Goal: Task Accomplishment & Management: Manage account settings

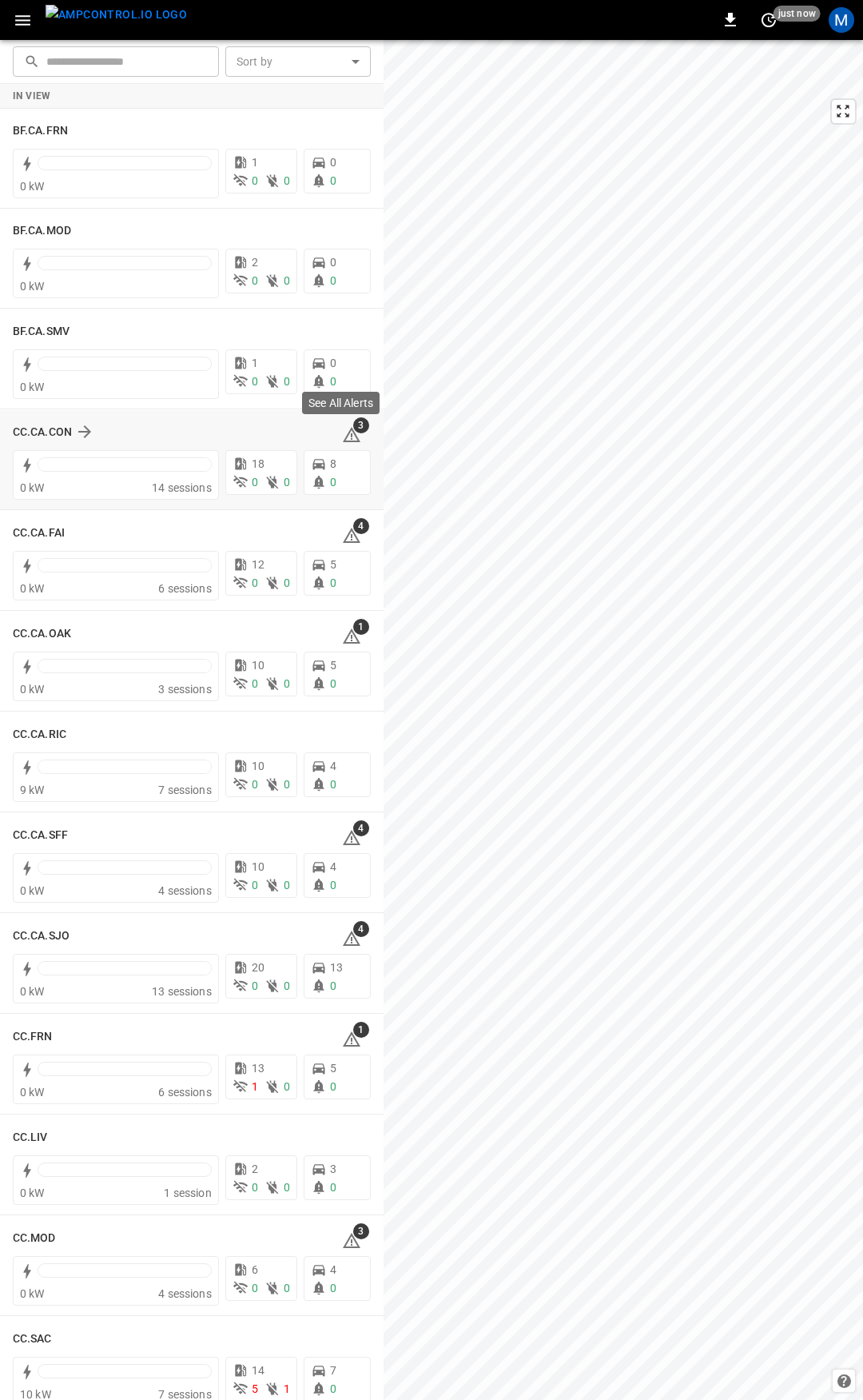
click at [343, 434] on icon at bounding box center [352, 434] width 18 height 15
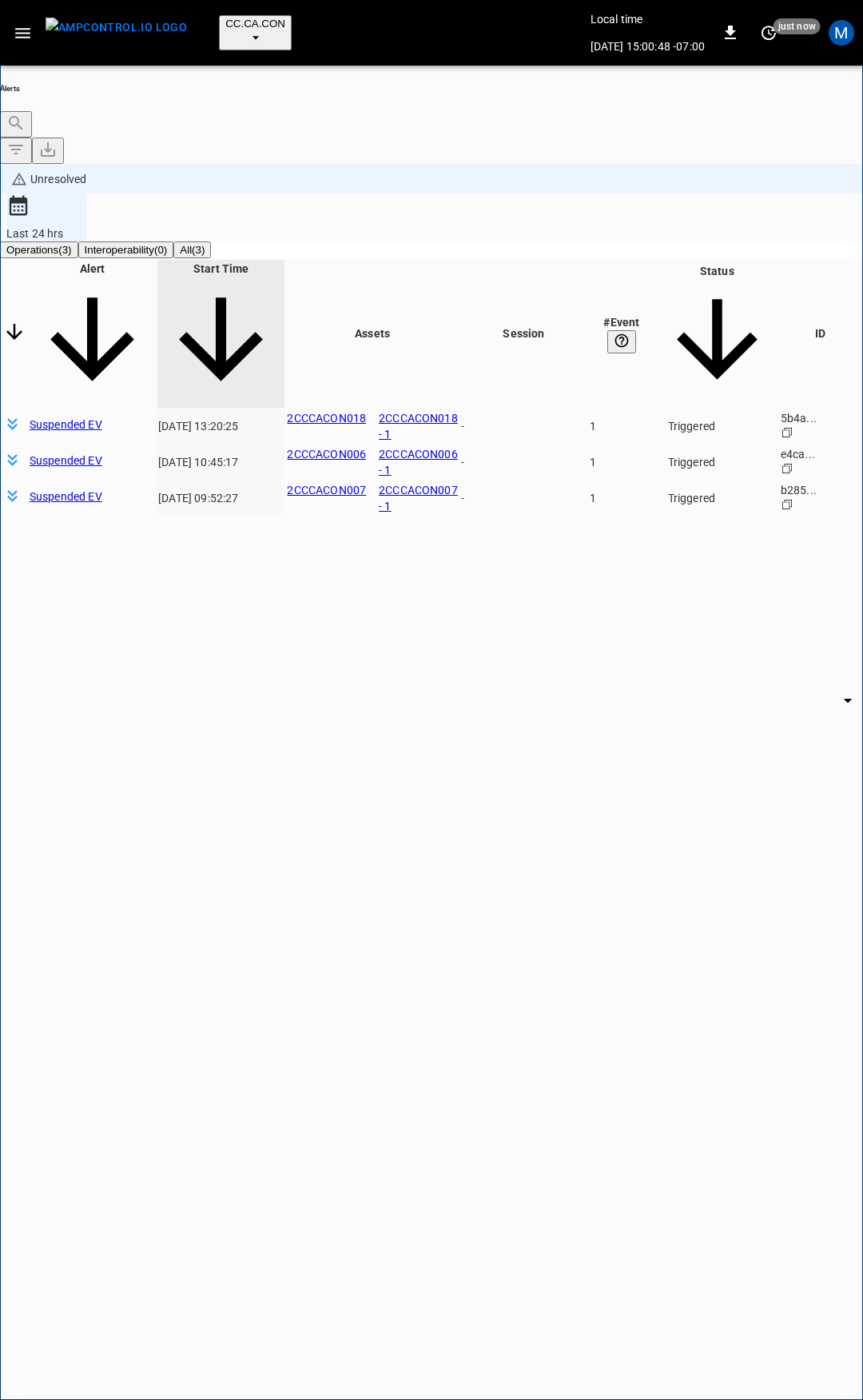
click at [18, 23] on icon "button" at bounding box center [23, 33] width 20 height 20
drag, startPoint x: 75, startPoint y: 96, endPoint x: 161, endPoint y: 204, distance: 138.1
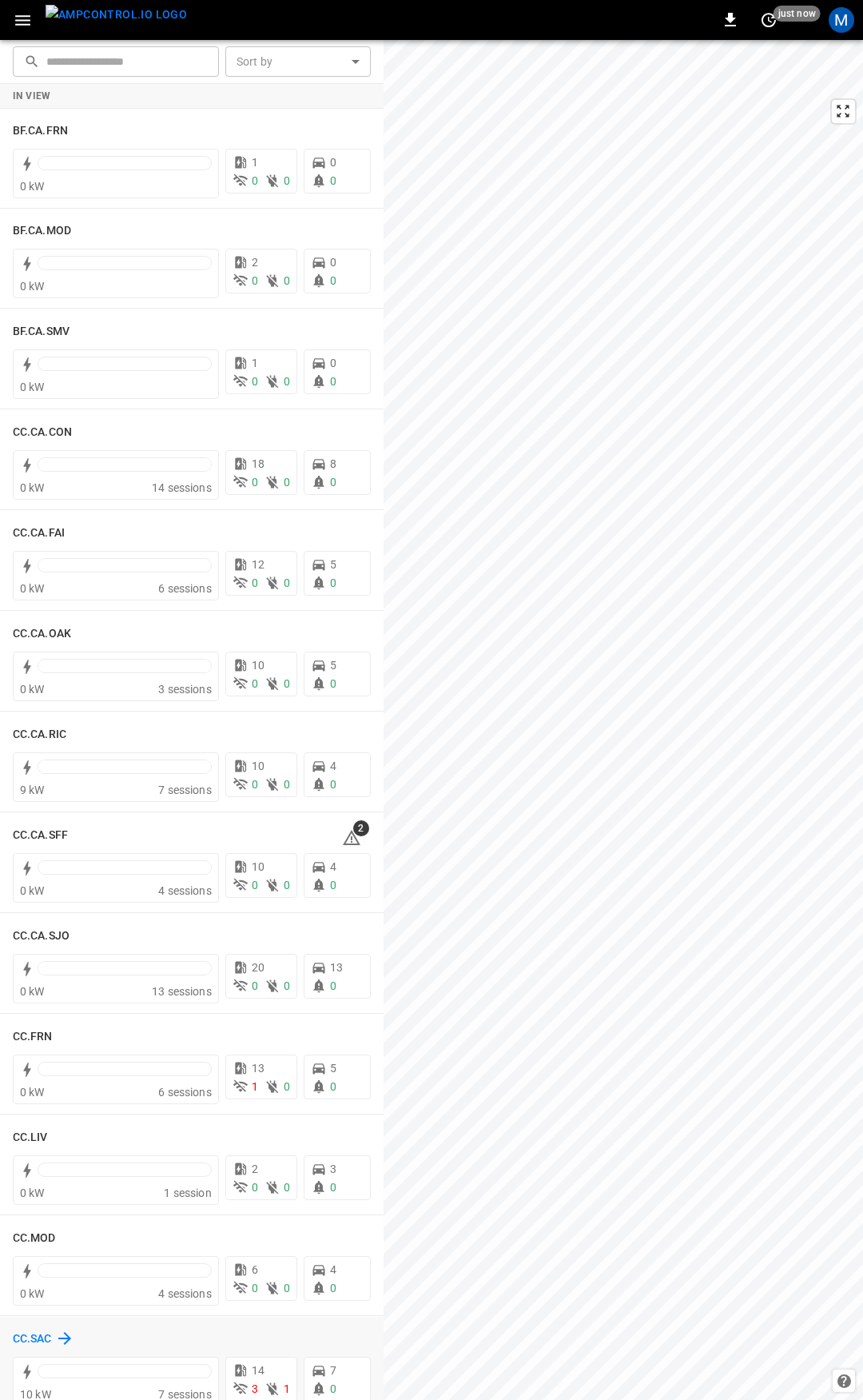
click at [26, 1339] on h6 "CC.SAC" at bounding box center [32, 1339] width 39 height 18
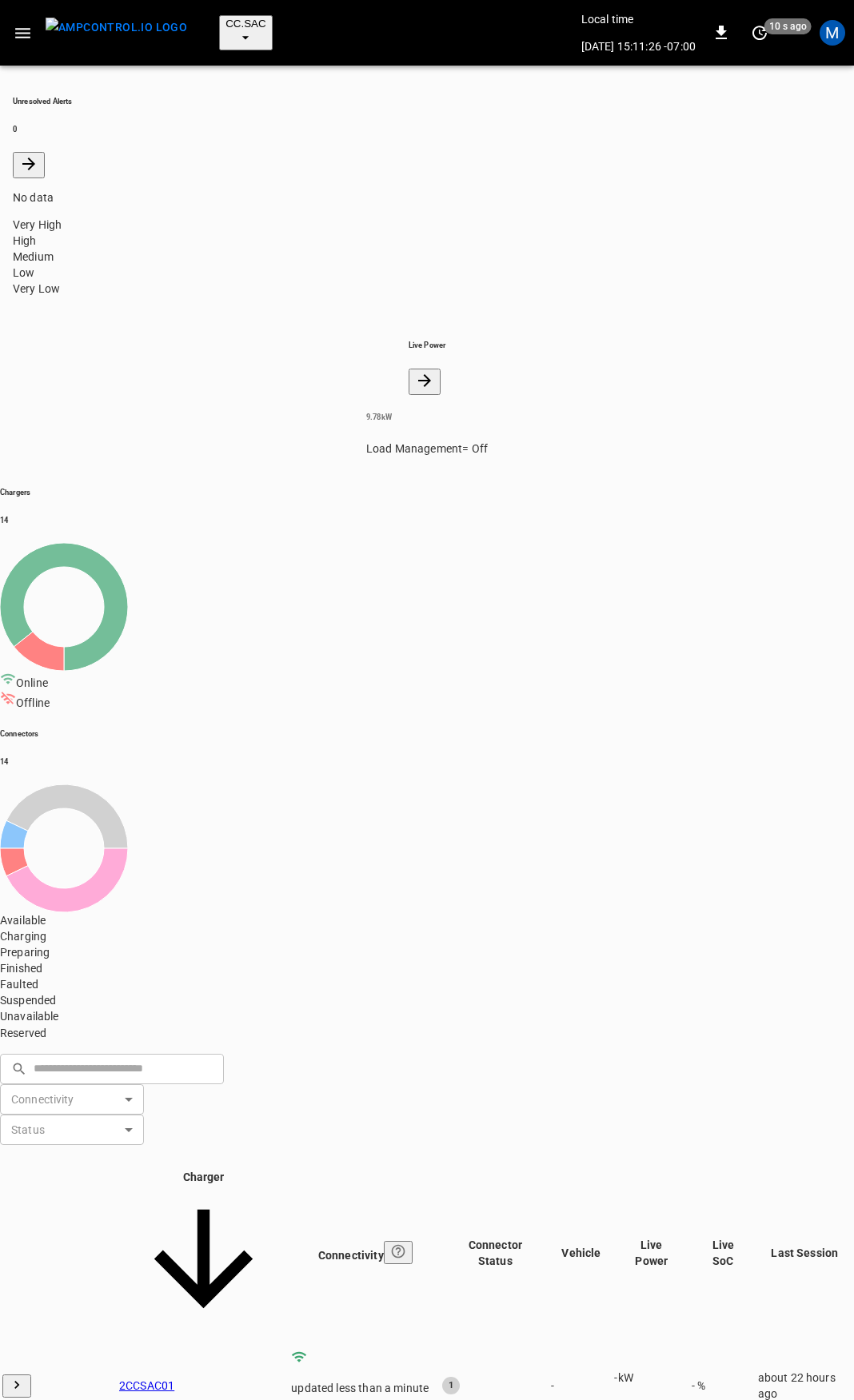
drag, startPoint x: 219, startPoint y: 776, endPoint x: 131, endPoint y: 778, distance: 88.0
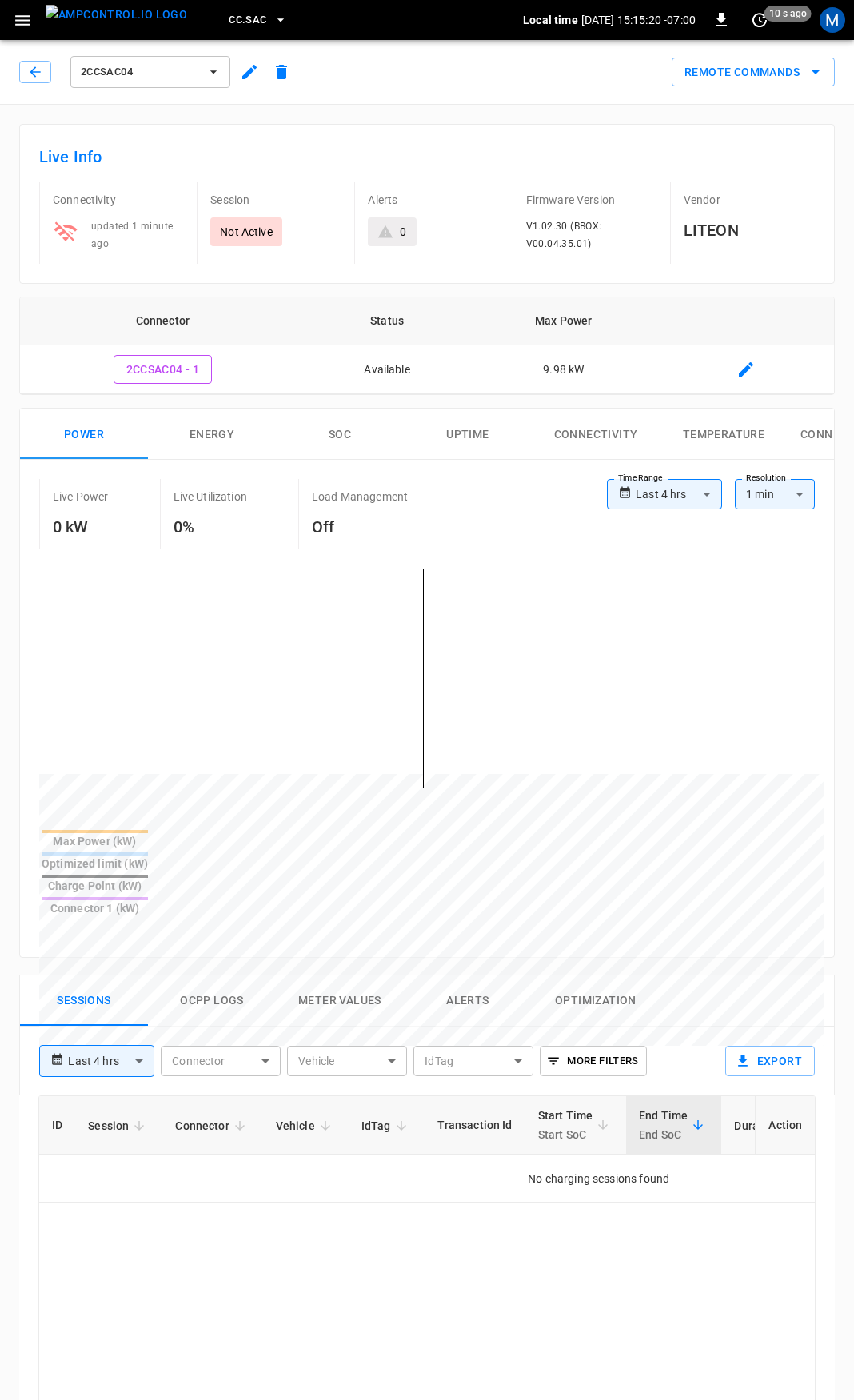
click at [35, 68] on icon "button" at bounding box center [35, 72] width 10 height 10
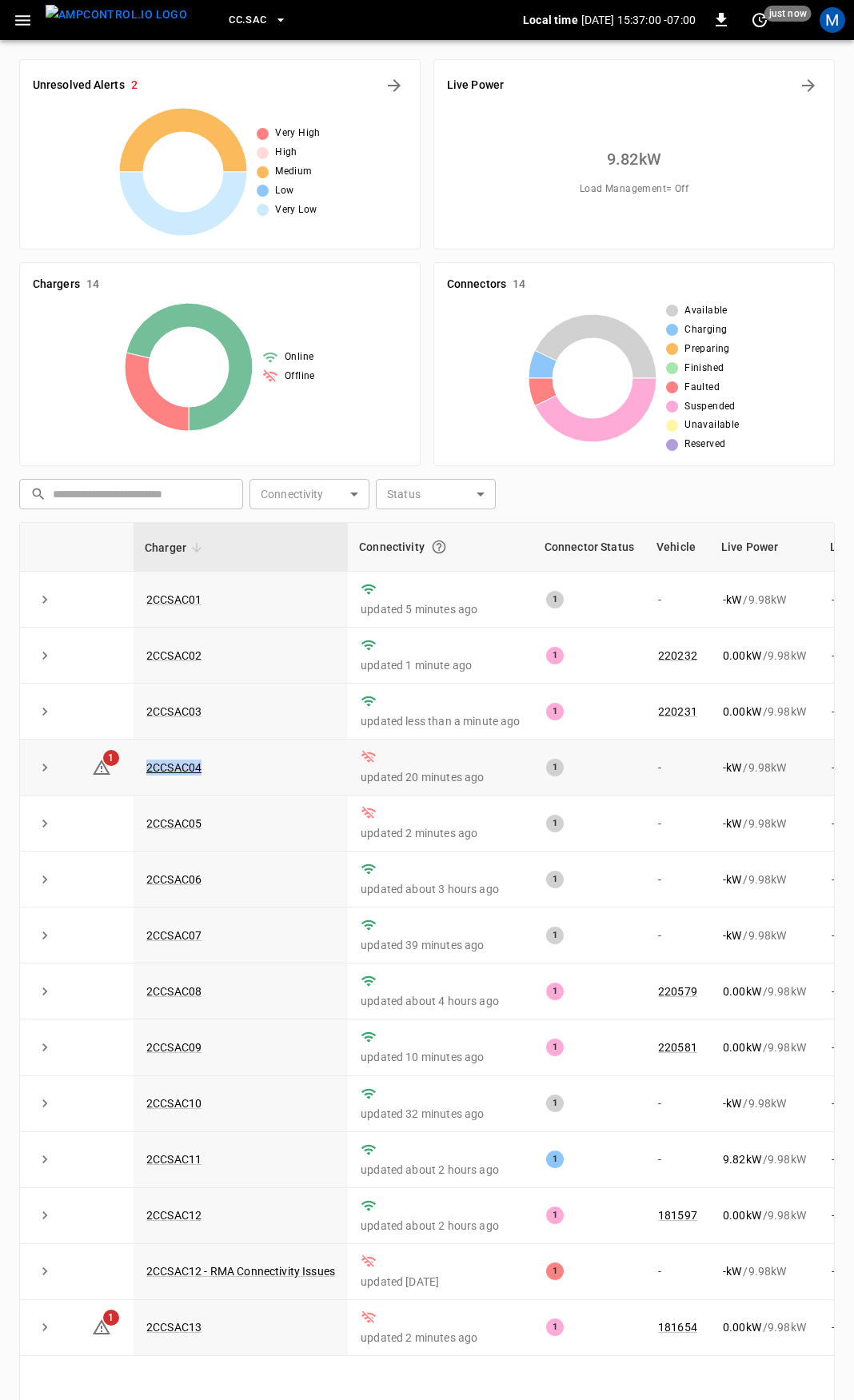
drag, startPoint x: 161, startPoint y: 772, endPoint x: 135, endPoint y: 770, distance: 26.1
click at [135, 770] on td "2CCSAC04" at bounding box center [240, 768] width 214 height 56
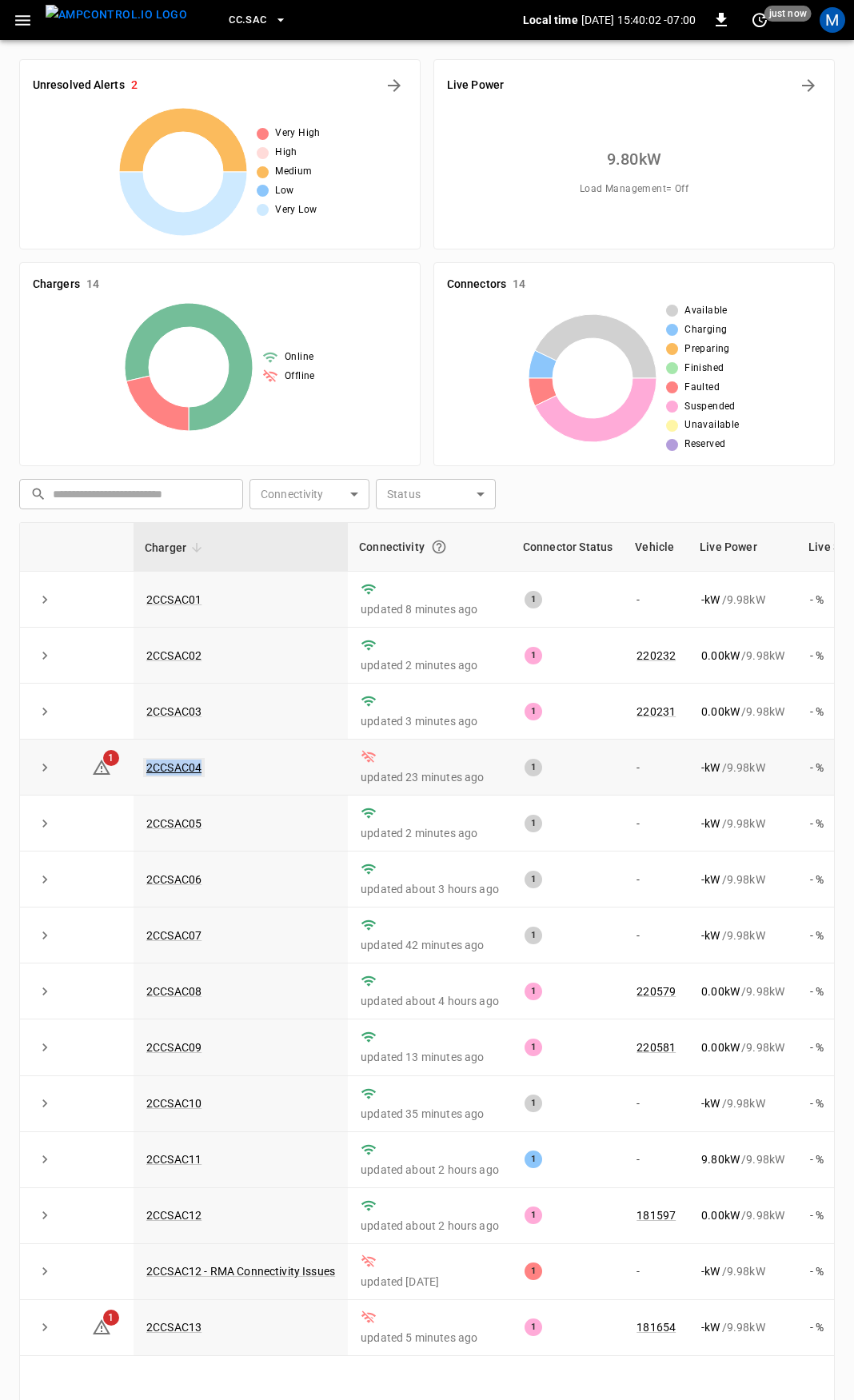
click at [185, 767] on link "2CCSAC04" at bounding box center [174, 767] width 62 height 19
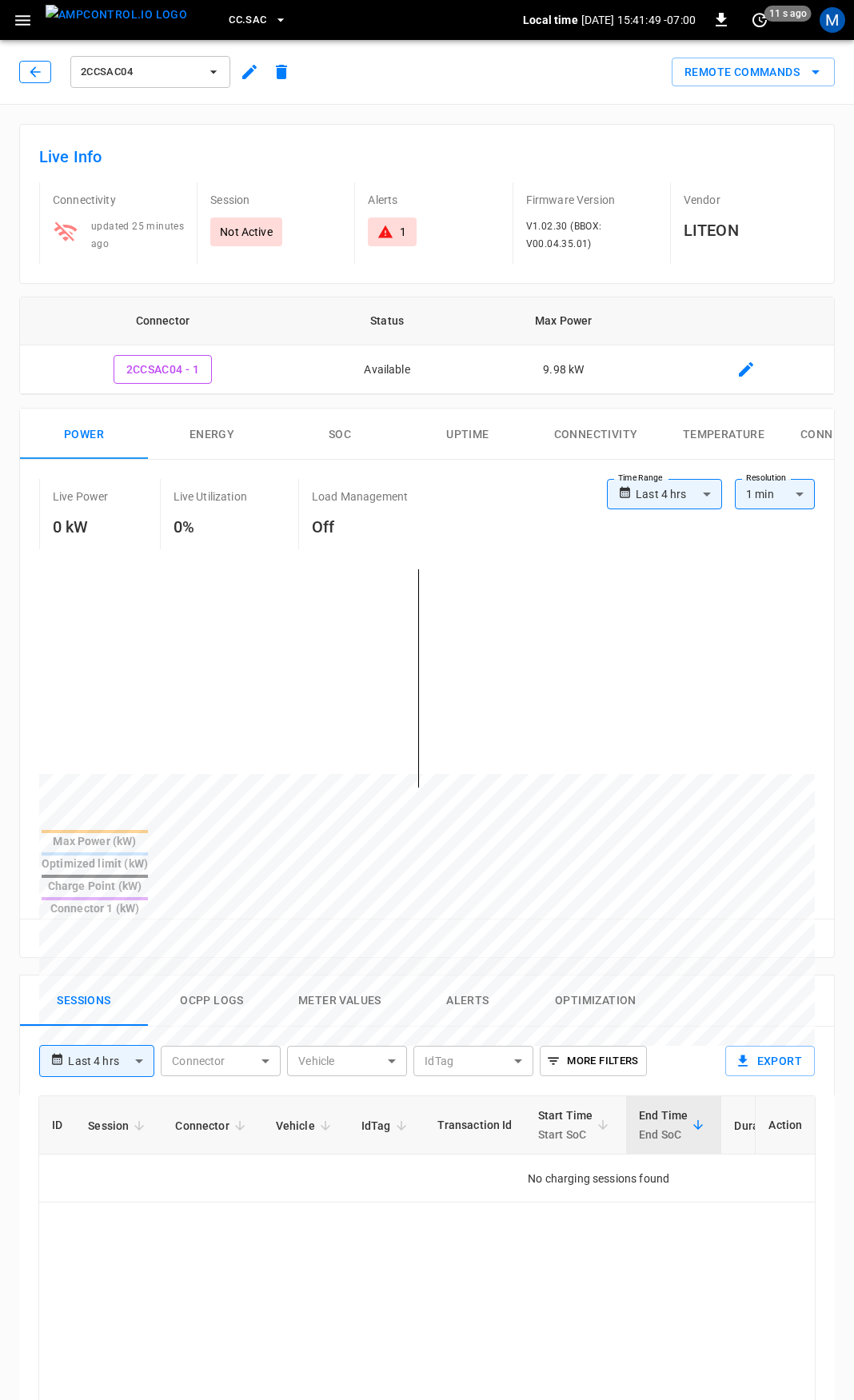
click at [48, 79] on button "button" at bounding box center [35, 72] width 32 height 23
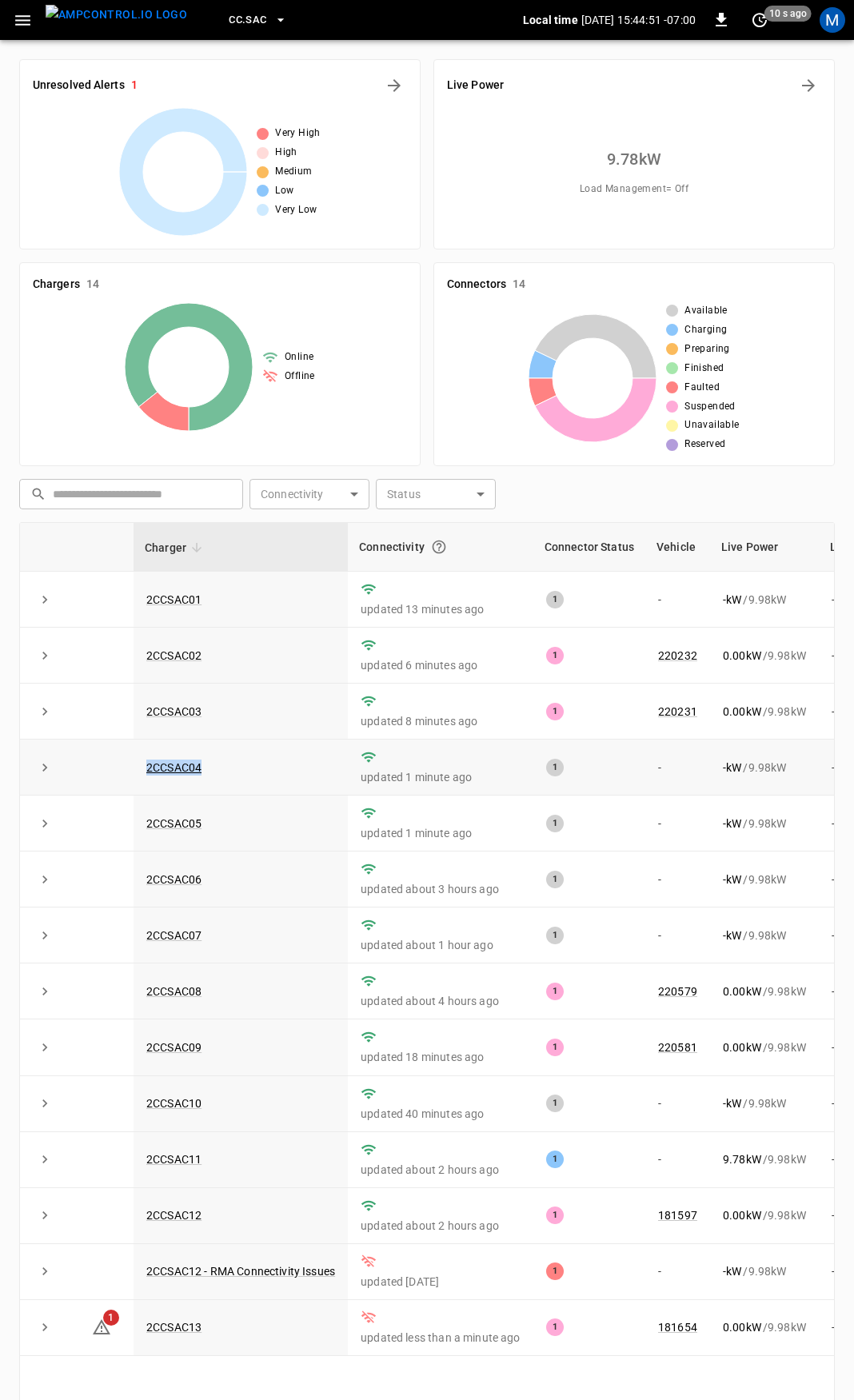
drag, startPoint x: 188, startPoint y: 770, endPoint x: 131, endPoint y: 765, distance: 57.2
click at [131, 765] on tr "2CCSAC04 updated 1 minute ago 1 - - kW / 9.98 kW - % about 22 hours ago" at bounding box center [515, 768] width 991 height 56
click at [181, 768] on link "2CCSAC04" at bounding box center [174, 767] width 62 height 19
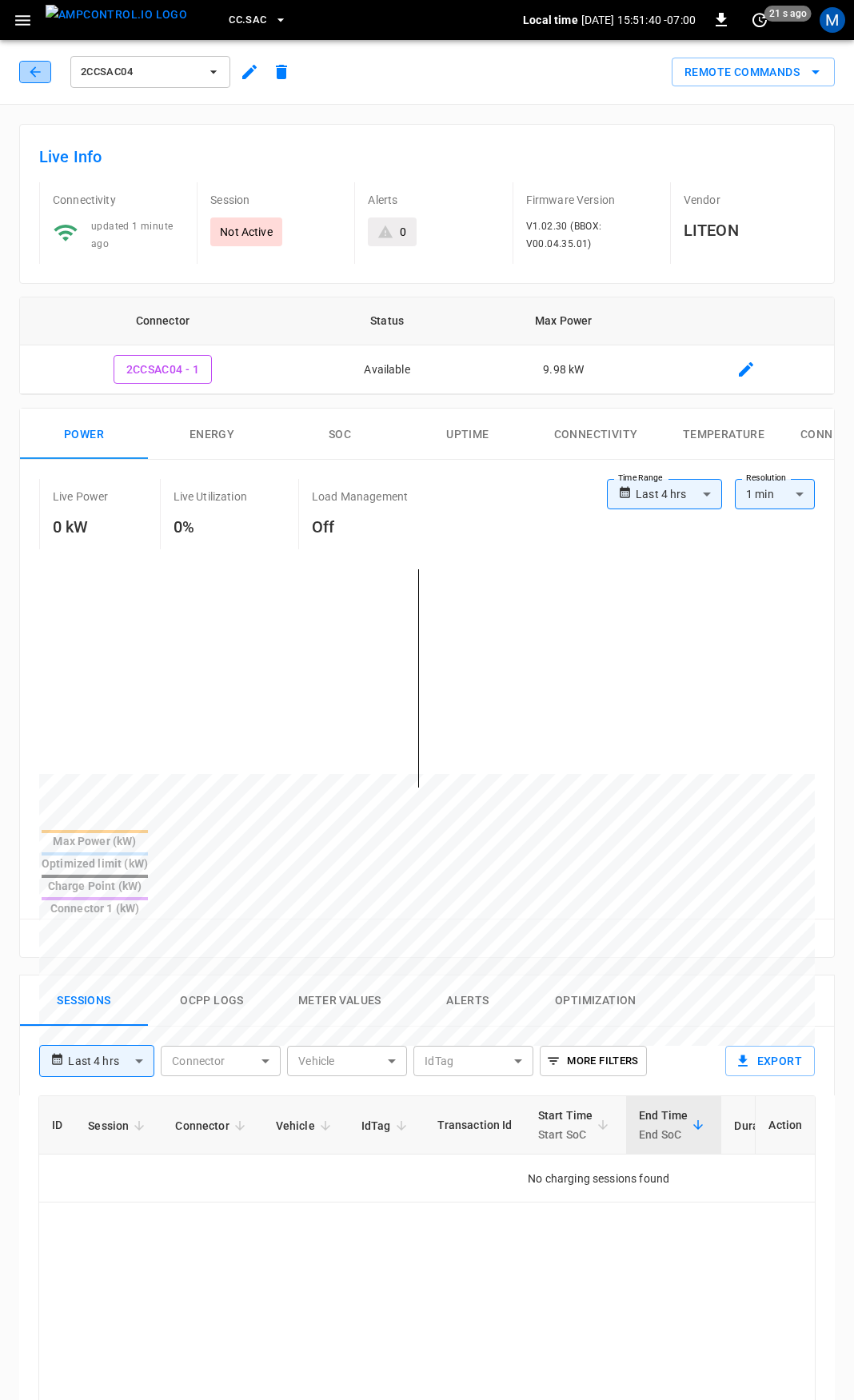
click at [32, 81] on button "button" at bounding box center [35, 72] width 32 height 23
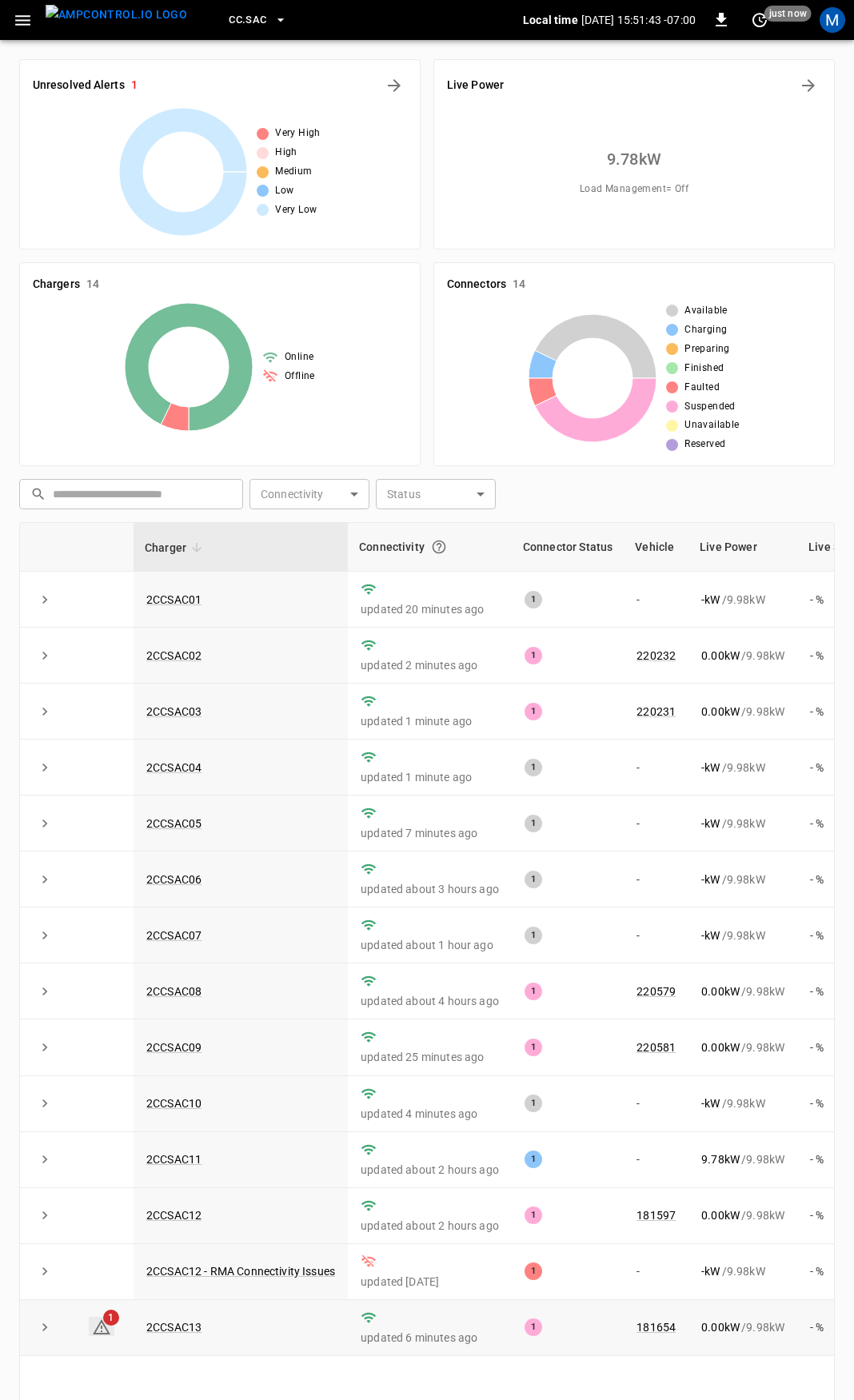
click at [105, 1334] on icon at bounding box center [101, 1326] width 18 height 15
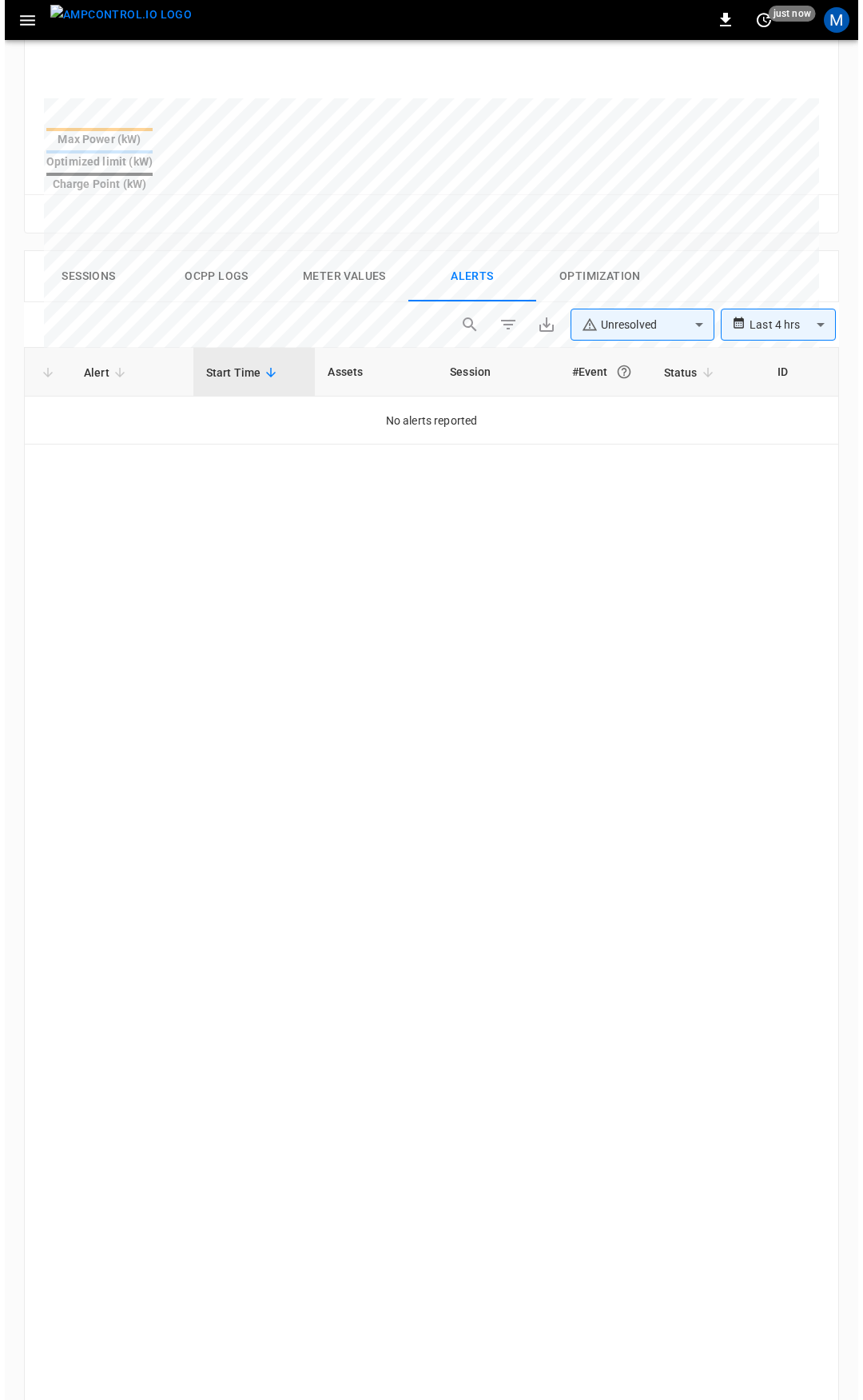
scroll to position [681, 0]
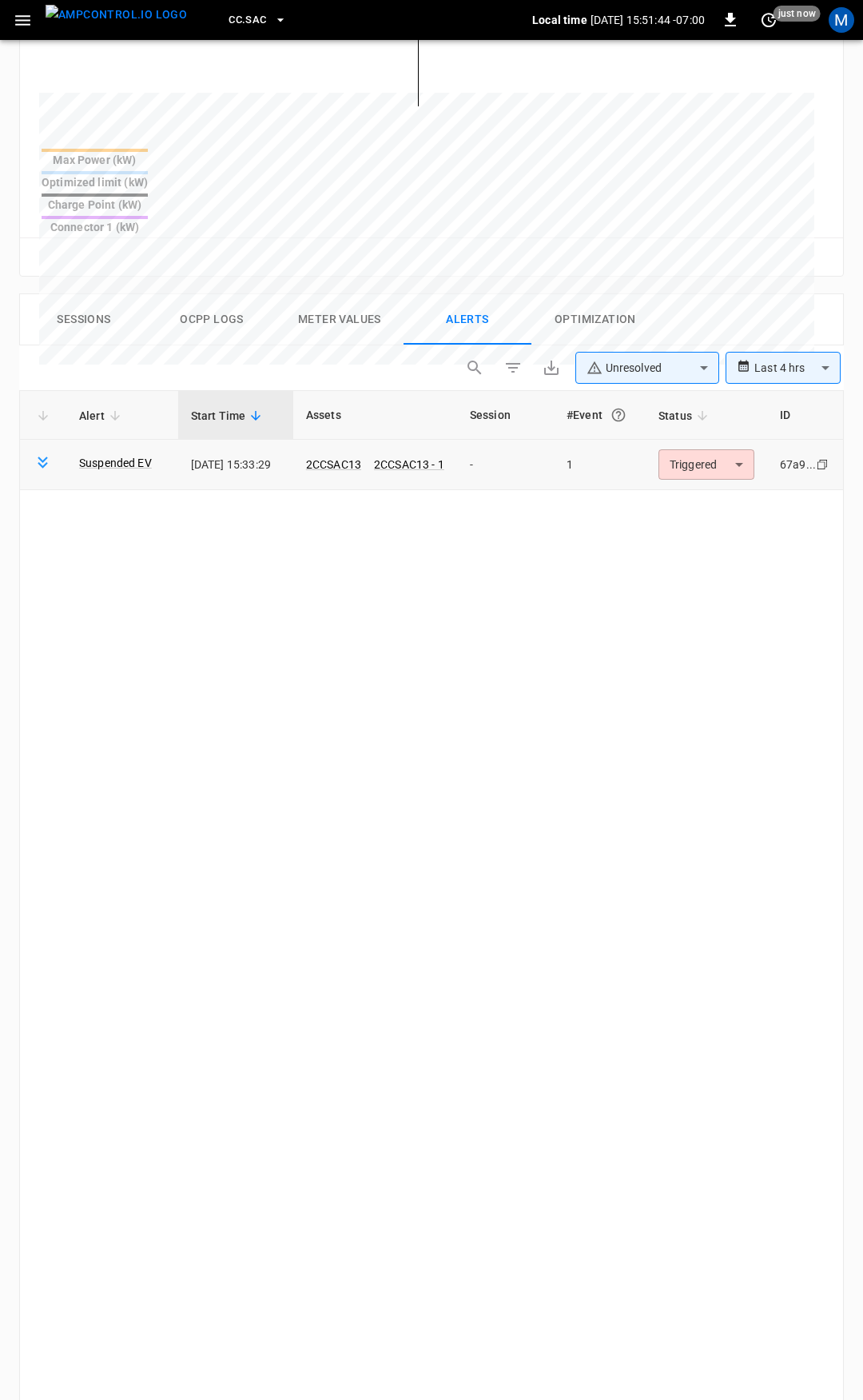
click at [700, 418] on body "**********" at bounding box center [432, 496] width 863 height 2355
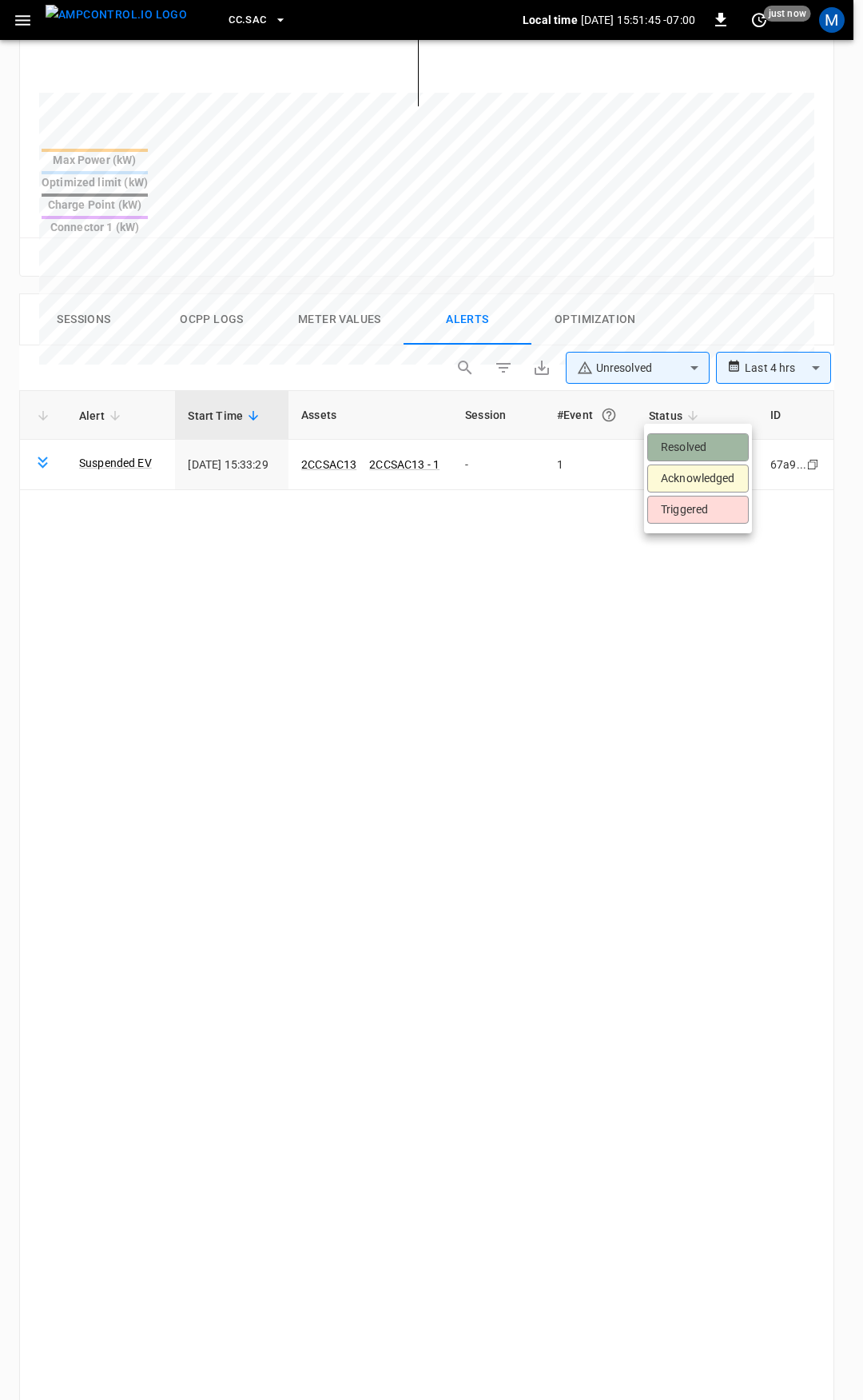
click at [705, 445] on li "Resolved" at bounding box center [698, 447] width 101 height 28
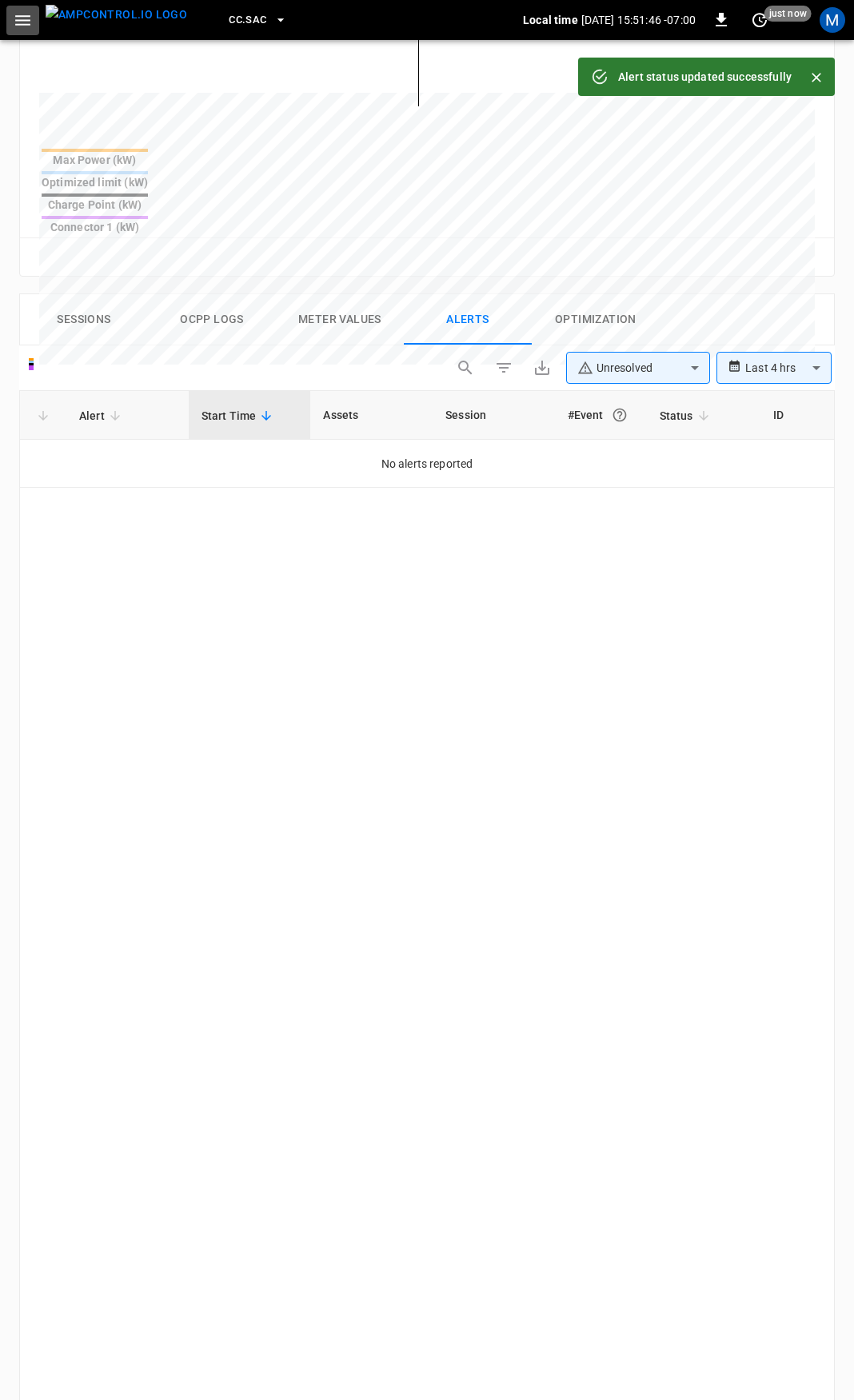
click at [16, 27] on icon "button" at bounding box center [23, 20] width 20 height 20
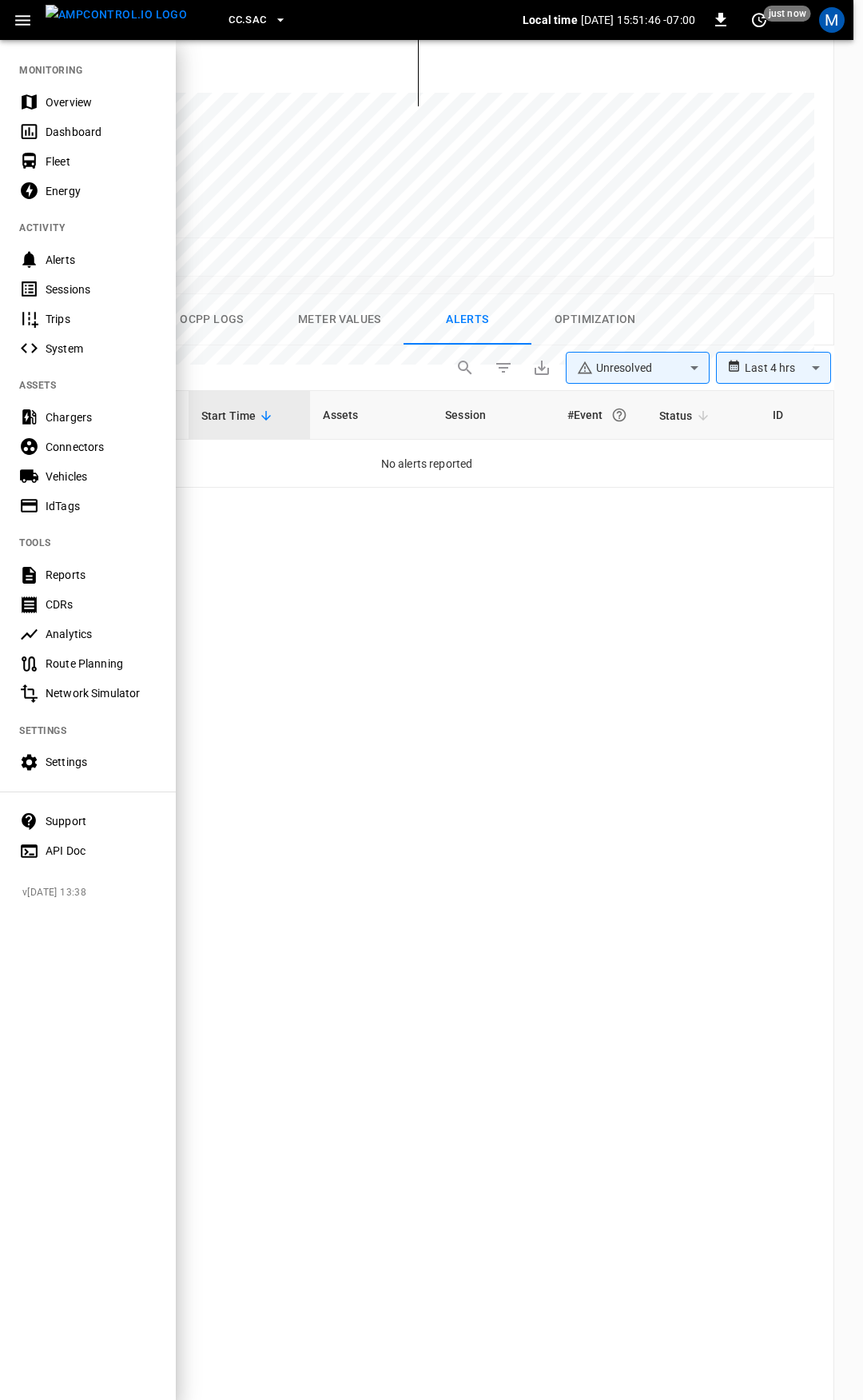
click at [76, 103] on div "Overview" at bounding box center [101, 102] width 111 height 16
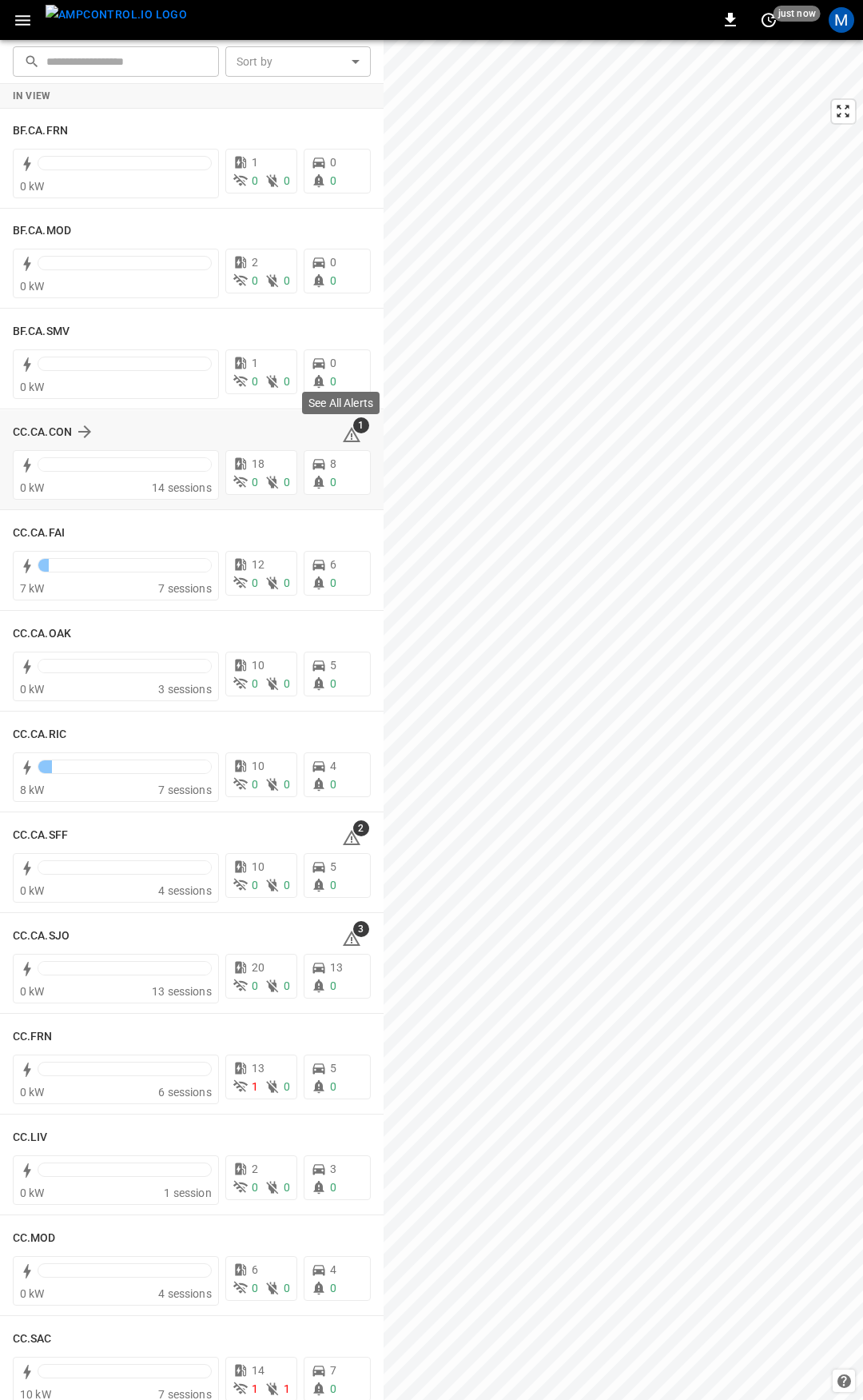
click at [351, 437] on icon at bounding box center [352, 437] width 2 height 6
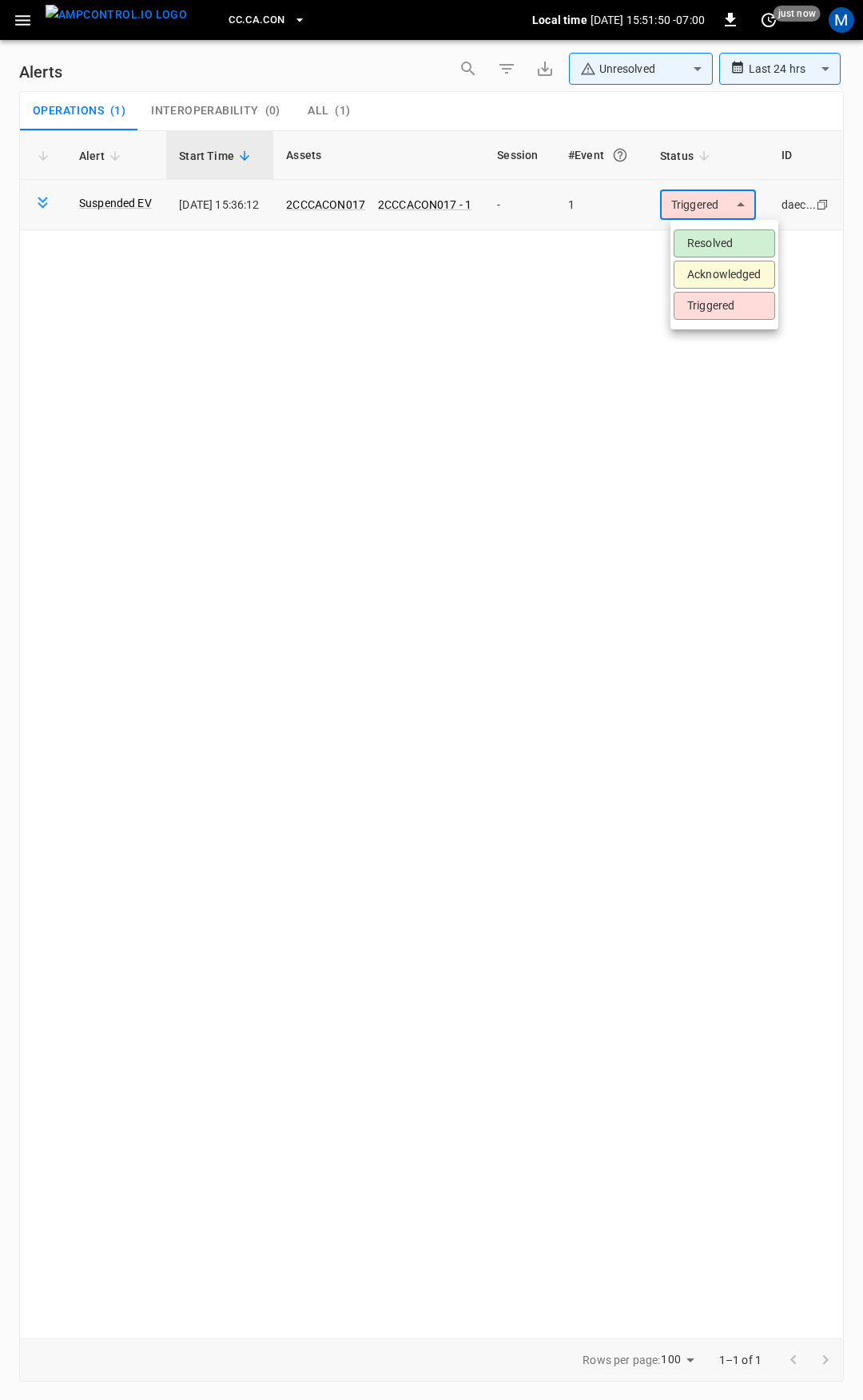
click at [708, 214] on body "**********" at bounding box center [432, 697] width 863 height 1394
click at [720, 239] on li "Resolved" at bounding box center [725, 244] width 101 height 28
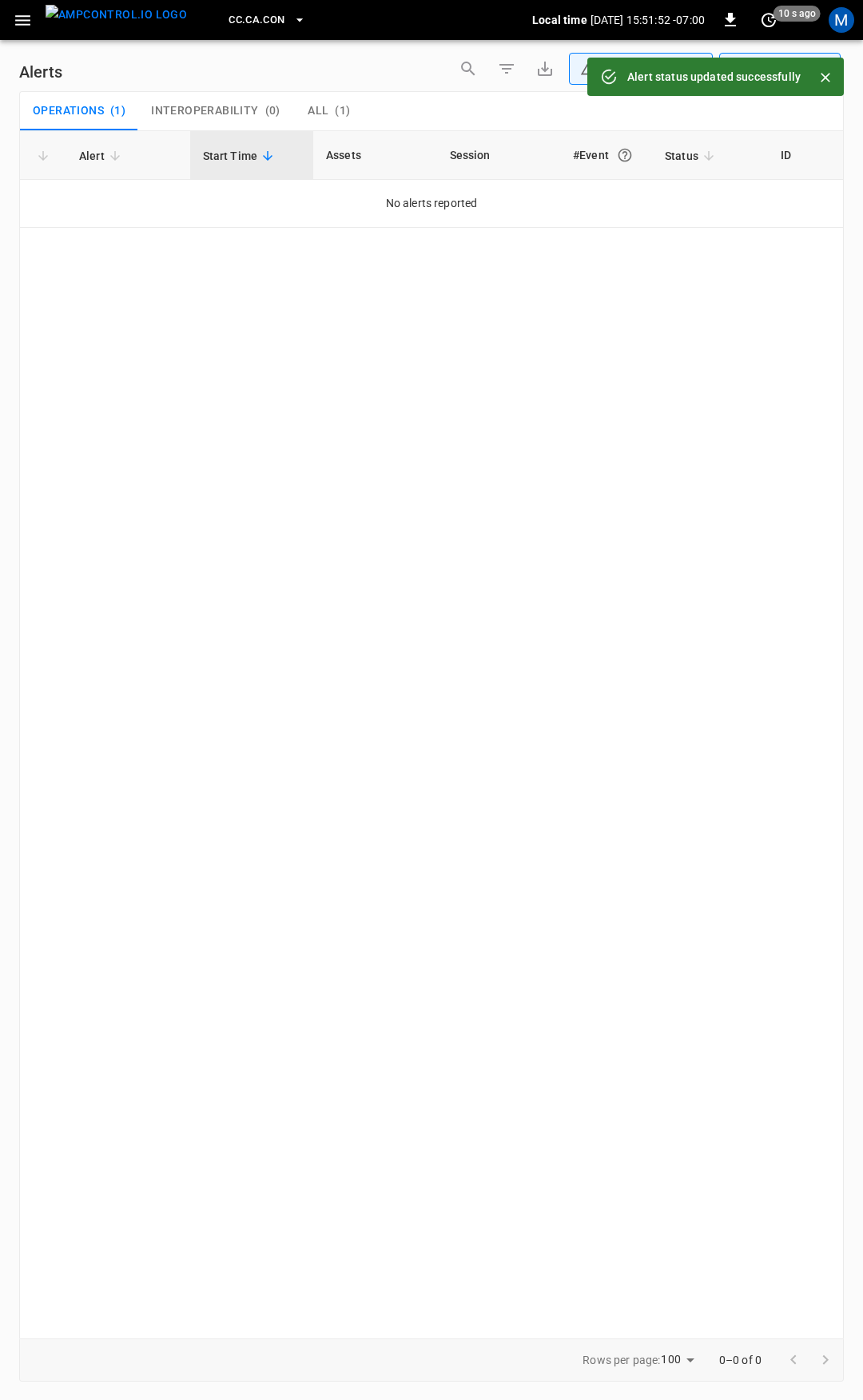
click at [15, 11] on icon "button" at bounding box center [23, 20] width 20 height 20
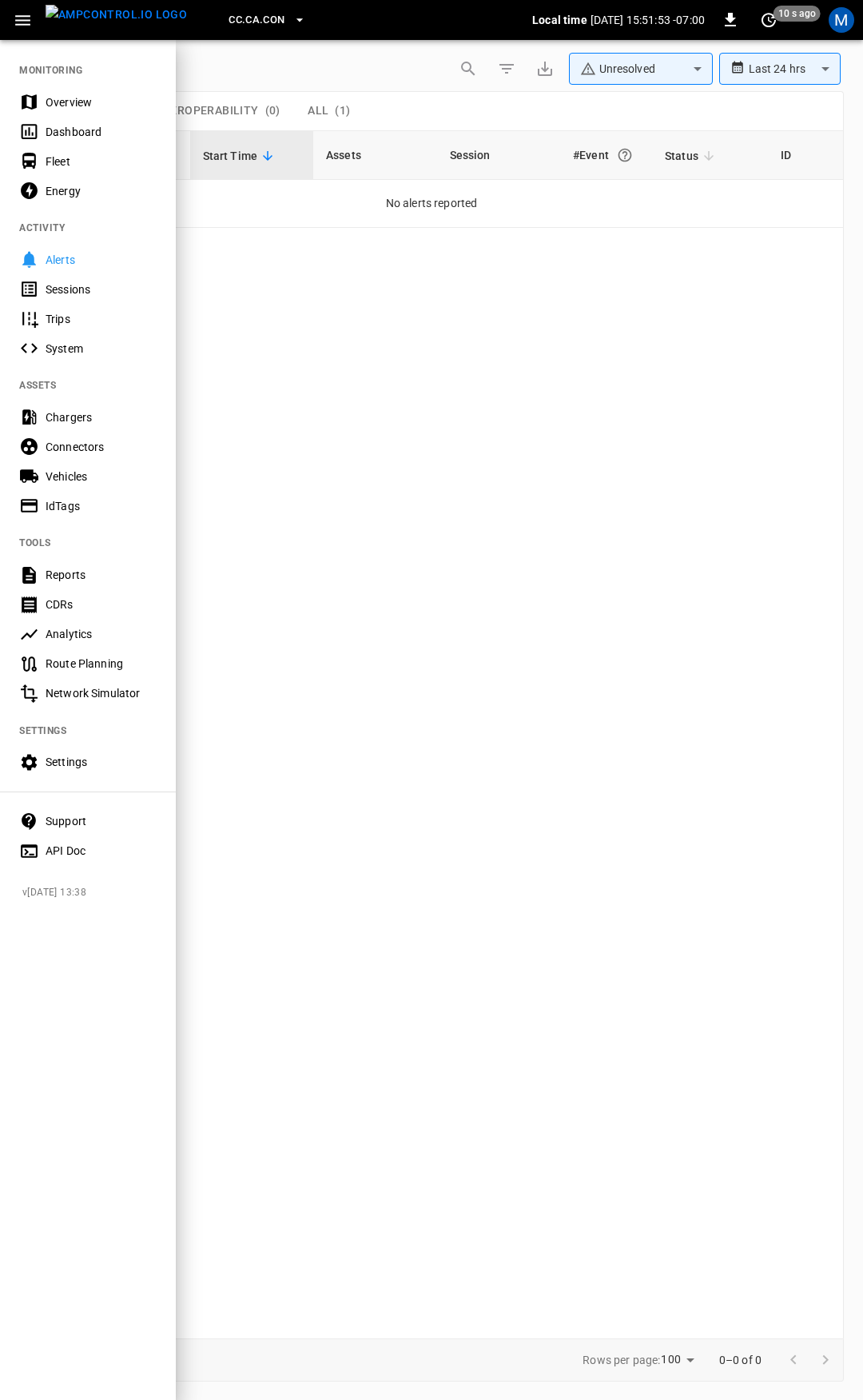
click at [87, 101] on div "Overview" at bounding box center [101, 102] width 111 height 16
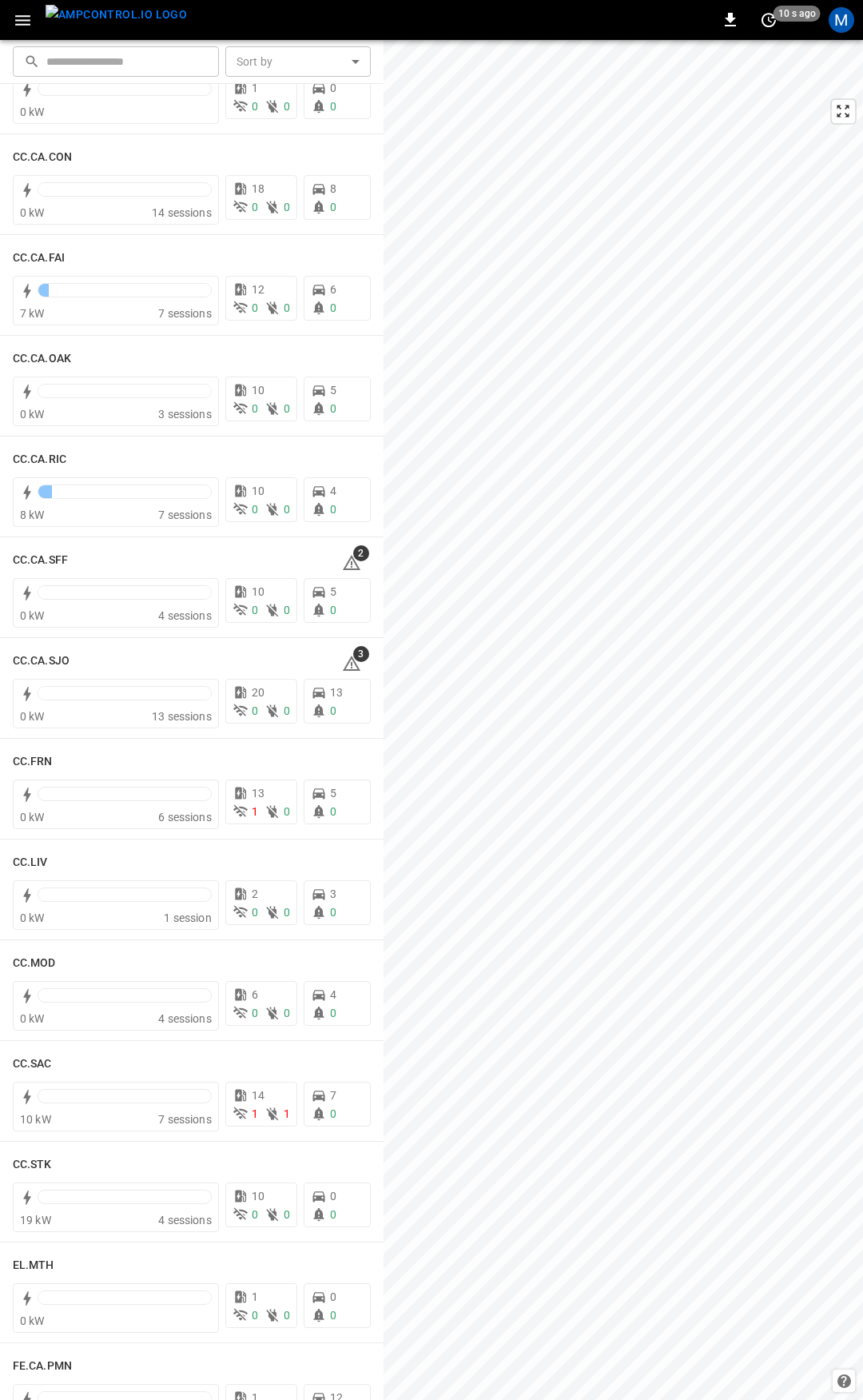
scroll to position [339, 0]
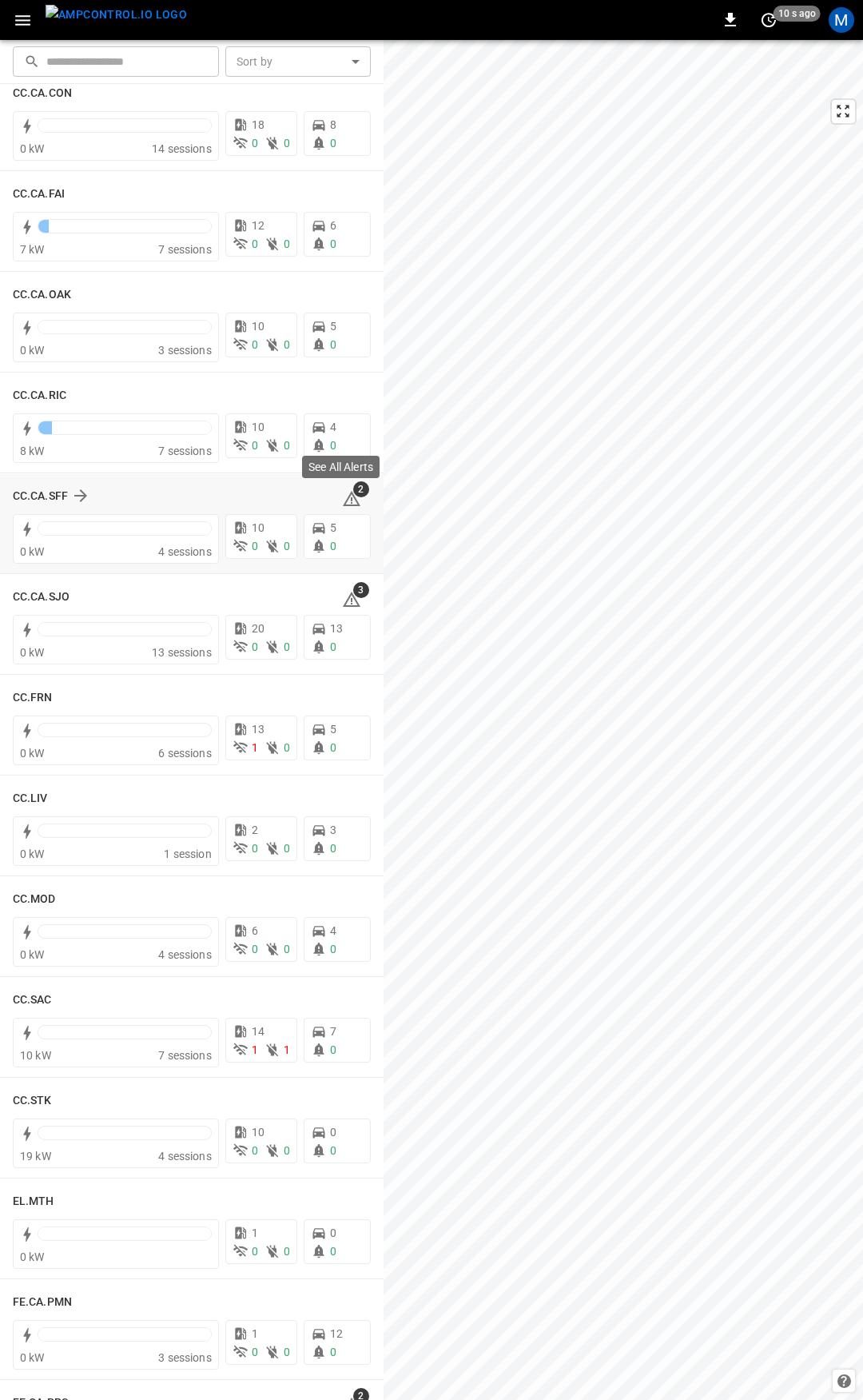
click at [353, 494] on span "2" at bounding box center [361, 489] width 16 height 16
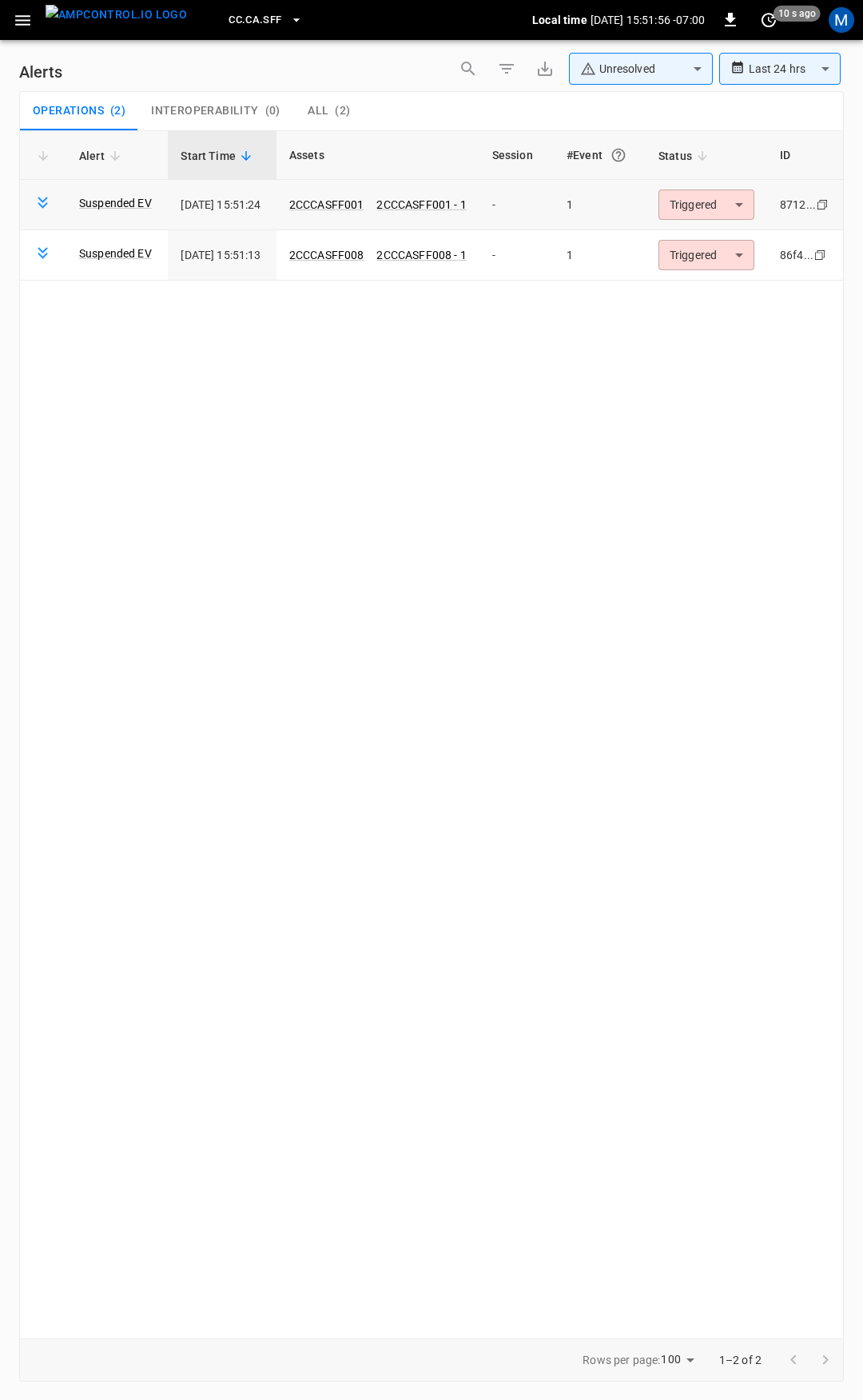
click at [704, 206] on body "**********" at bounding box center [432, 697] width 863 height 1394
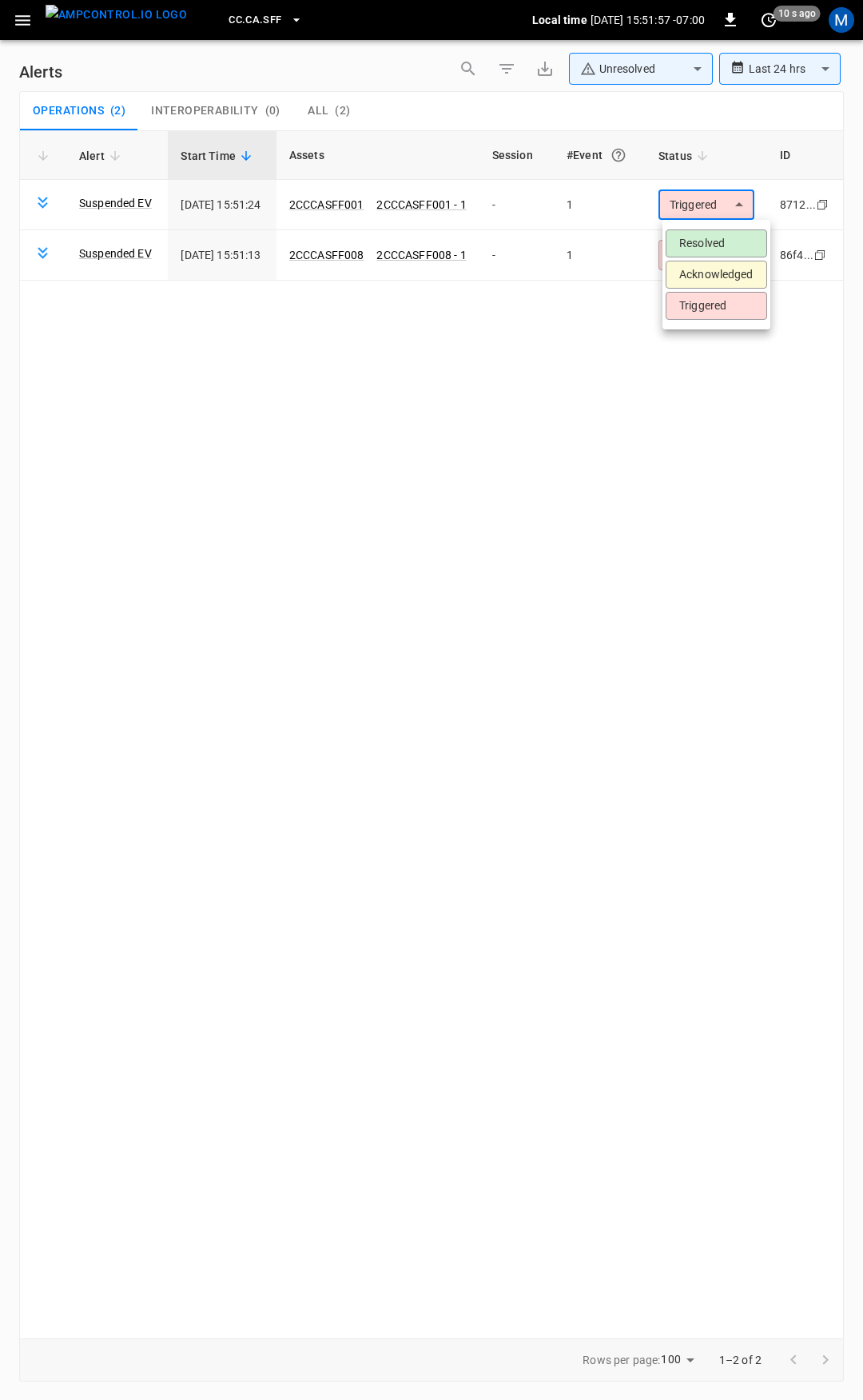
click at [711, 241] on li "Resolved" at bounding box center [717, 244] width 101 height 28
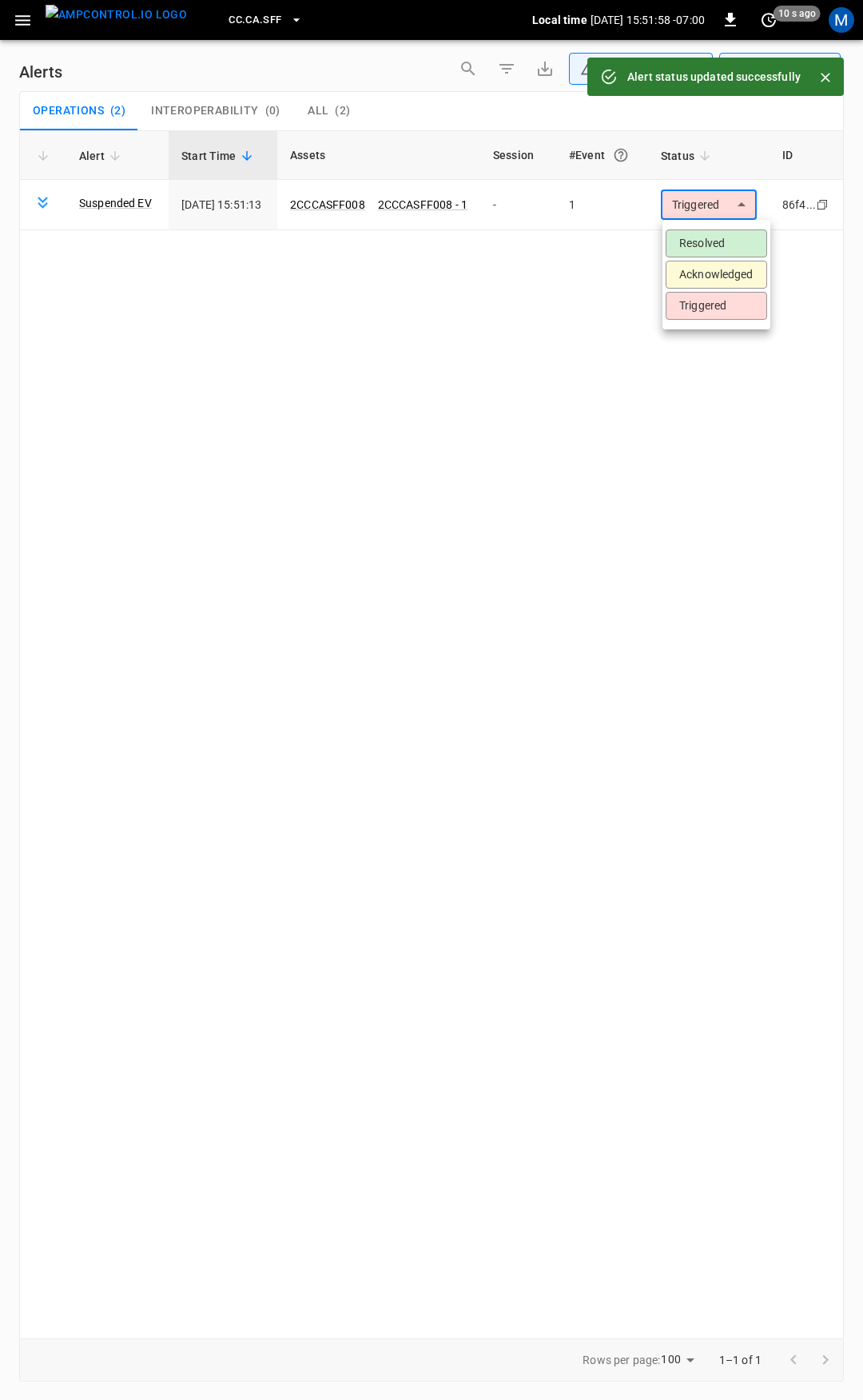
click at [715, 211] on body "**********" at bounding box center [432, 697] width 863 height 1394
click at [719, 236] on li "Resolved" at bounding box center [717, 244] width 101 height 28
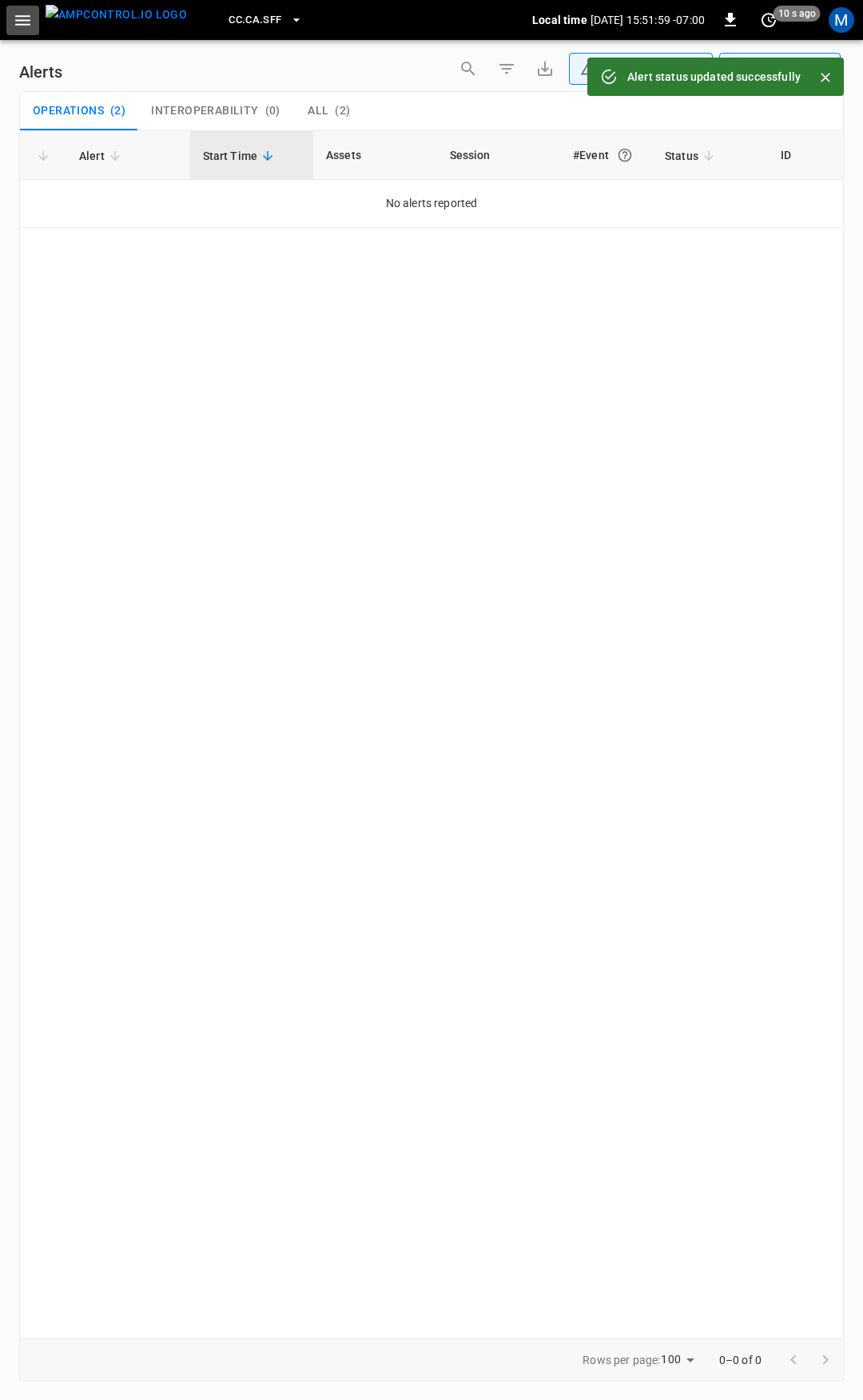
click at [33, 20] on button "button" at bounding box center [22, 21] width 33 height 30
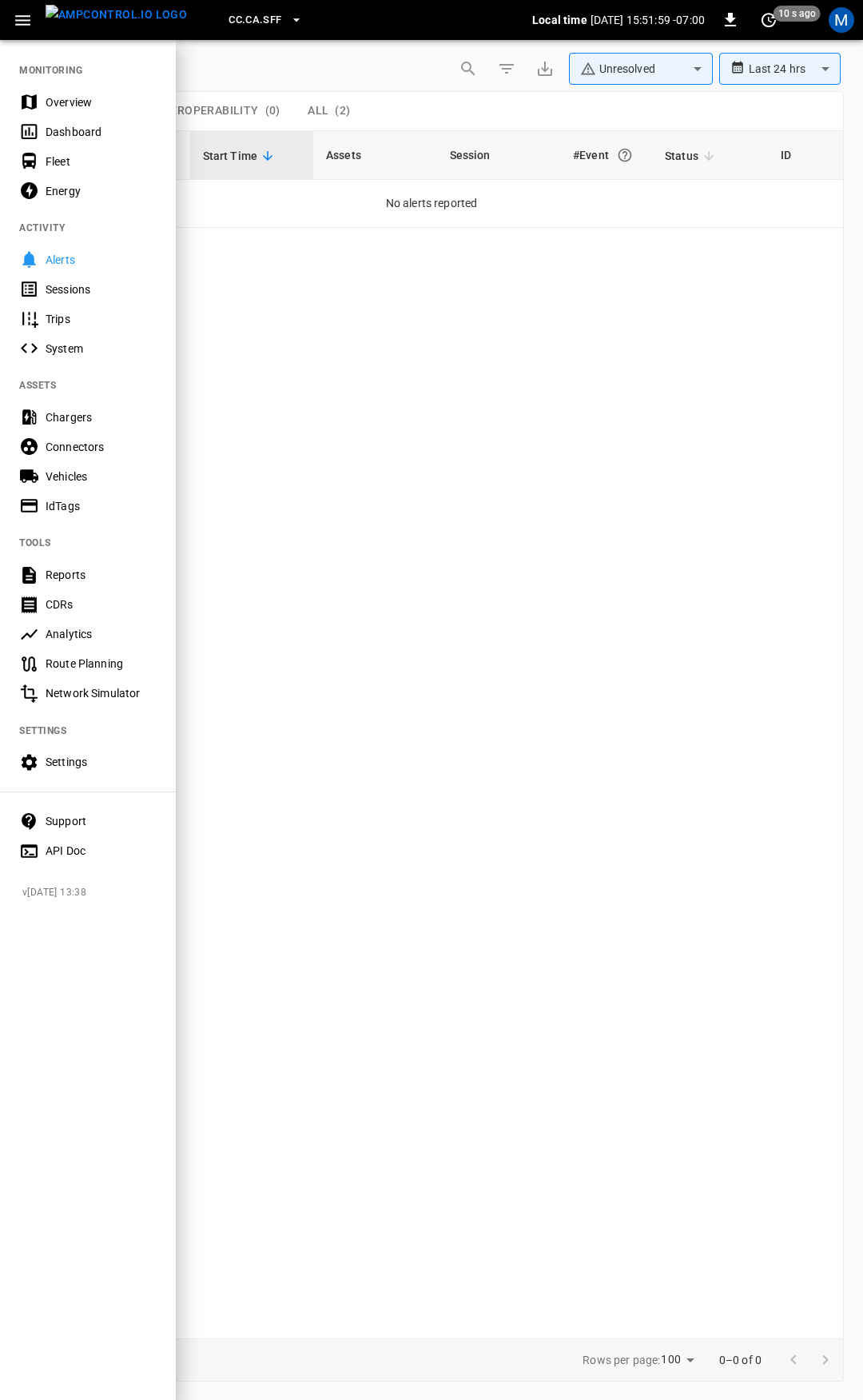
click at [143, 130] on div "Dashboard" at bounding box center [101, 132] width 111 height 16
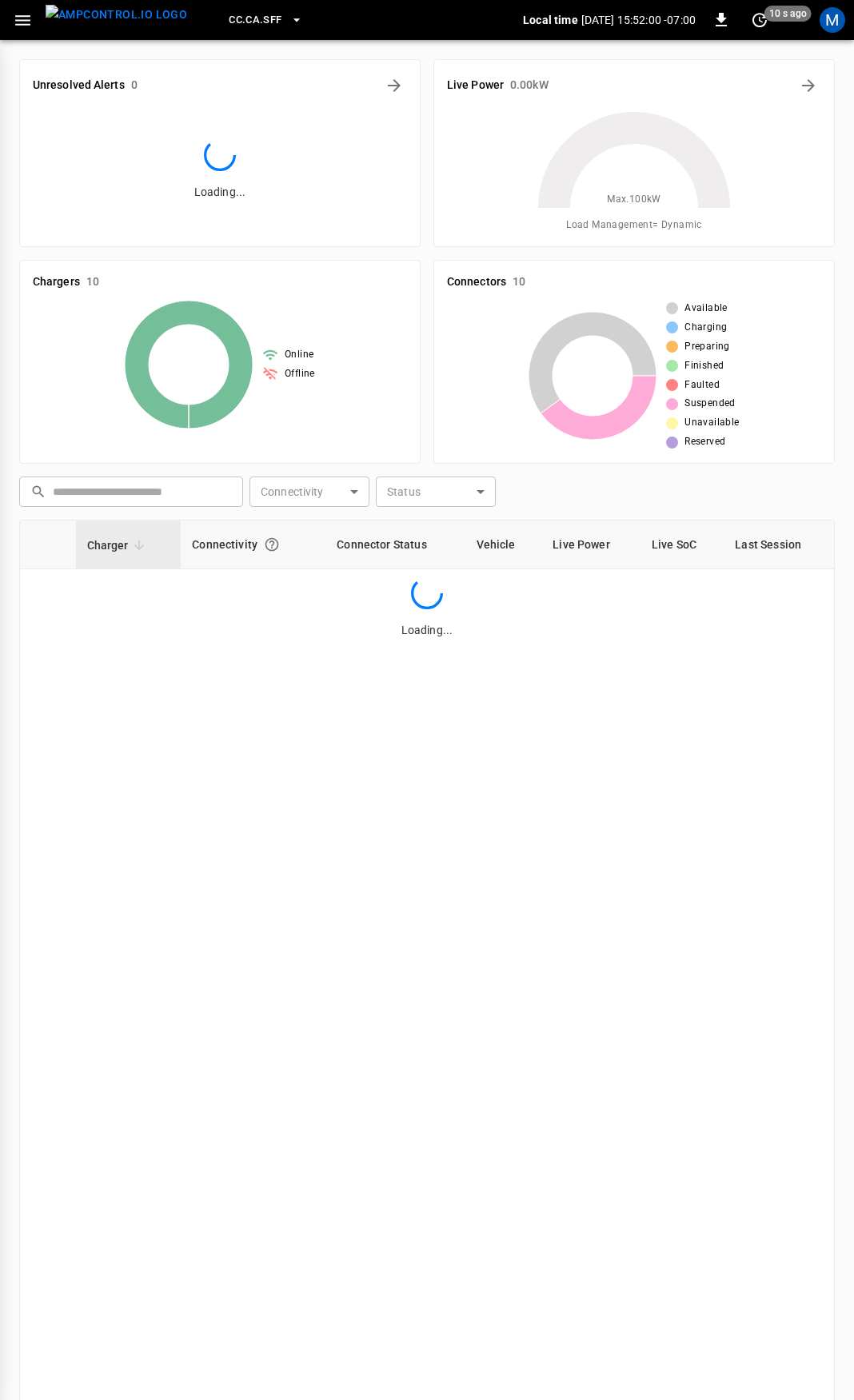
click at [143, 130] on div "MONITORING Overview Dashboard Fleet Energy ACTIVITY Alerts Sessions Trips Syste…" at bounding box center [427, 700] width 854 height 1400
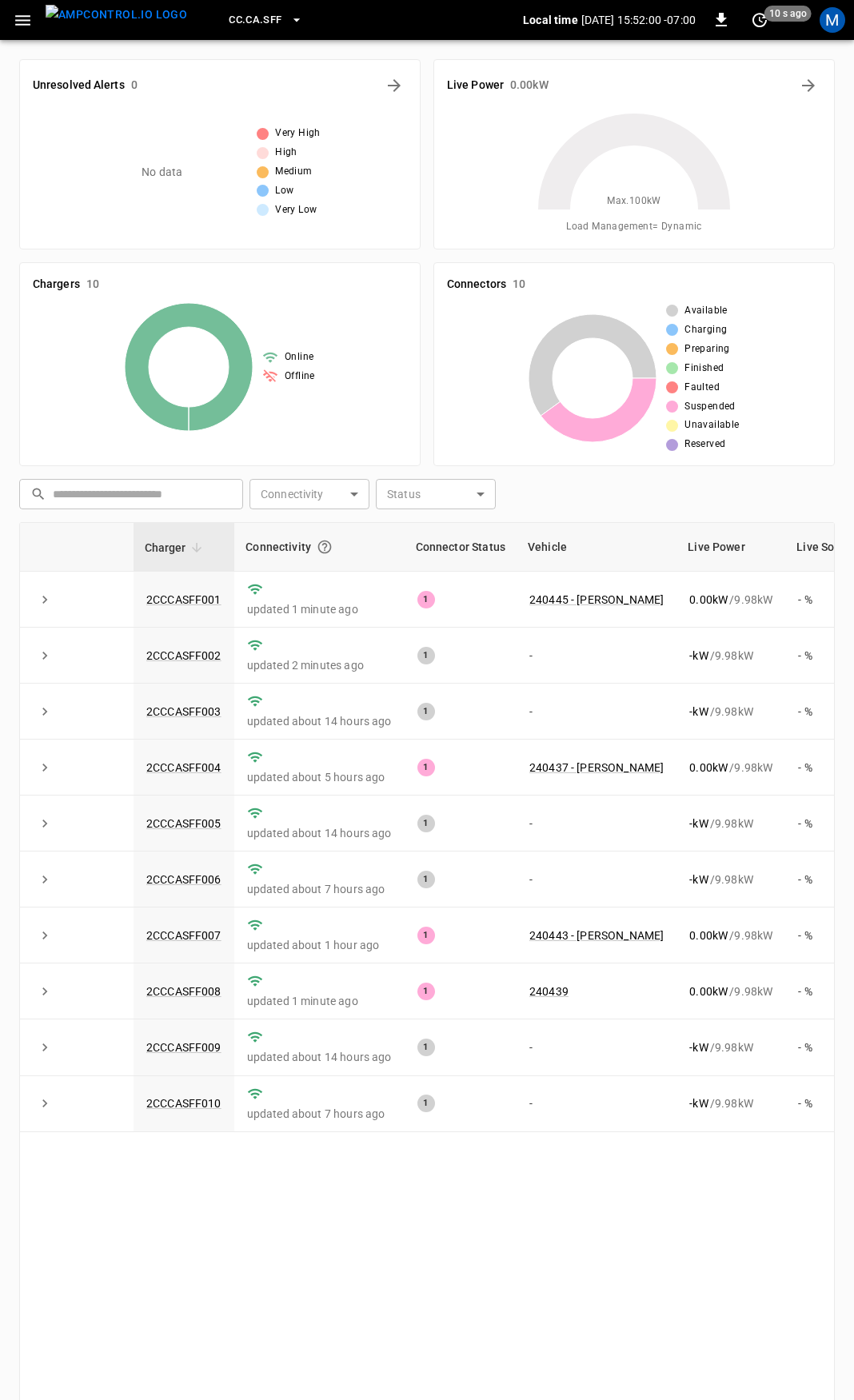
click at [10, 20] on button "button" at bounding box center [22, 21] width 33 height 30
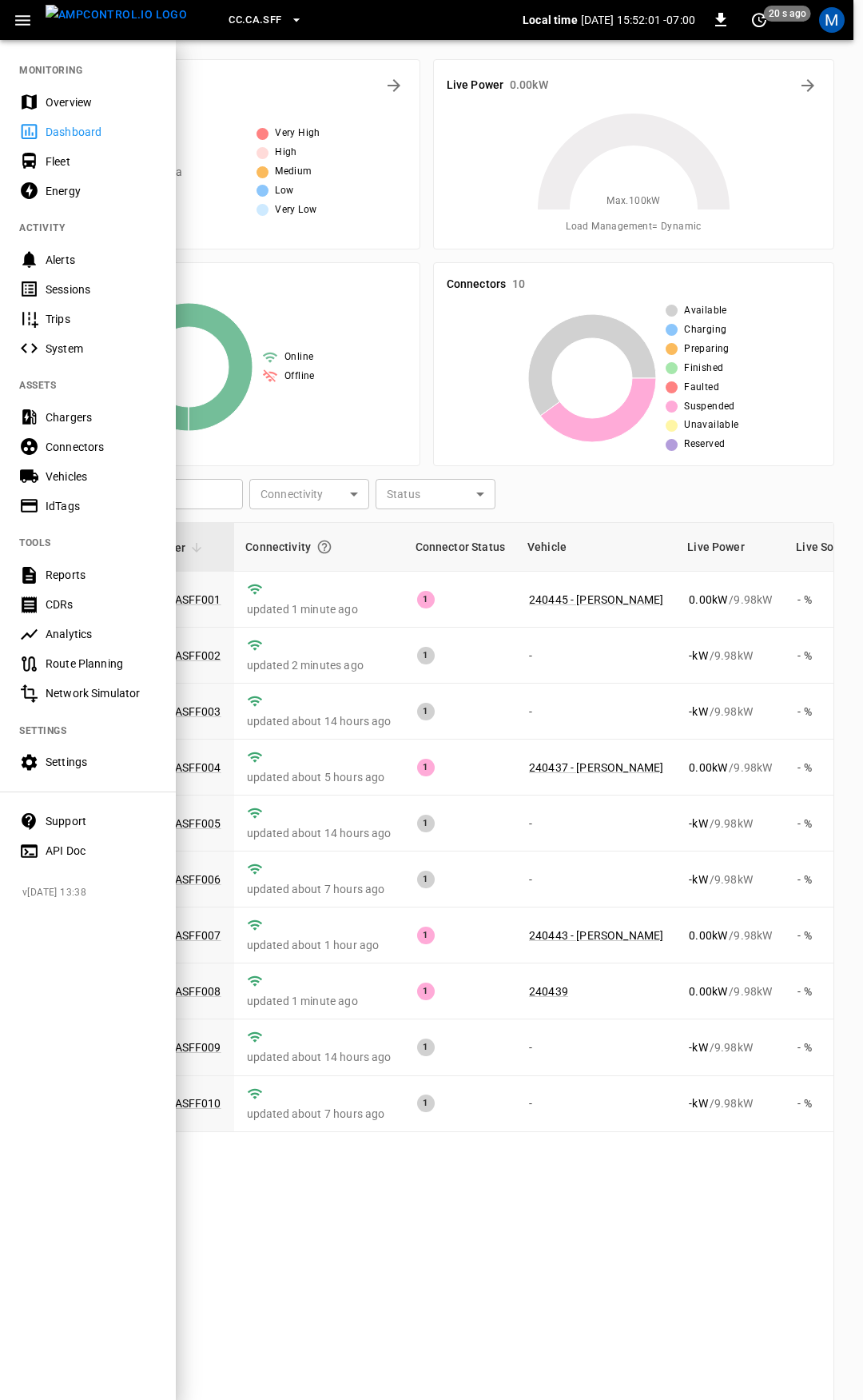
click at [61, 99] on div "Overview" at bounding box center [101, 102] width 111 height 16
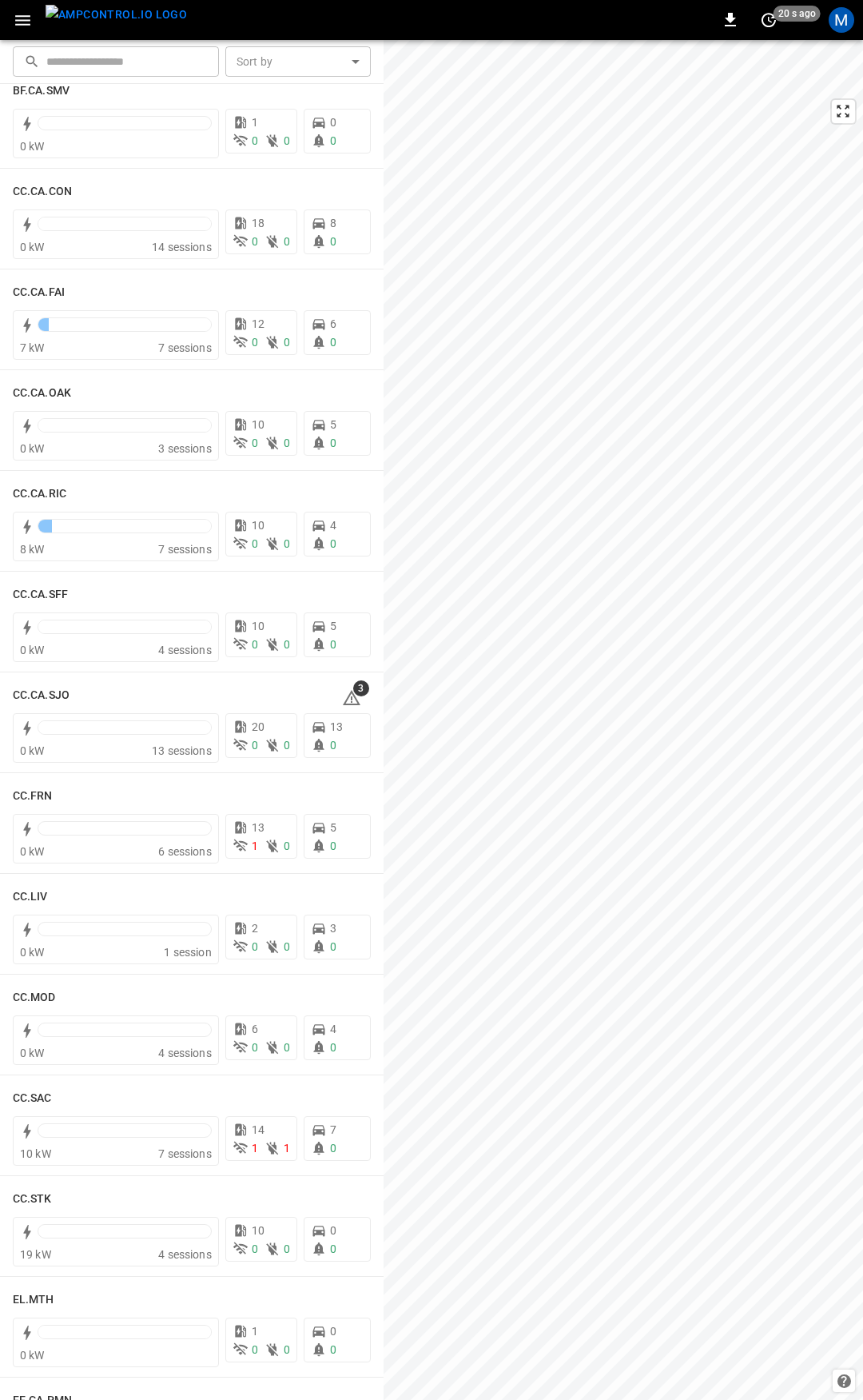
scroll to position [306, 0]
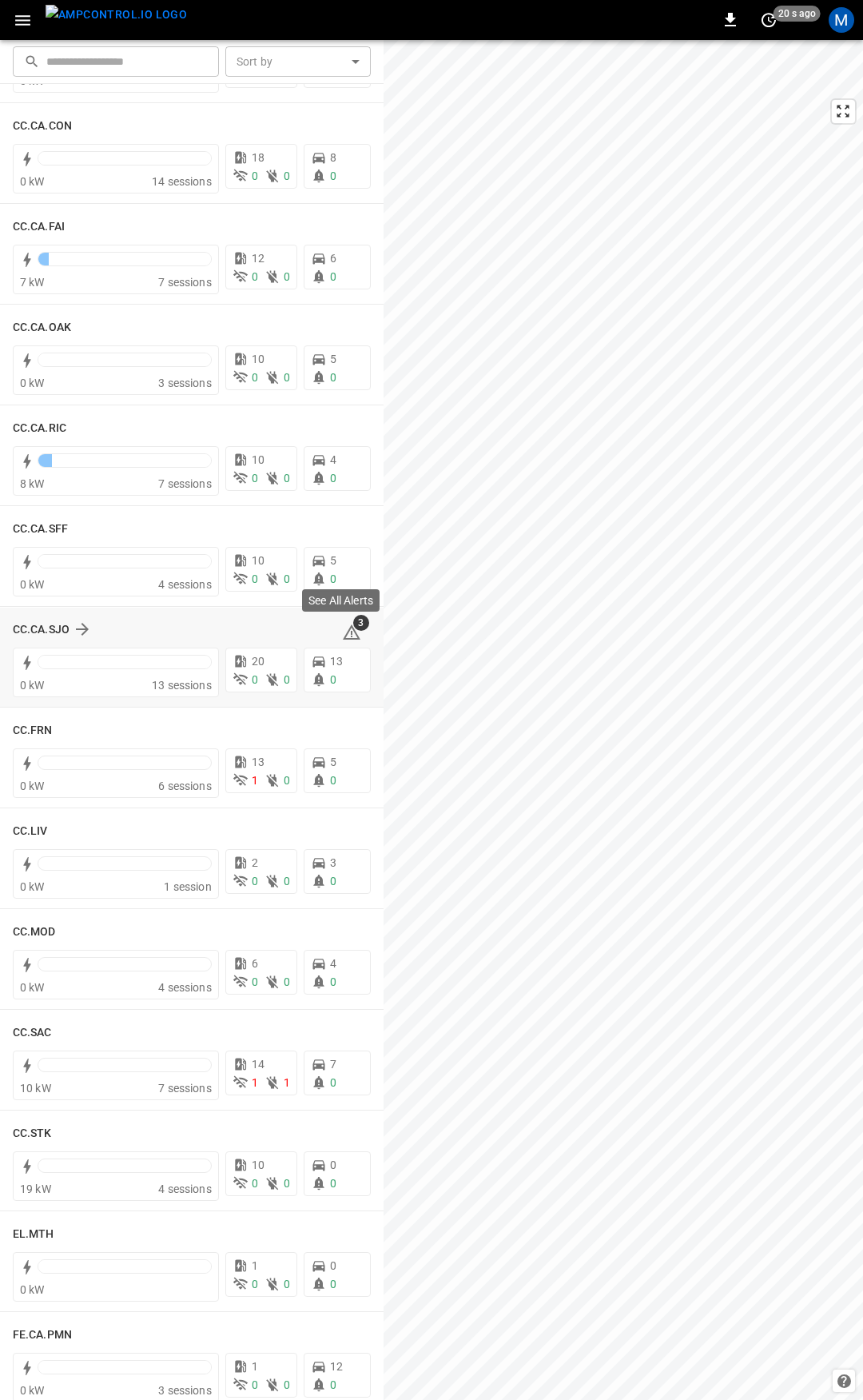
click at [342, 635] on icon at bounding box center [351, 631] width 19 height 19
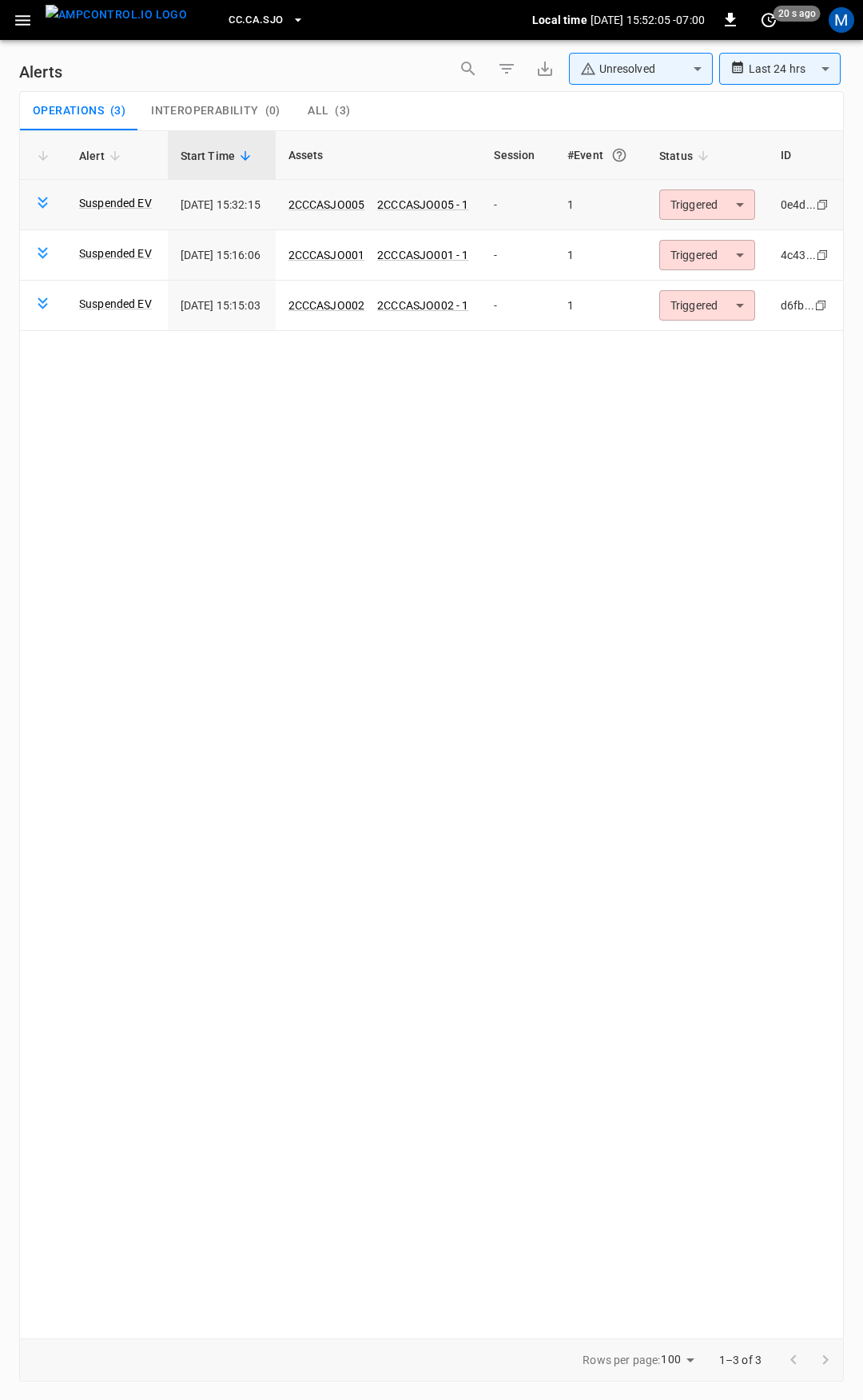
click at [702, 206] on body "**********" at bounding box center [432, 697] width 863 height 1394
click at [708, 235] on li "Resolved" at bounding box center [720, 244] width 101 height 28
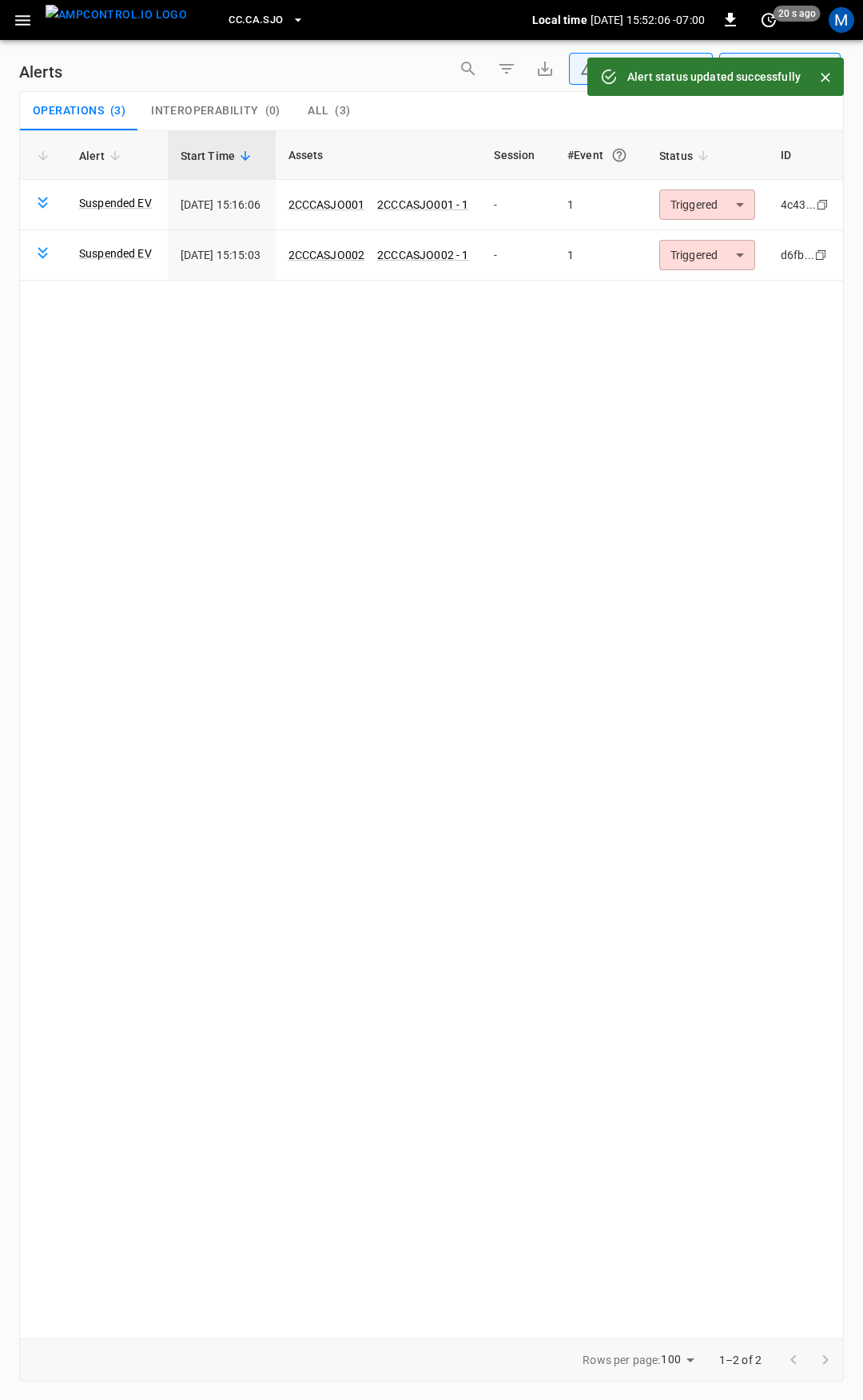
click at [716, 206] on body "**********" at bounding box center [432, 697] width 863 height 1394
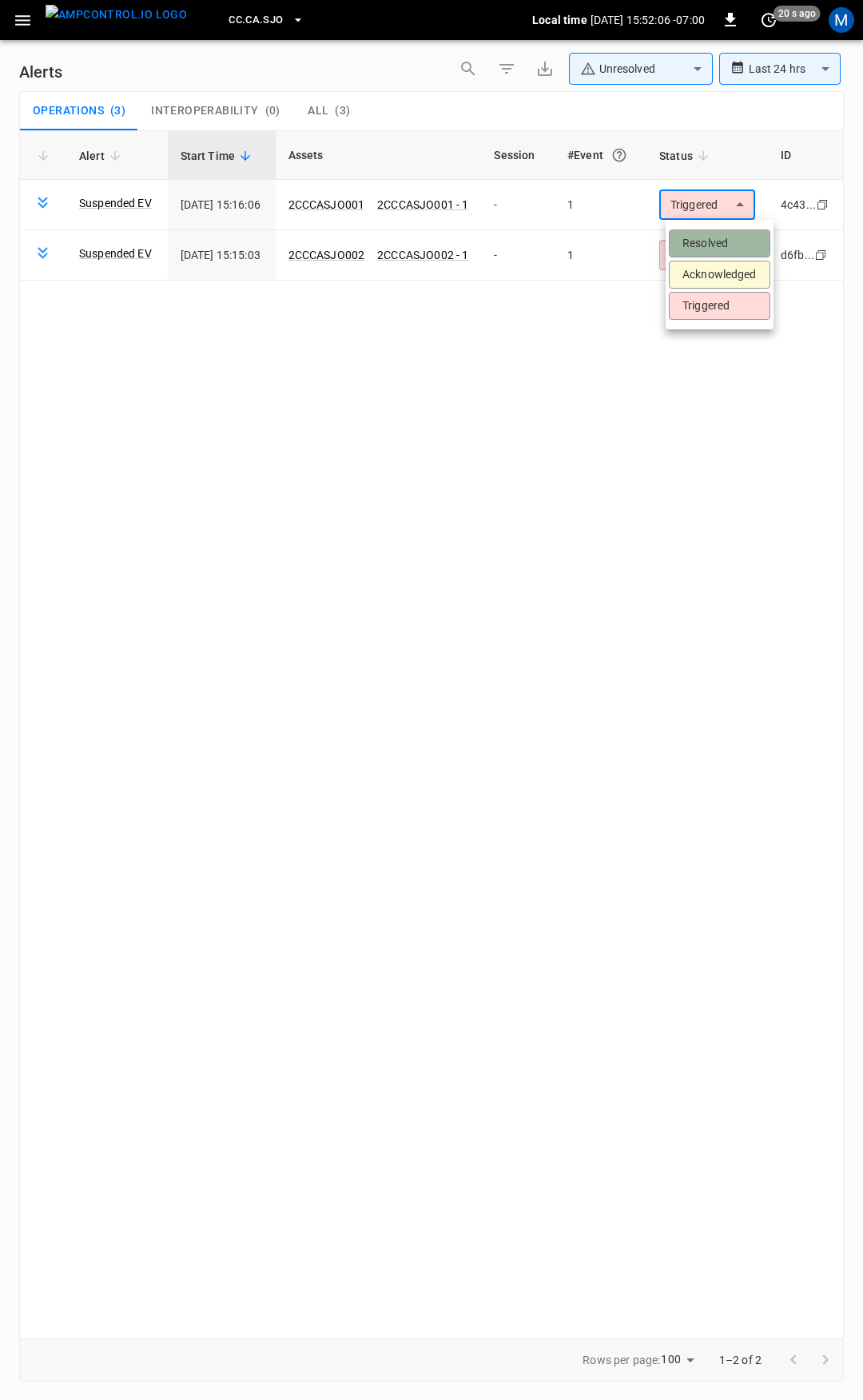
click at [716, 247] on li "Resolved" at bounding box center [720, 244] width 101 height 28
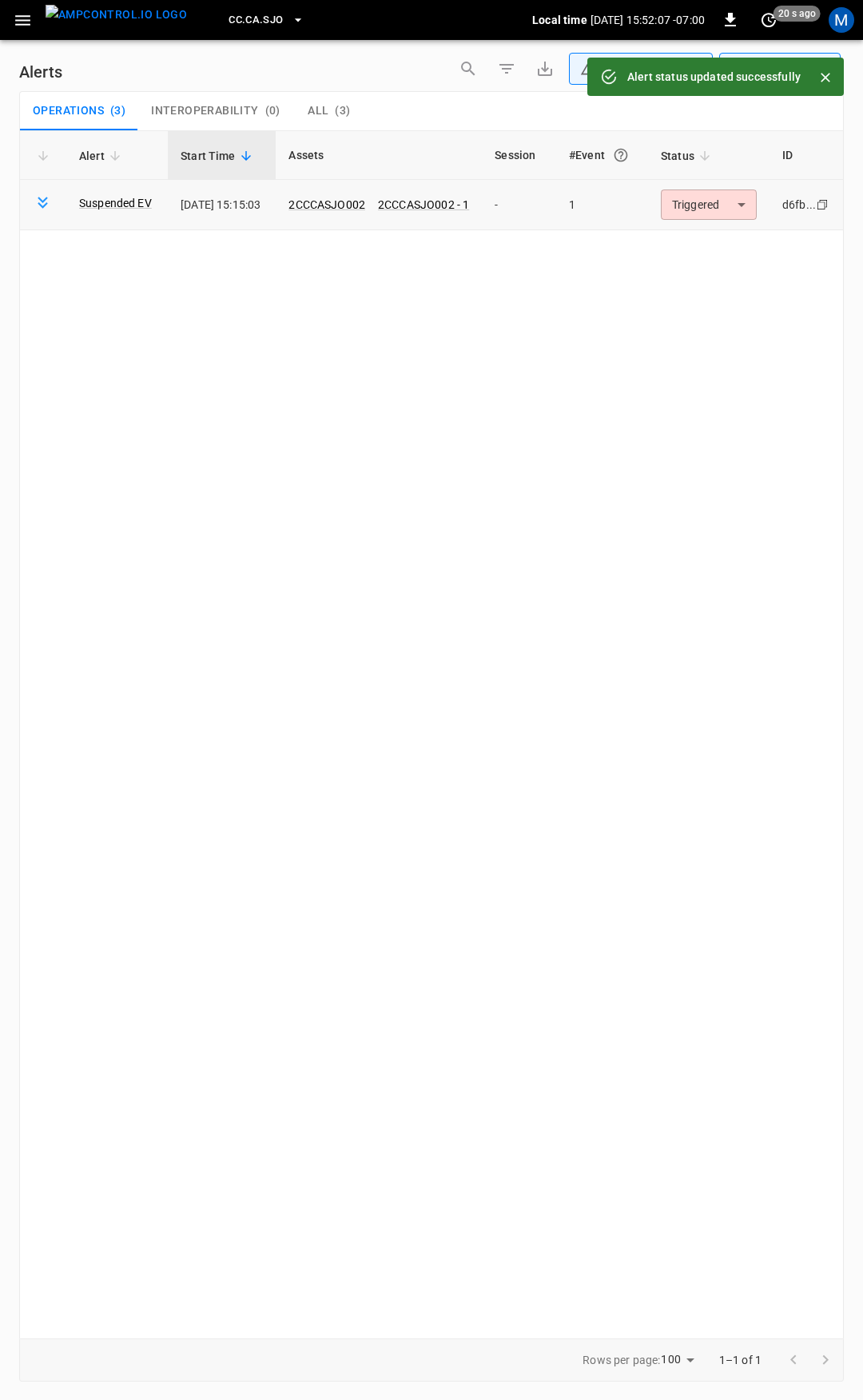
click at [710, 206] on body "**********" at bounding box center [432, 697] width 863 height 1394
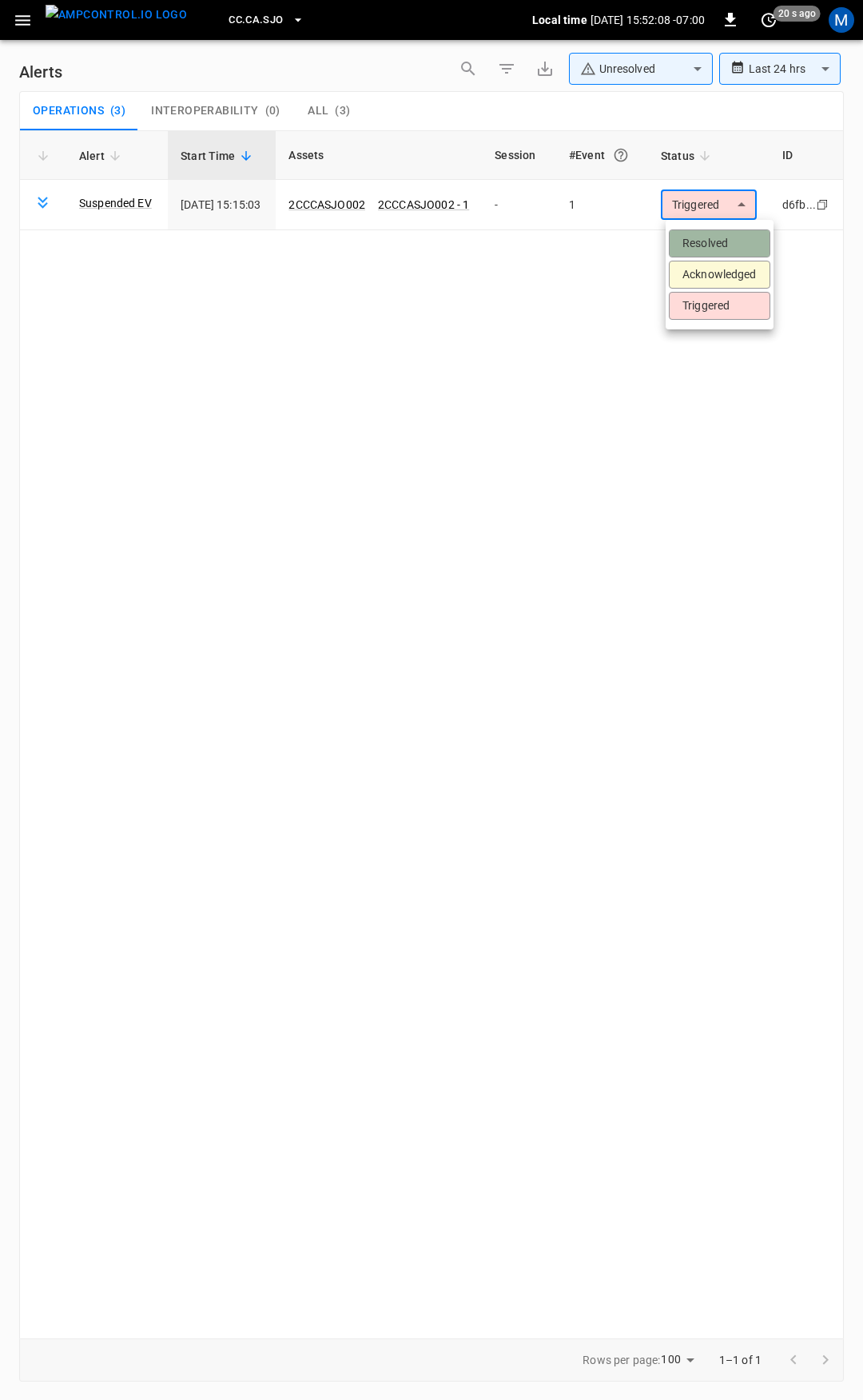
click at [712, 243] on li "Resolved" at bounding box center [720, 244] width 101 height 28
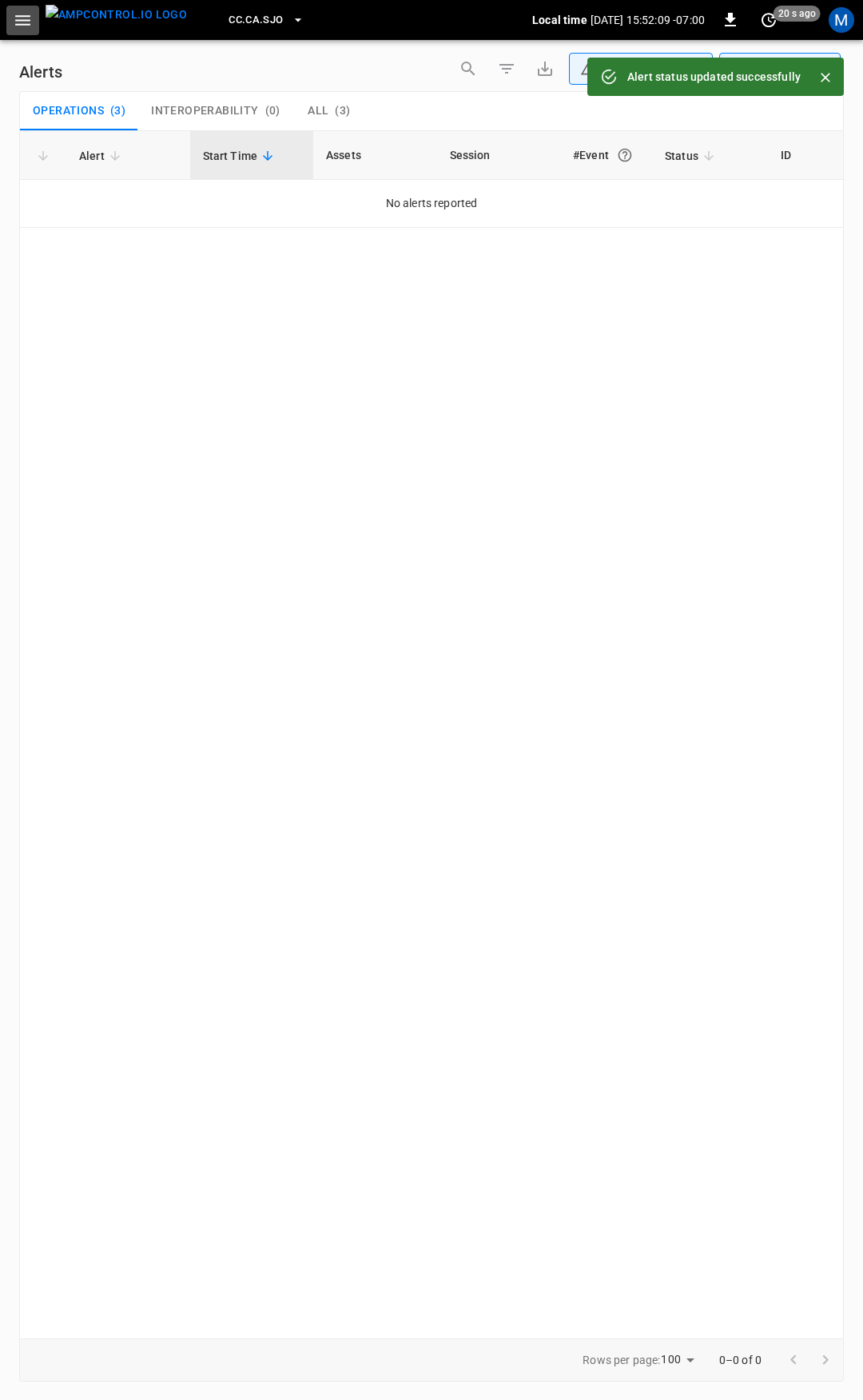
click at [24, 31] on button "button" at bounding box center [22, 21] width 33 height 30
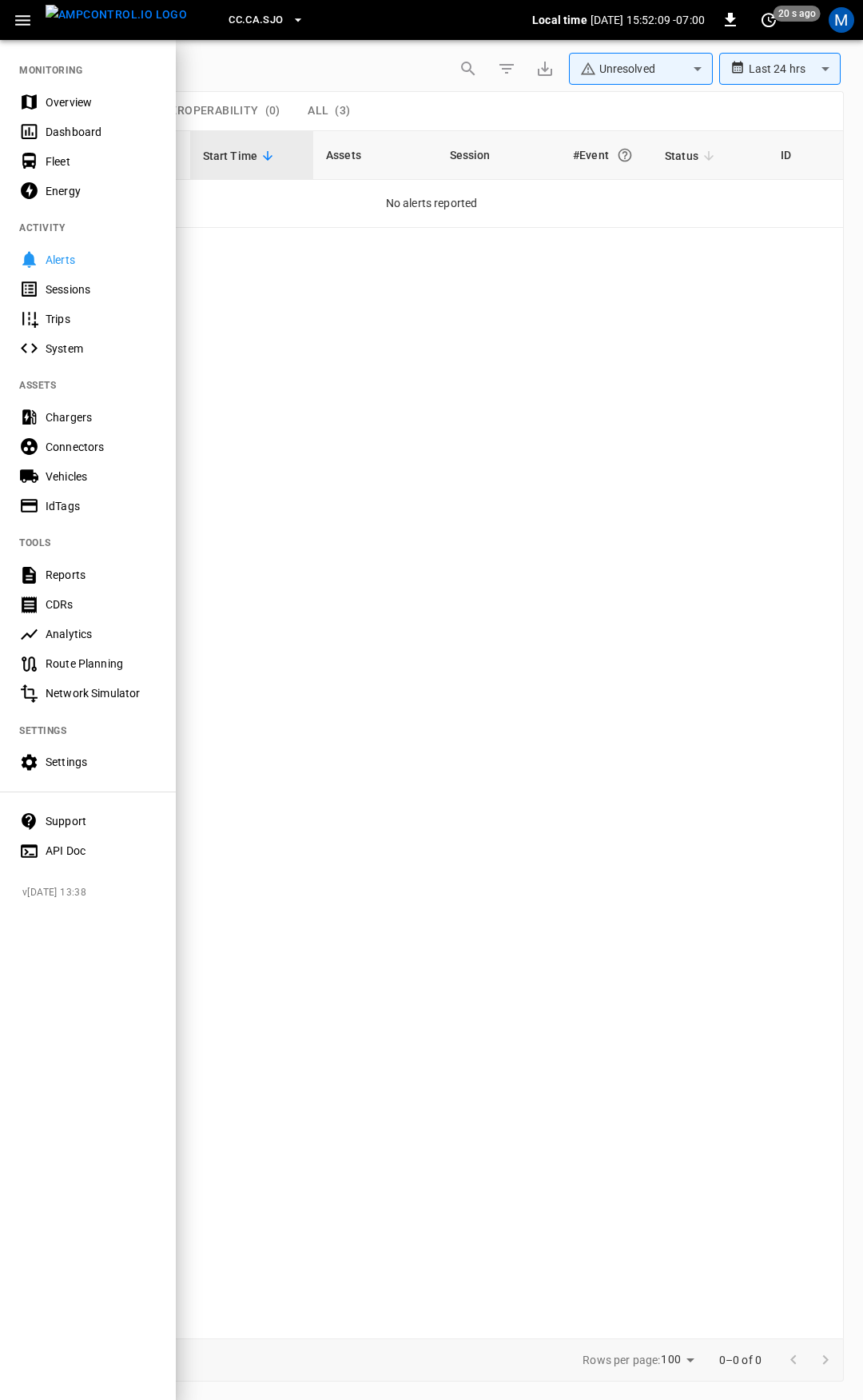
click at [72, 97] on div "Overview" at bounding box center [101, 102] width 111 height 16
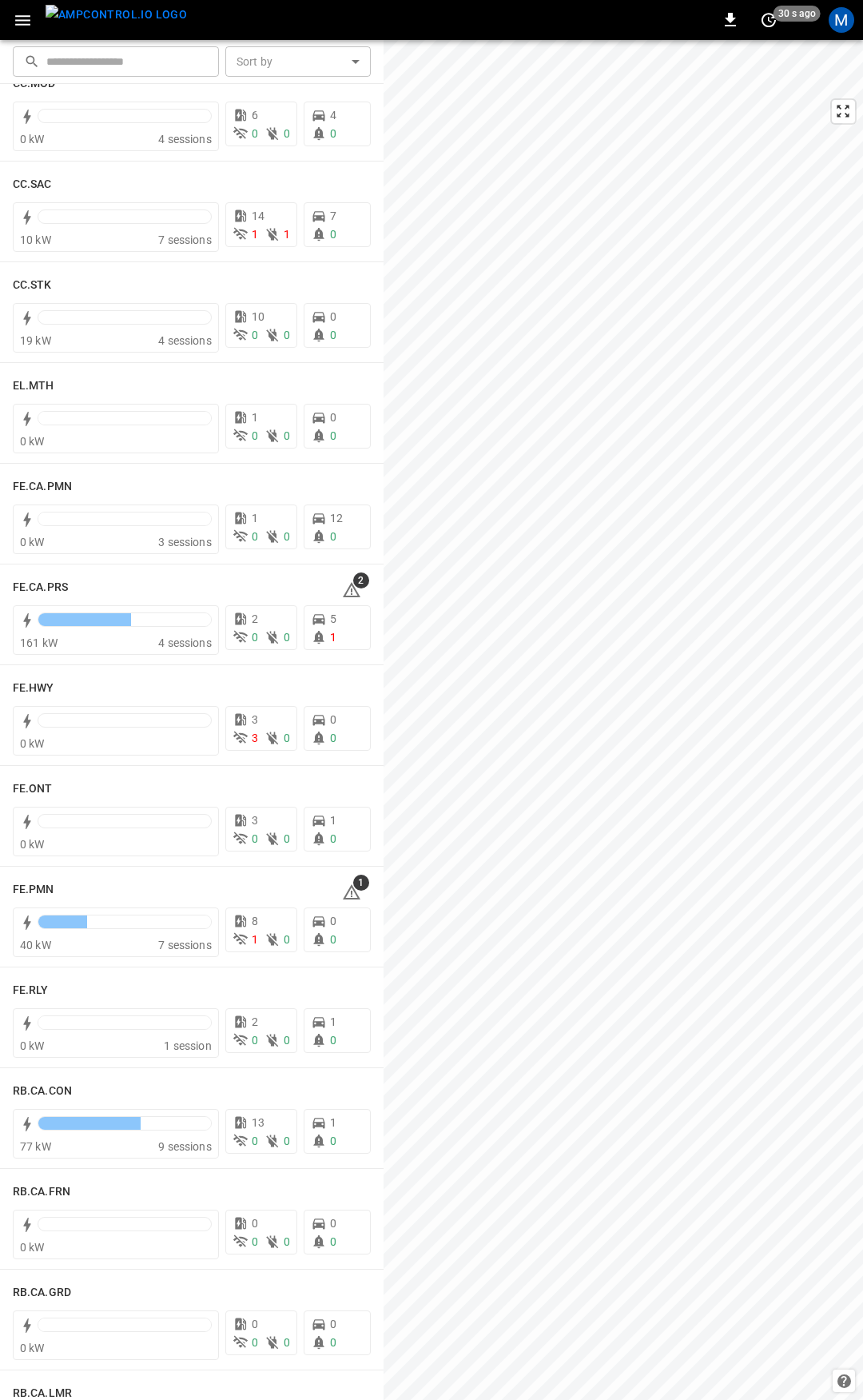
scroll to position [1160, 0]
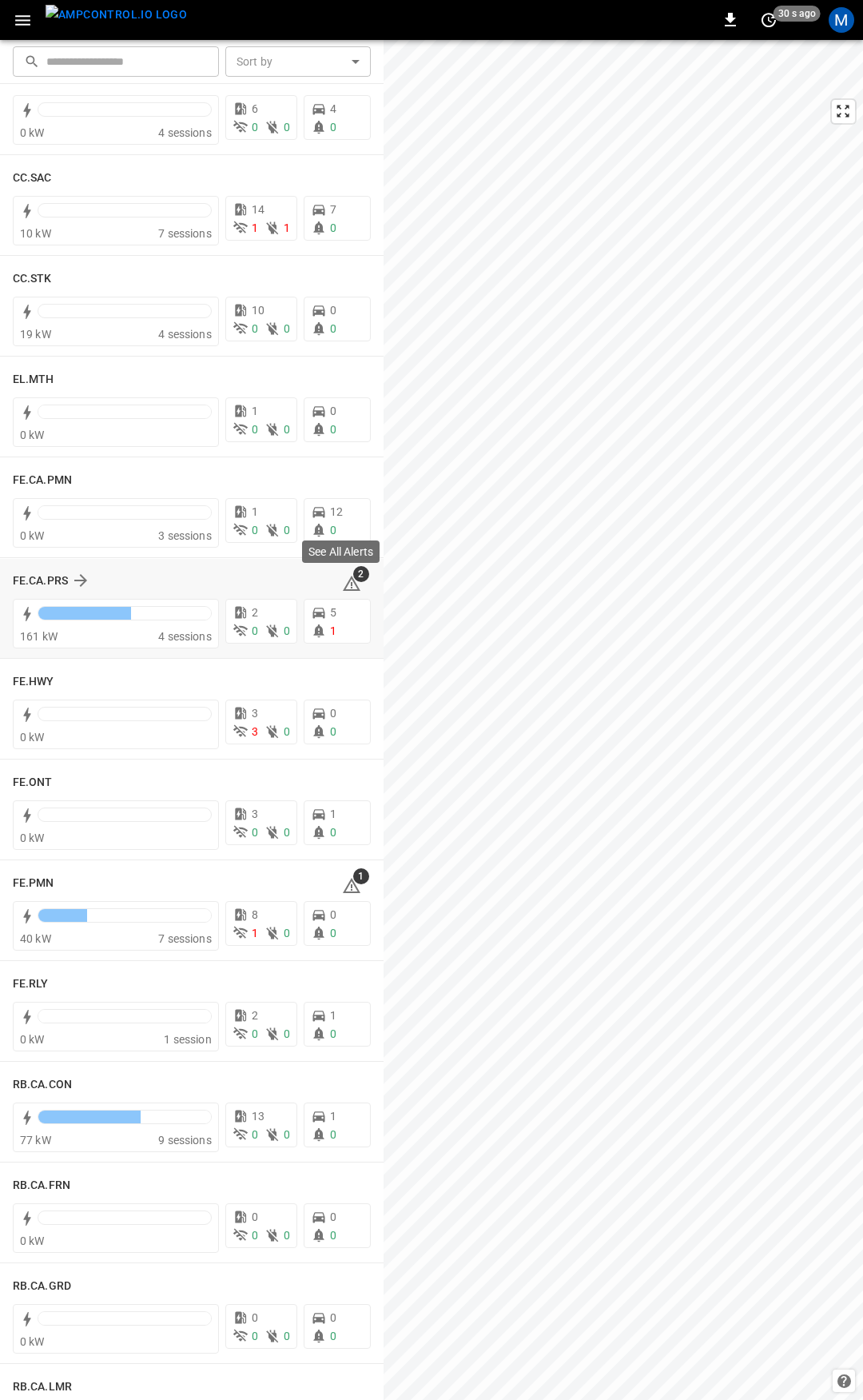
click at [351, 583] on icon at bounding box center [352, 585] width 2 height 6
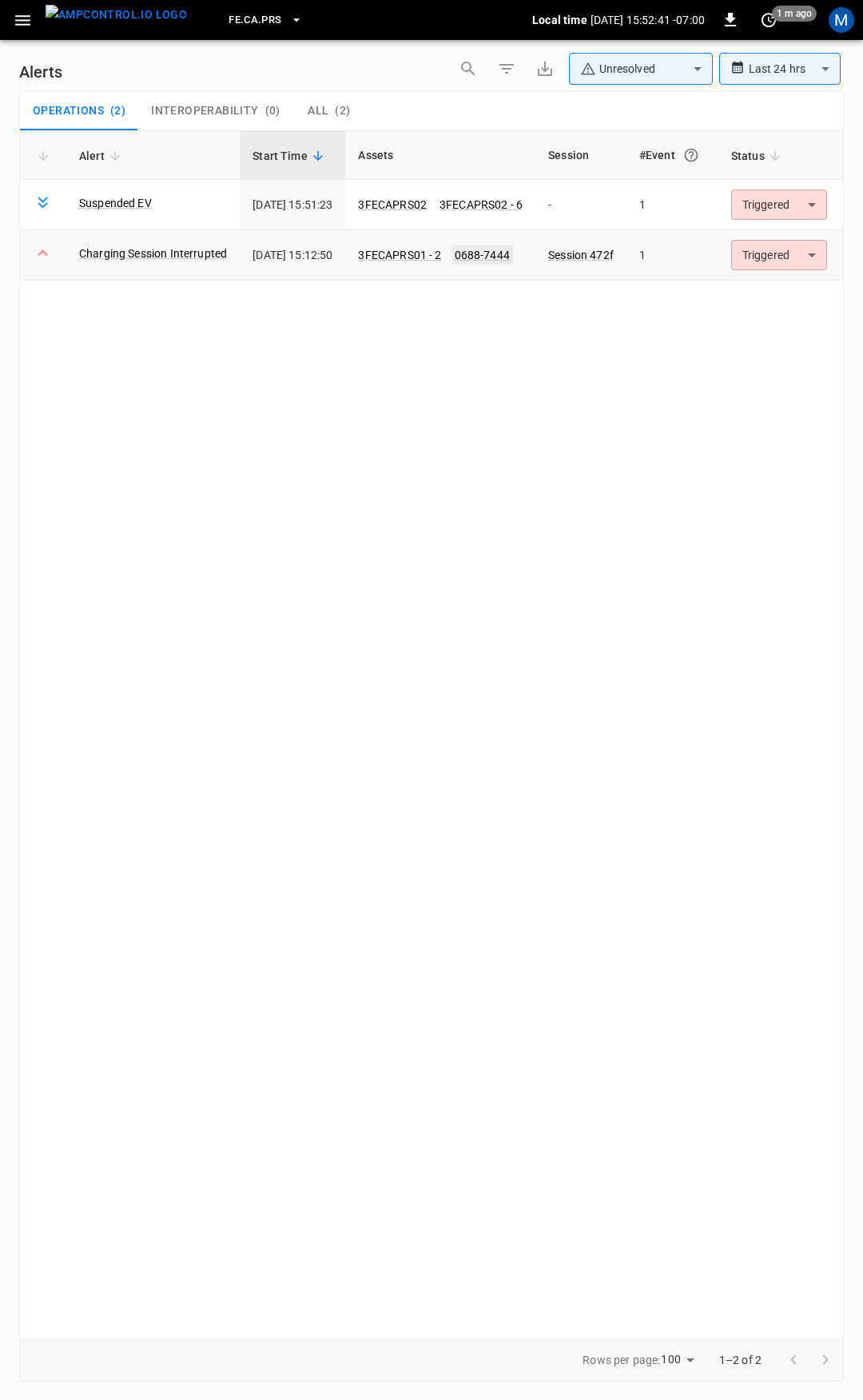
click at [513, 252] on link "0688-7444" at bounding box center [482, 255] width 62 height 19
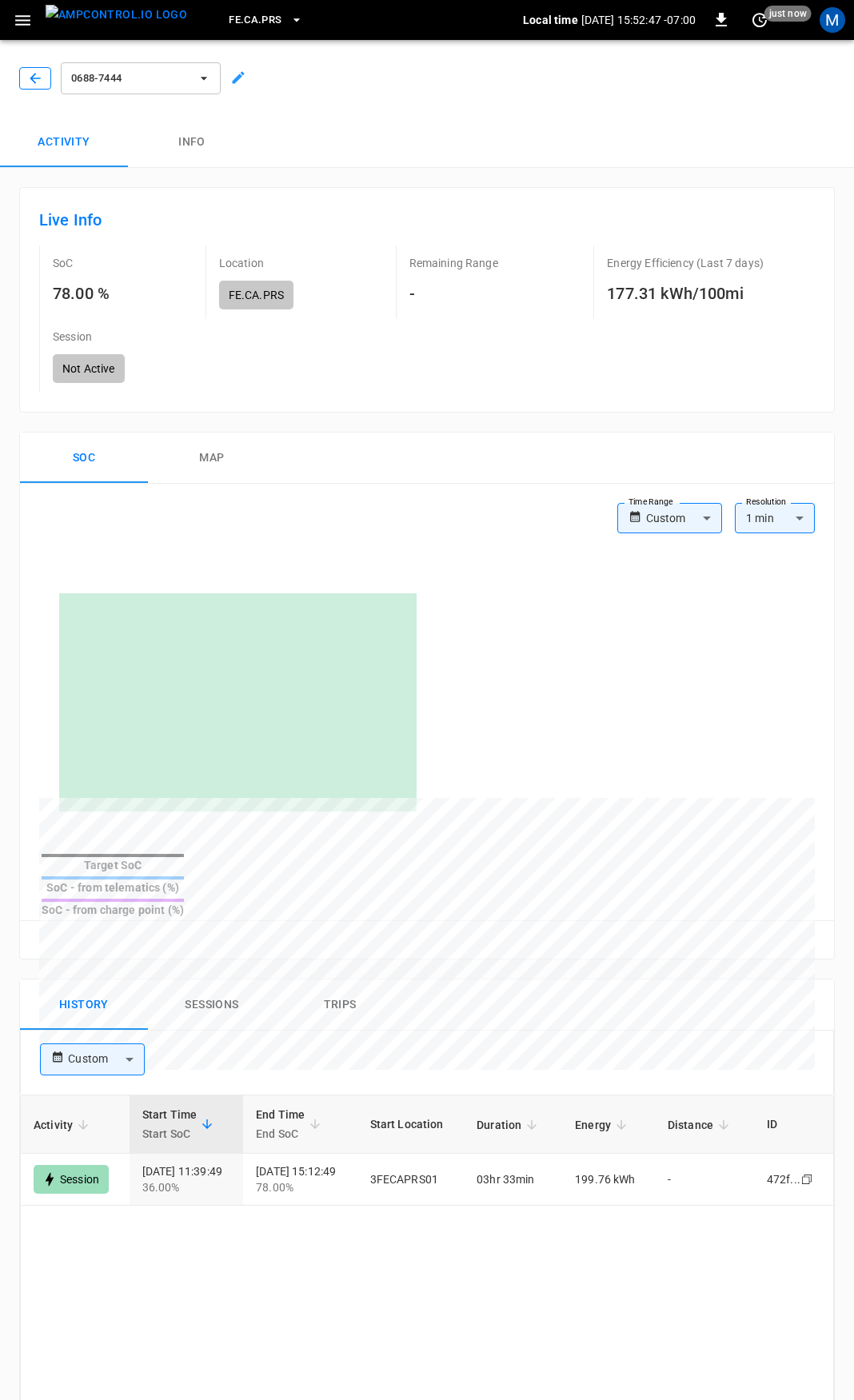
click at [36, 75] on icon "button" at bounding box center [35, 79] width 16 height 16
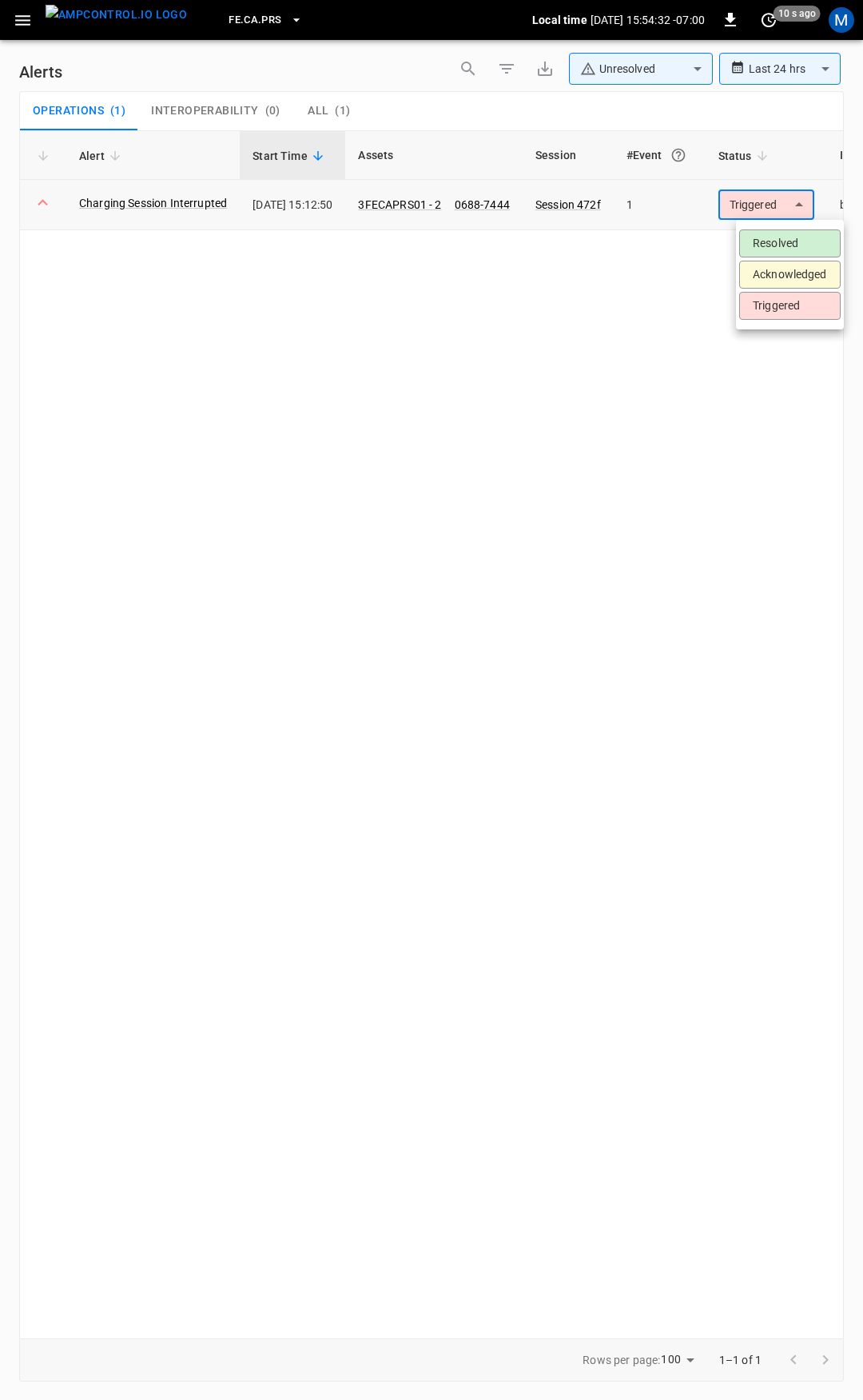
click at [770, 209] on body "**********" at bounding box center [432, 697] width 863 height 1394
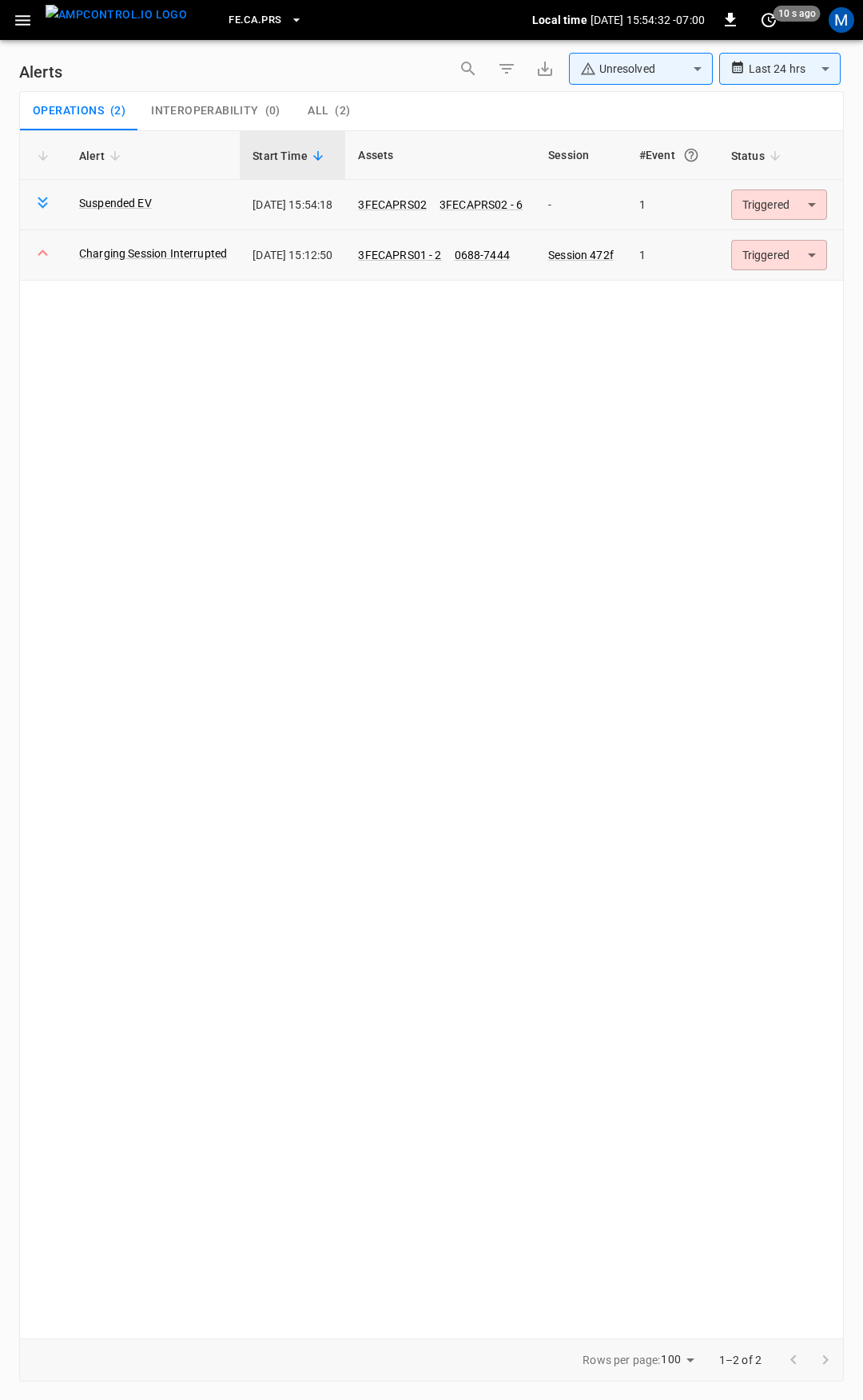
click at [770, 238] on td "Triggered ********* ​" at bounding box center [779, 256] width 121 height 51
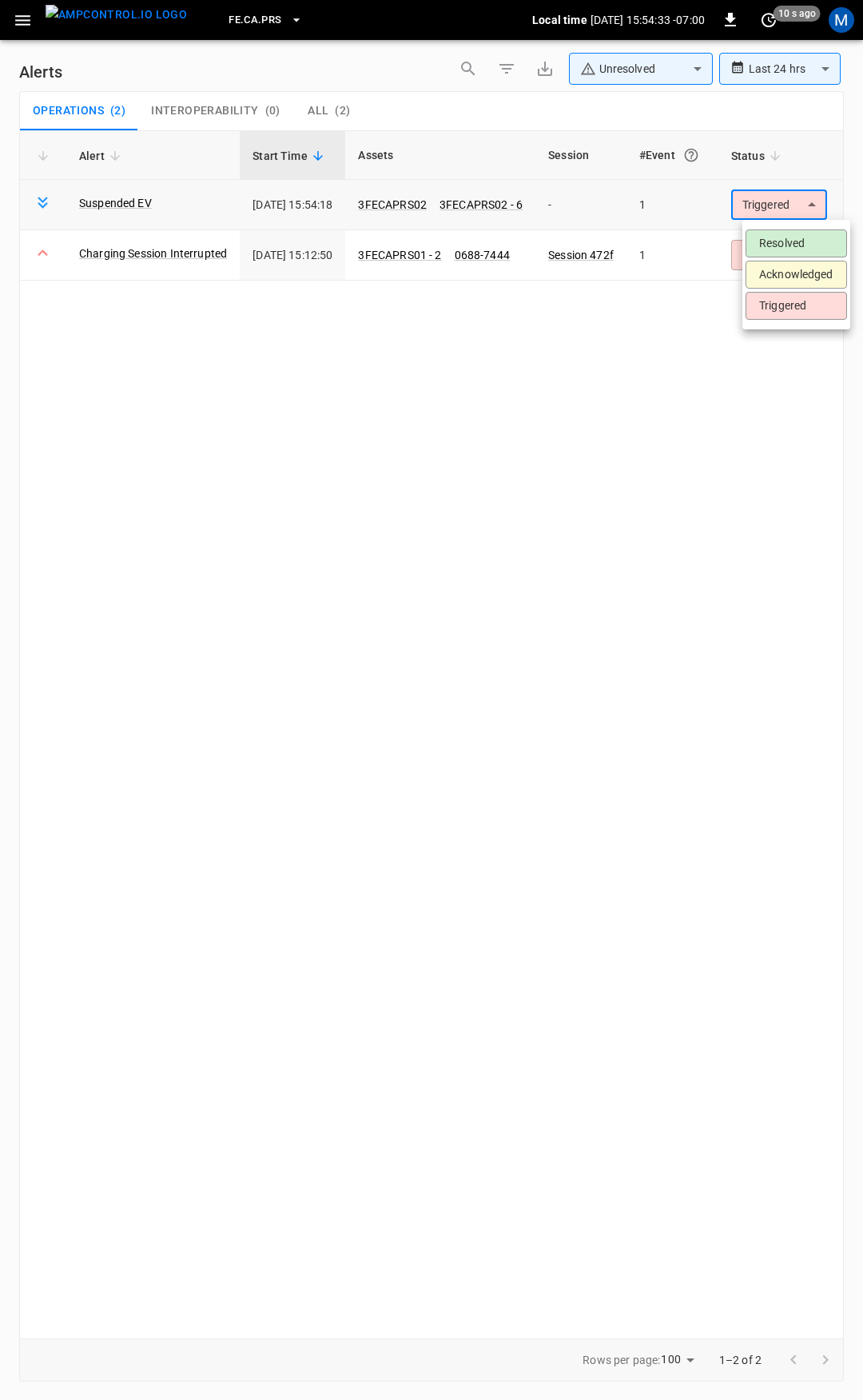
click at [796, 214] on body "**********" at bounding box center [432, 697] width 863 height 1394
click at [781, 239] on li "Resolved" at bounding box center [796, 244] width 101 height 28
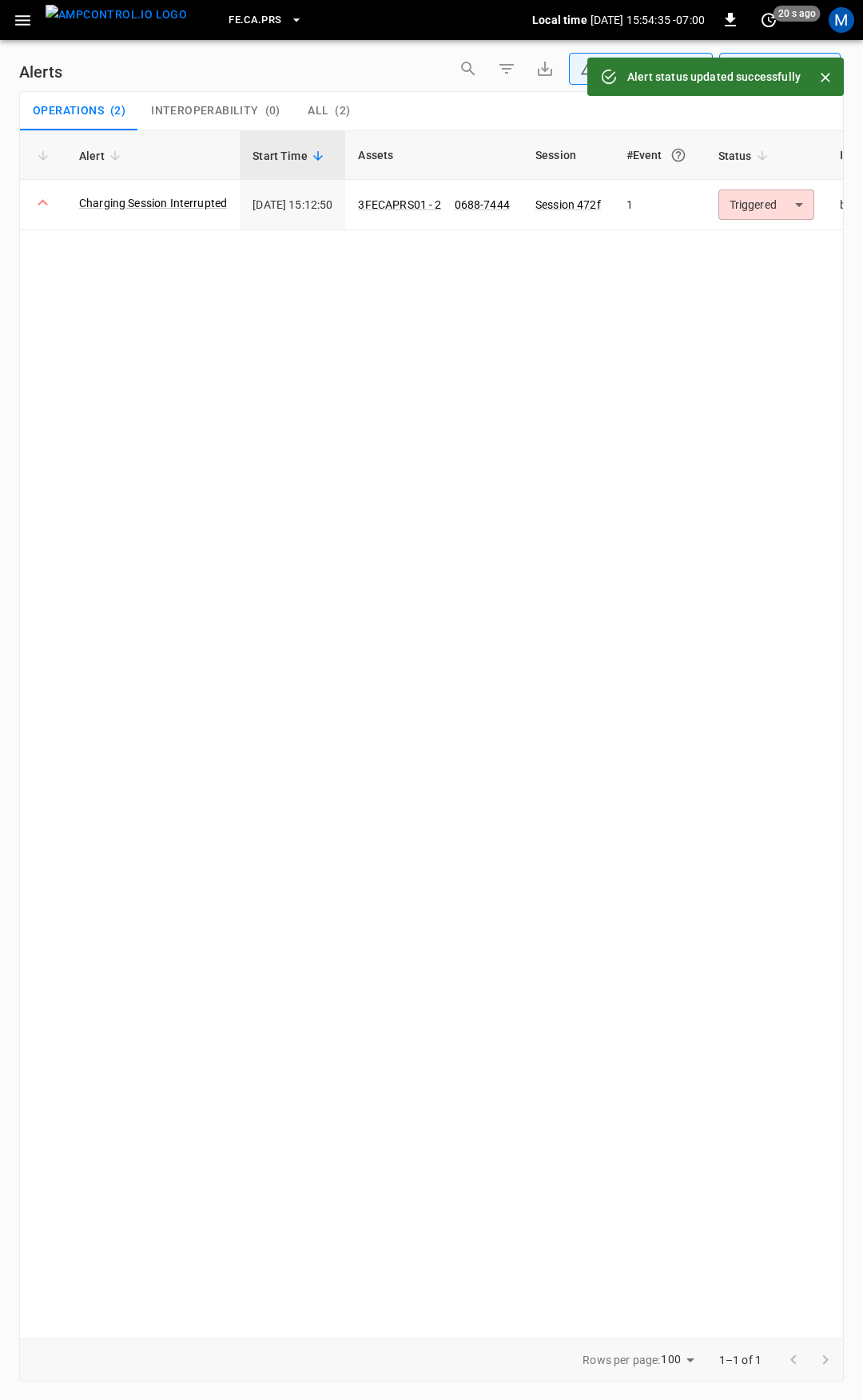
click at [796, 205] on body "**********" at bounding box center [432, 697] width 863 height 1394
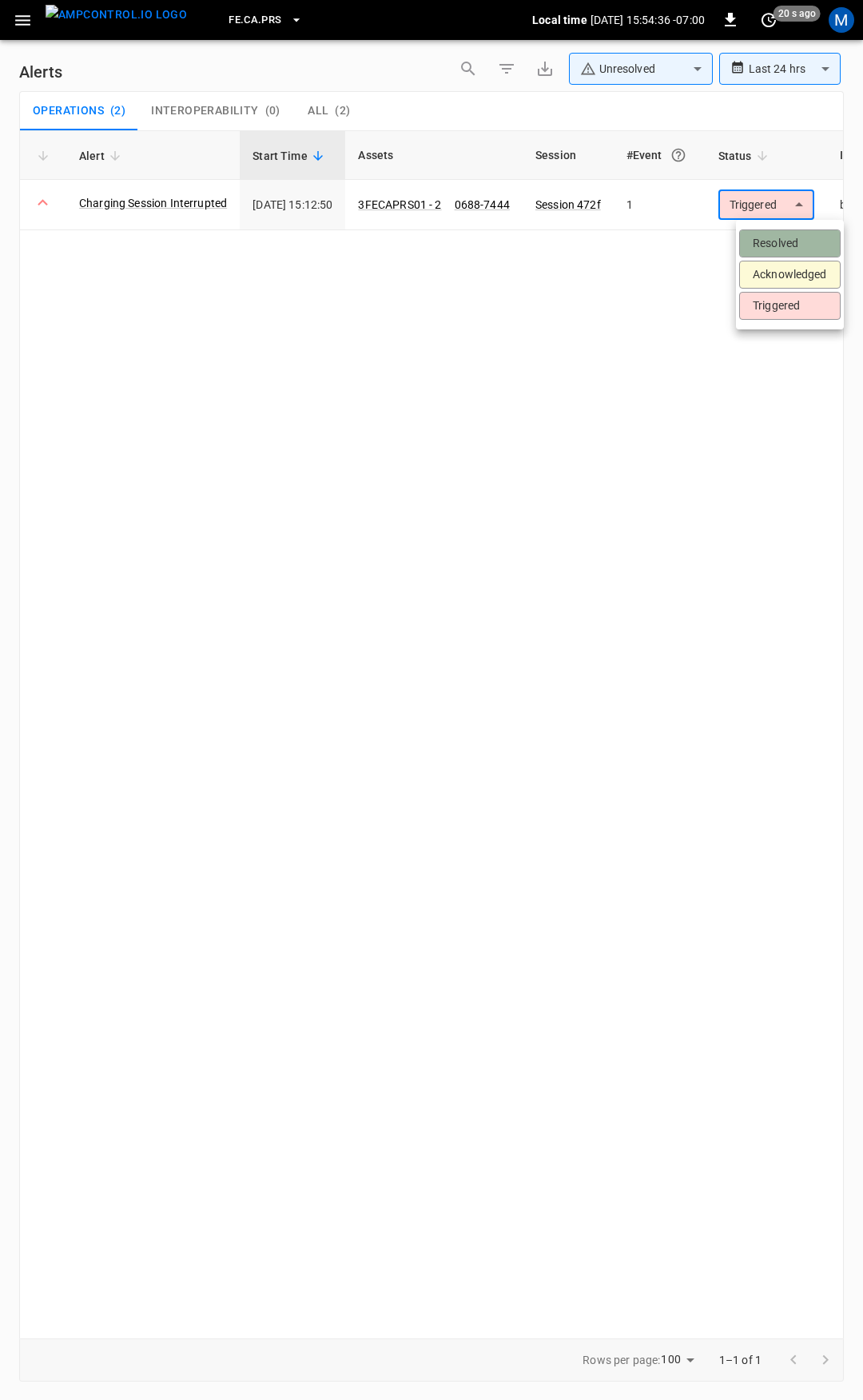
click at [773, 245] on li "Resolved" at bounding box center [790, 244] width 101 height 28
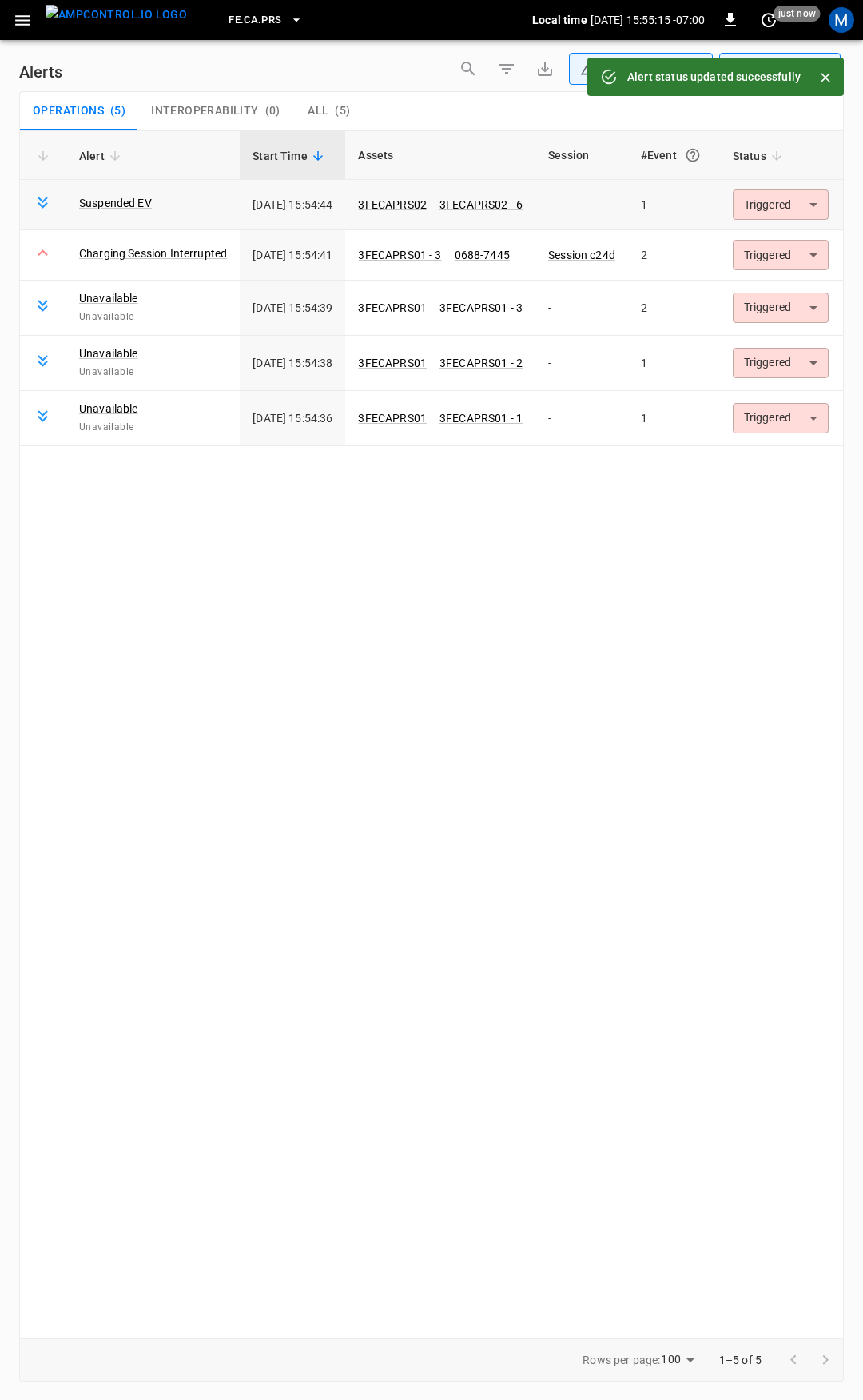
click at [774, 198] on body "**********" at bounding box center [432, 697] width 863 height 1394
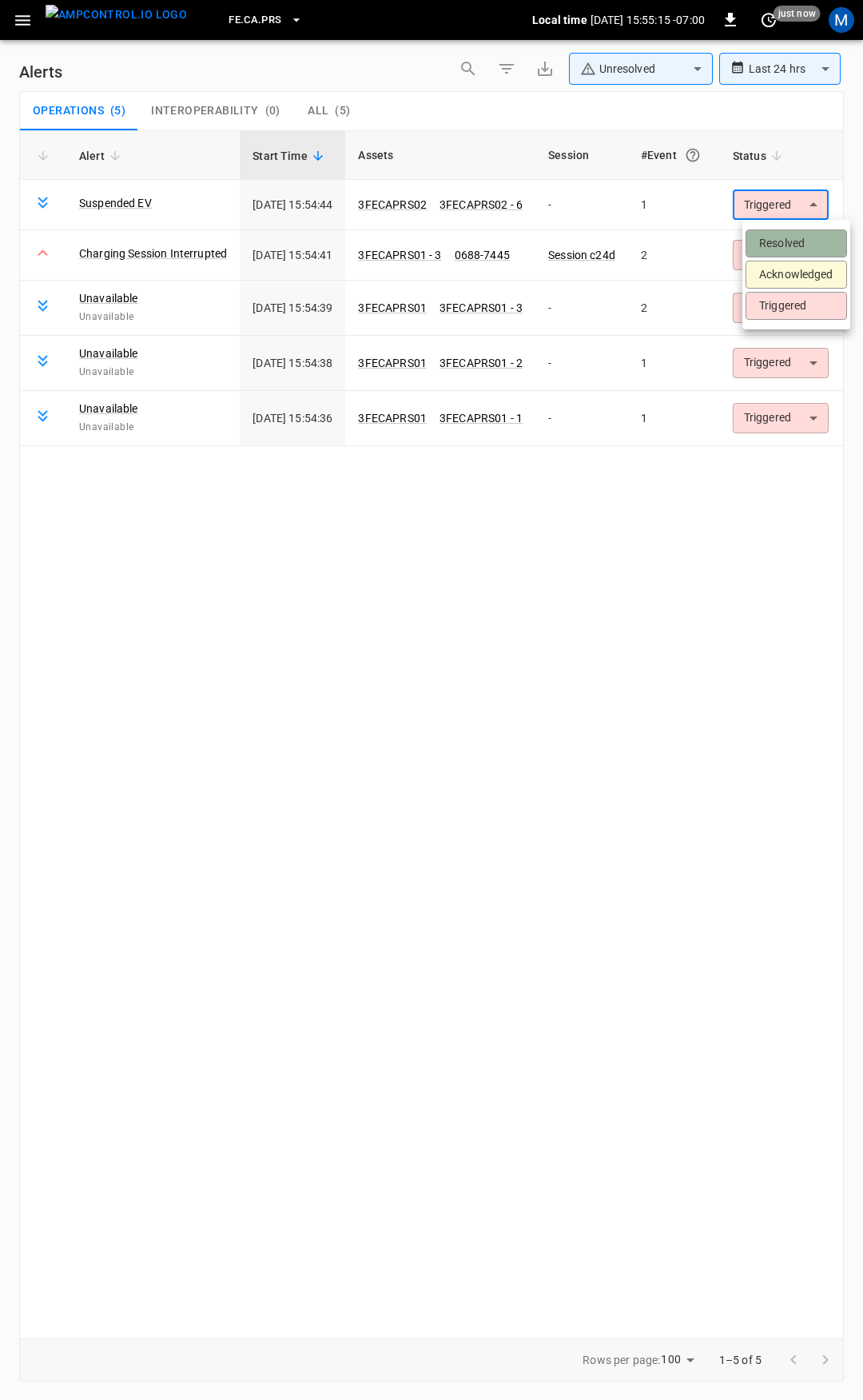
click at [789, 239] on li "Resolved" at bounding box center [796, 244] width 101 height 28
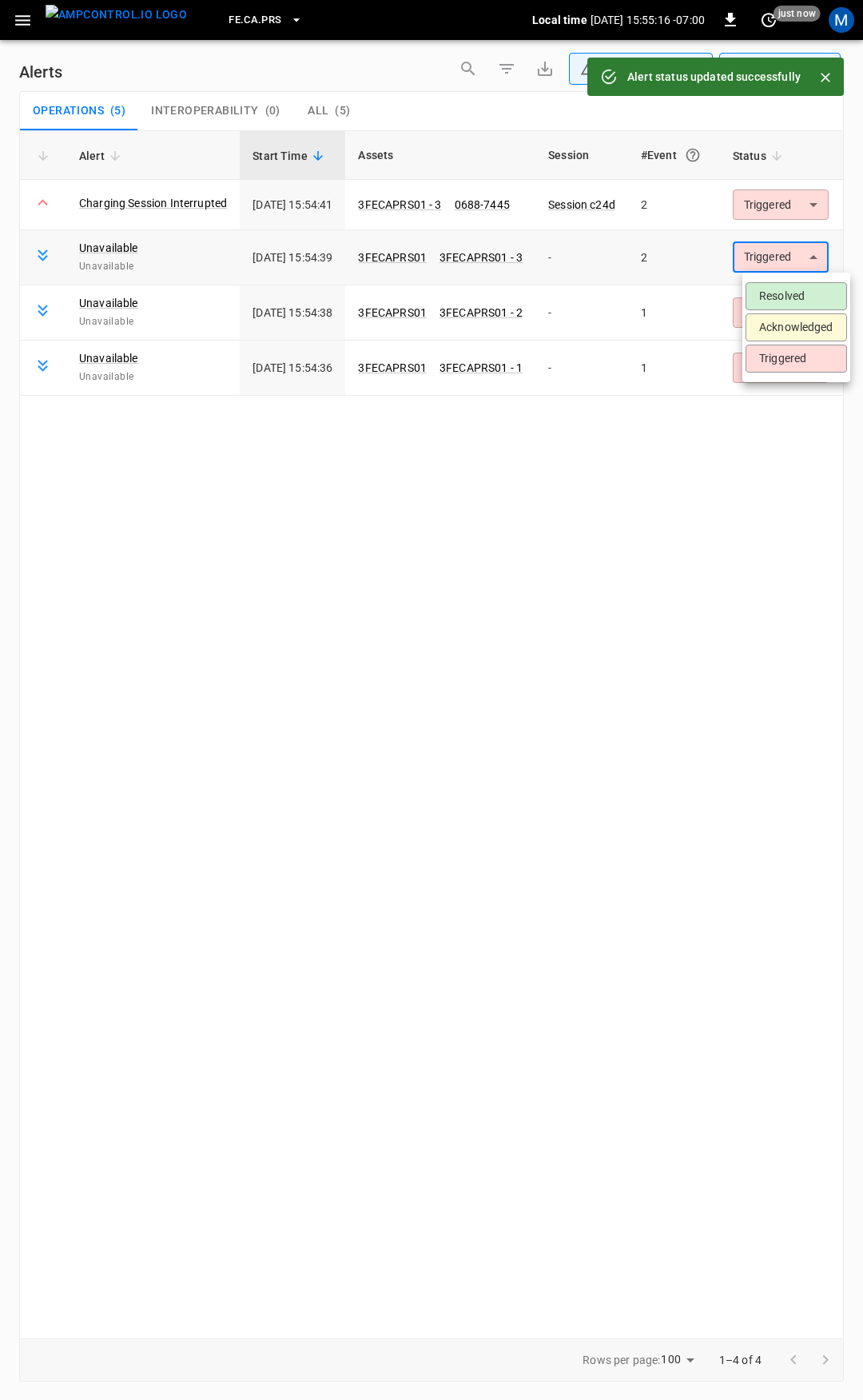
click at [798, 255] on body "**********" at bounding box center [432, 697] width 863 height 1394
click at [799, 288] on li "Resolved" at bounding box center [796, 296] width 101 height 28
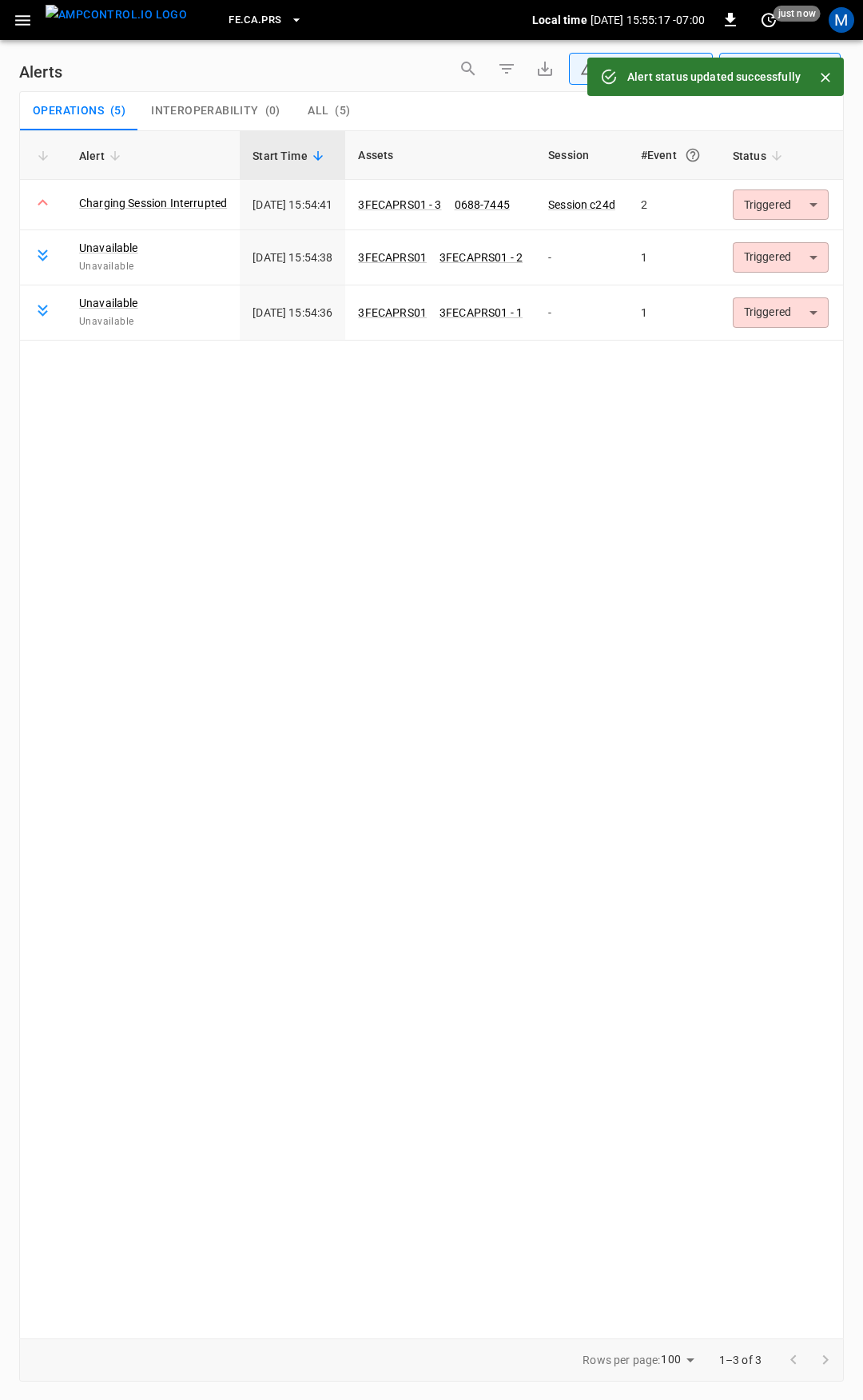
click at [797, 259] on body "**********" at bounding box center [432, 697] width 863 height 1394
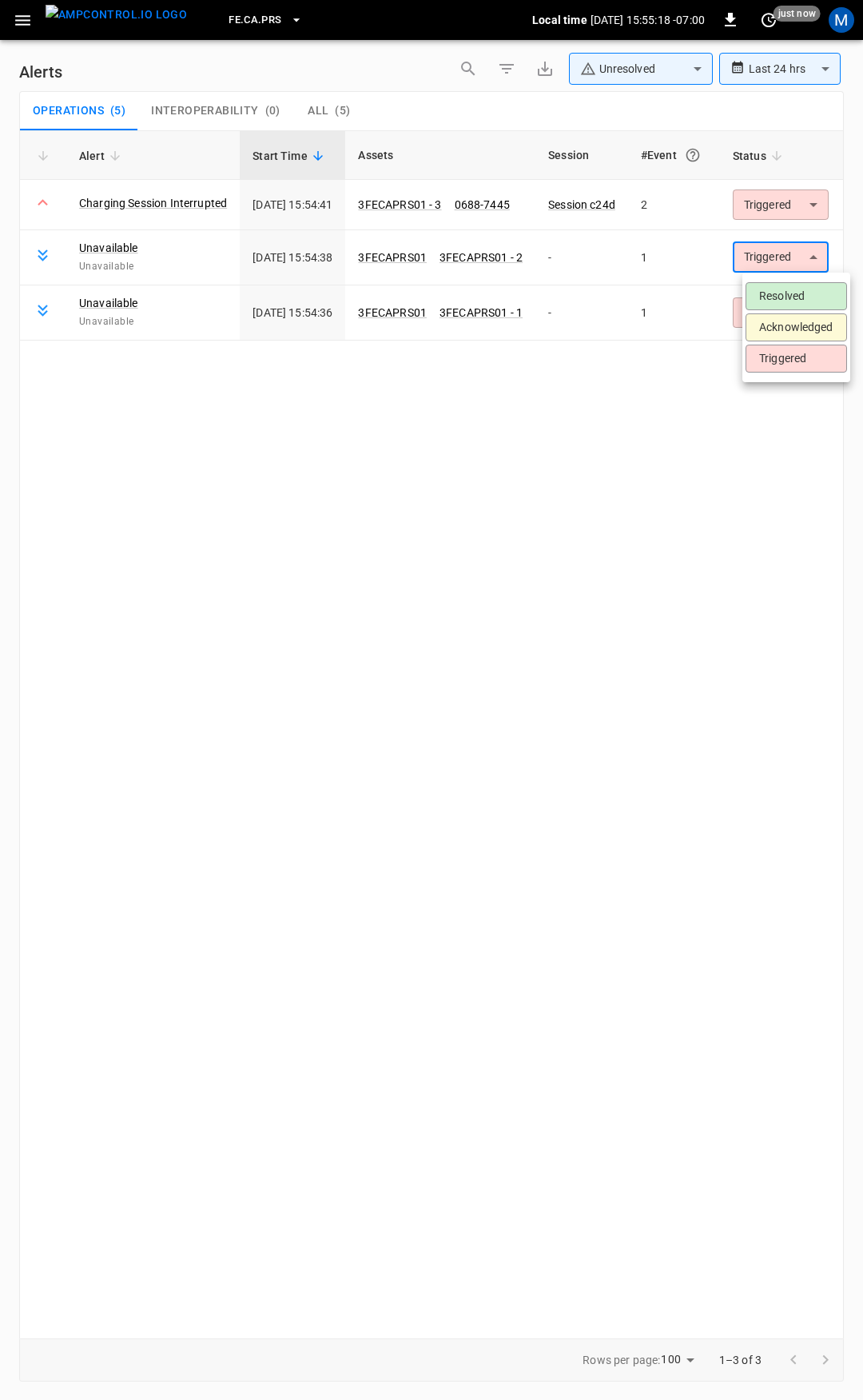
click at [800, 301] on li "Resolved" at bounding box center [796, 296] width 101 height 28
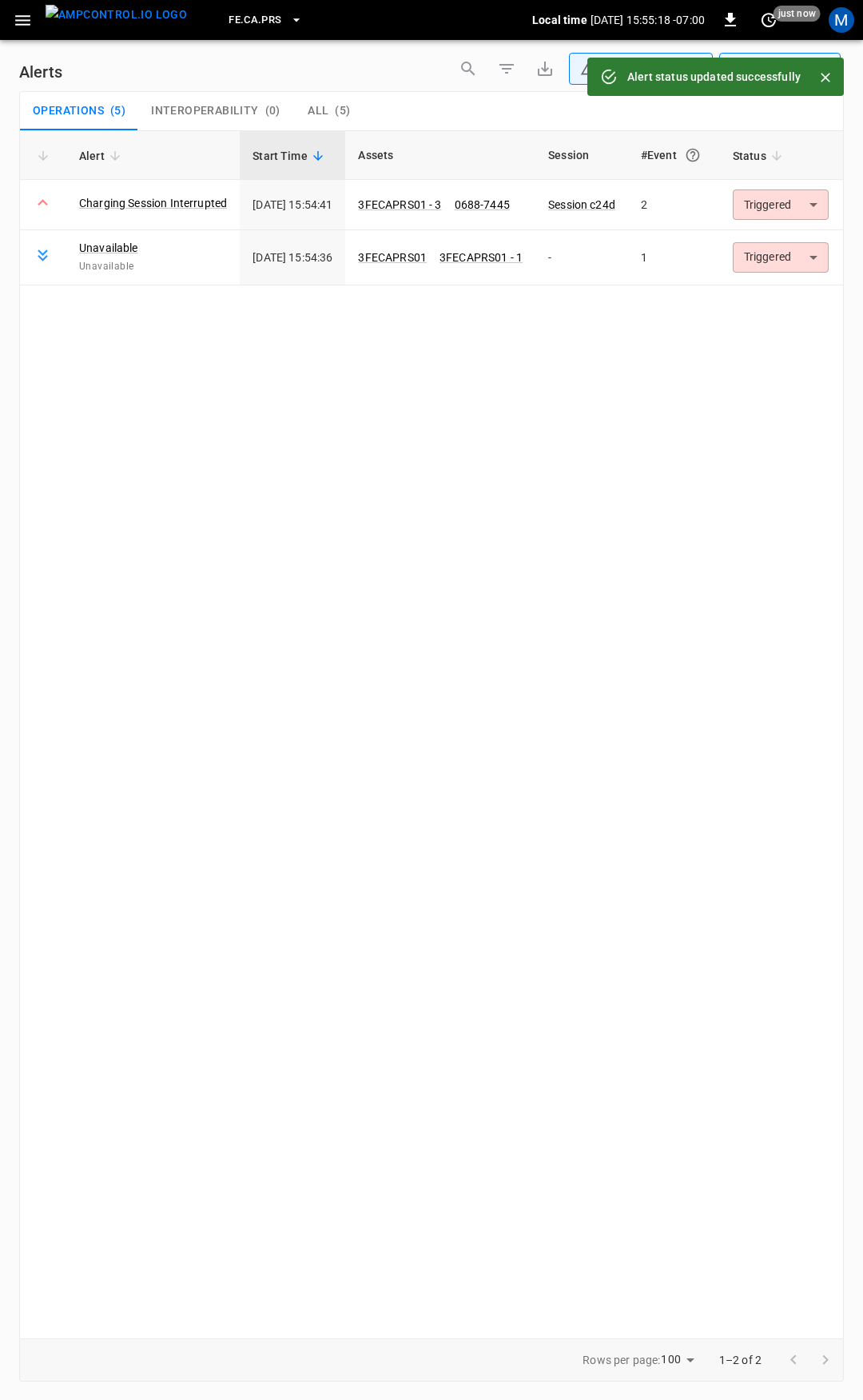
click at [795, 258] on body "**********" at bounding box center [432, 697] width 863 height 1394
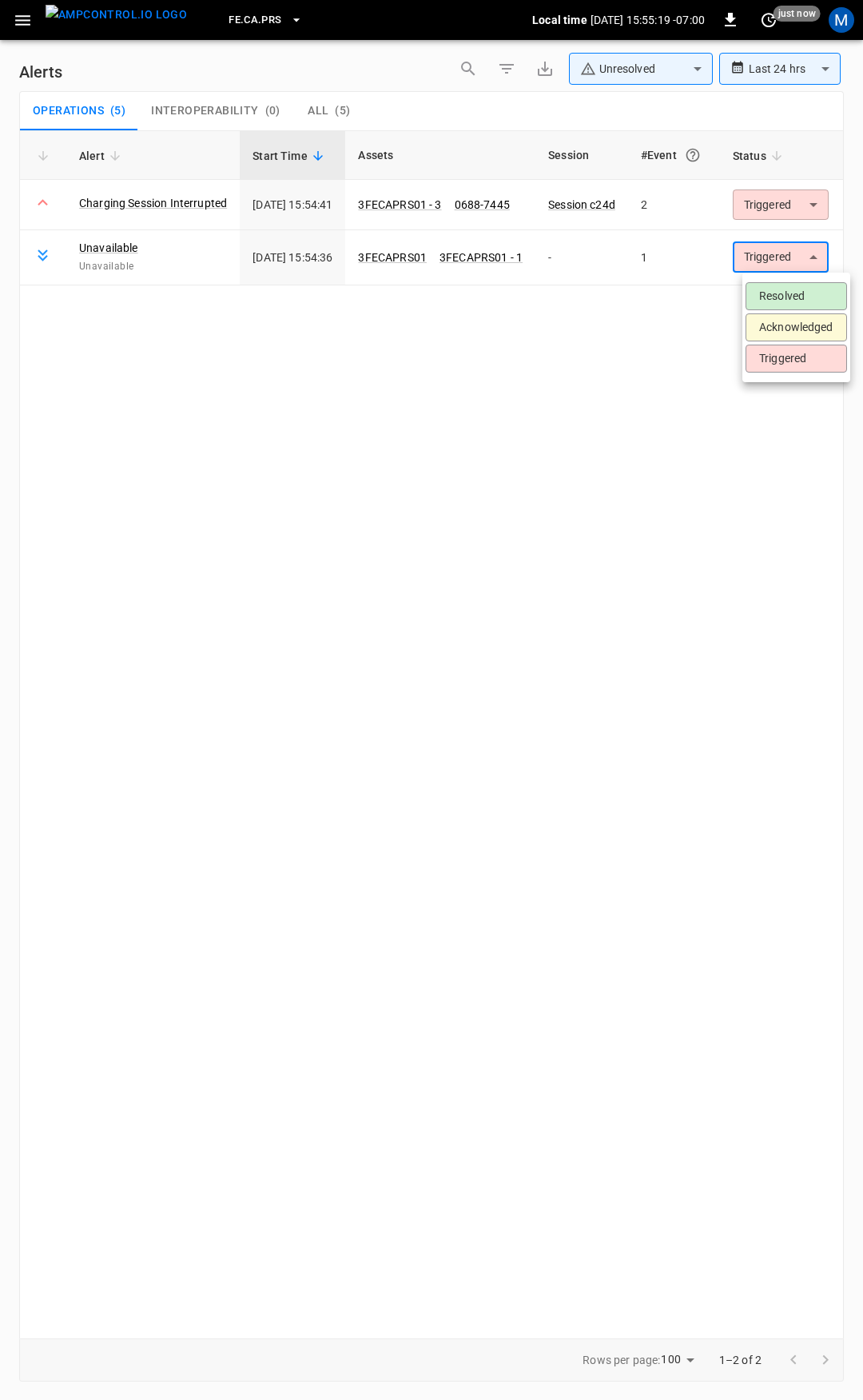
click at [794, 300] on li "Resolved" at bounding box center [796, 296] width 101 height 28
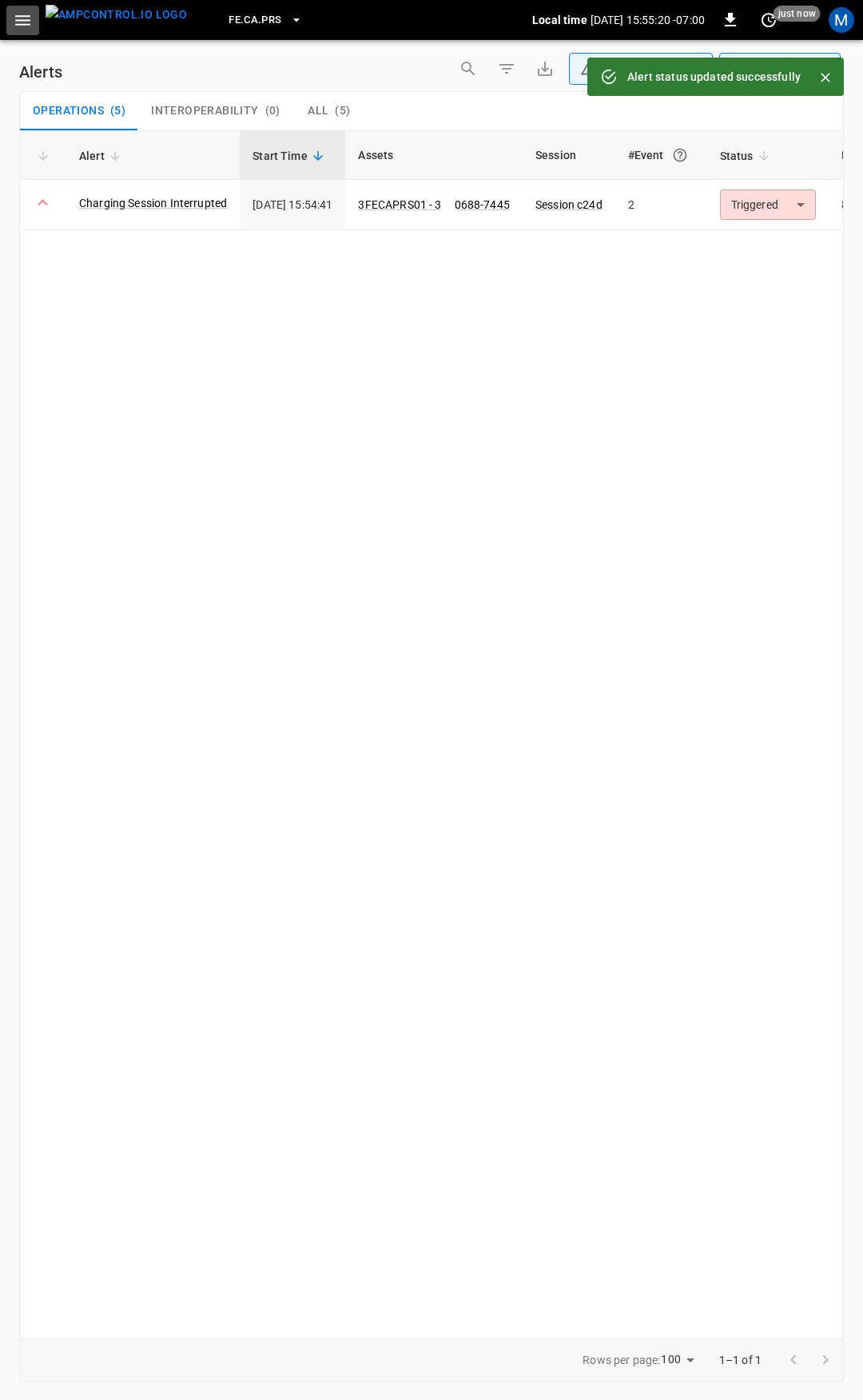
click at [24, 19] on icon "button" at bounding box center [22, 20] width 15 height 10
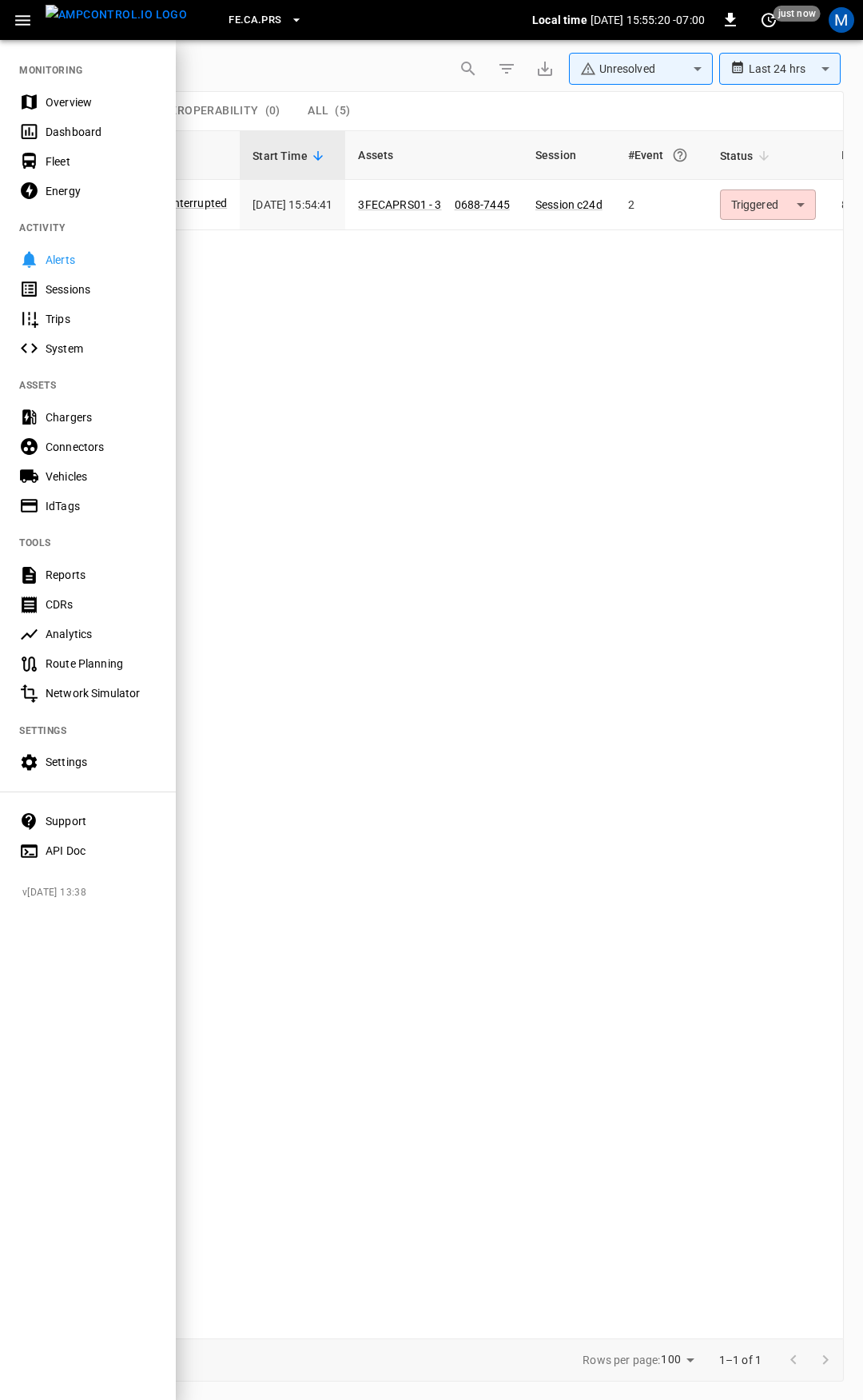
click at [62, 97] on div "Overview" at bounding box center [101, 102] width 111 height 16
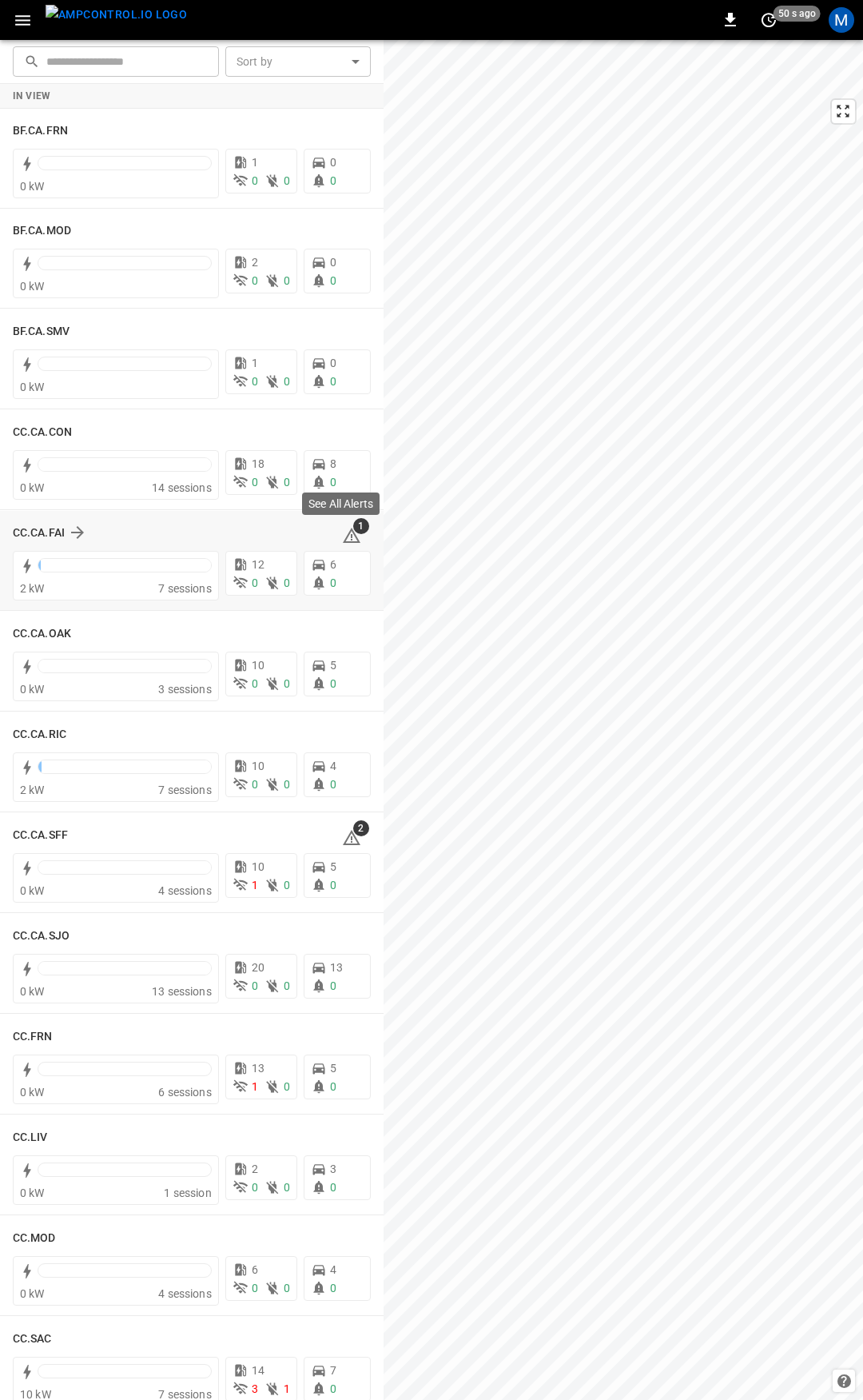
click at [345, 533] on icon at bounding box center [352, 535] width 18 height 15
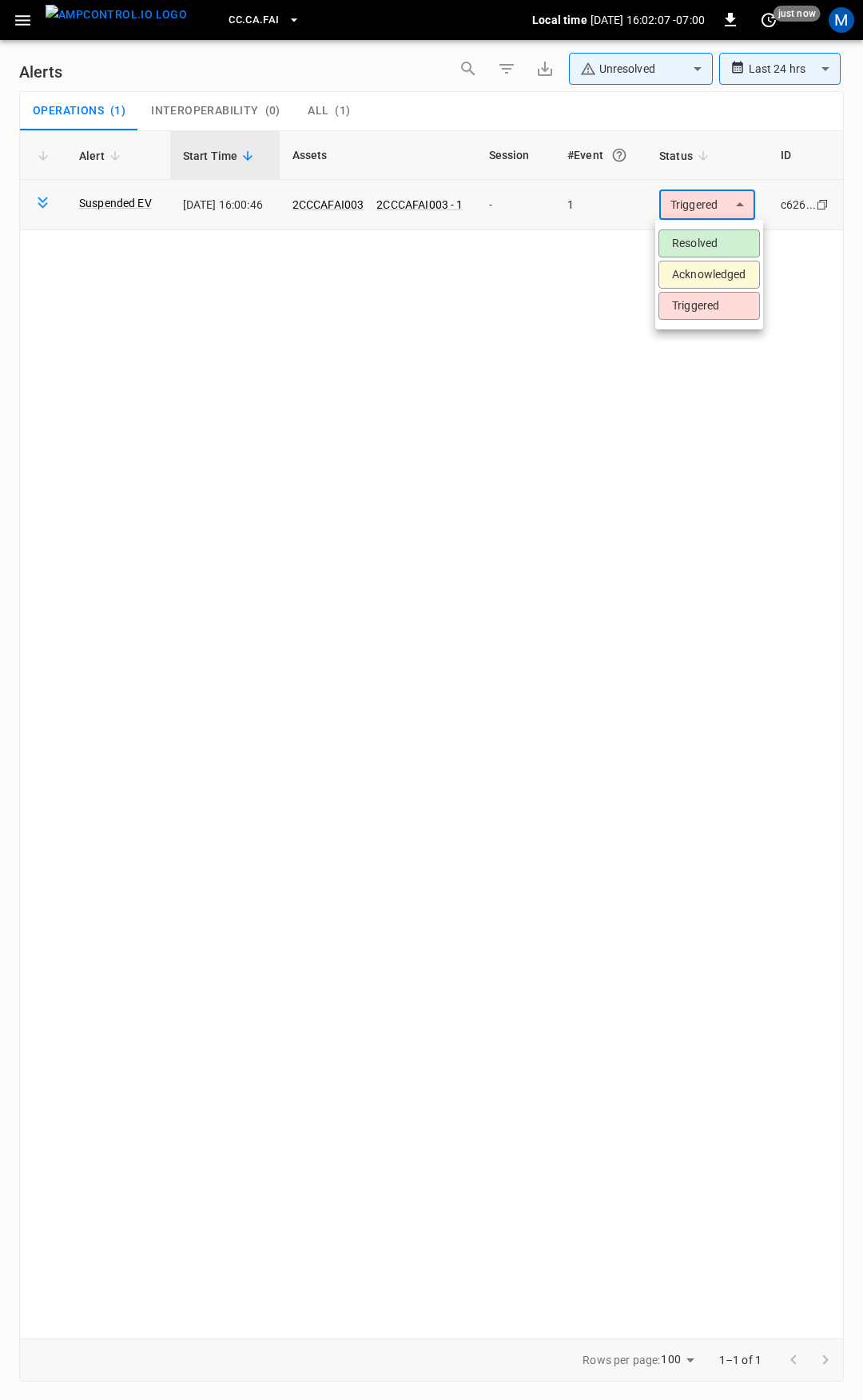
drag, startPoint x: 741, startPoint y: 201, endPoint x: 716, endPoint y: 233, distance: 40.6
click at [741, 201] on body "**********" at bounding box center [432, 697] width 863 height 1394
click at [706, 259] on ul "Resolved Acknowledged Triggered" at bounding box center [709, 274] width 108 height 109
click at [706, 249] on li "Resolved" at bounding box center [710, 244] width 101 height 28
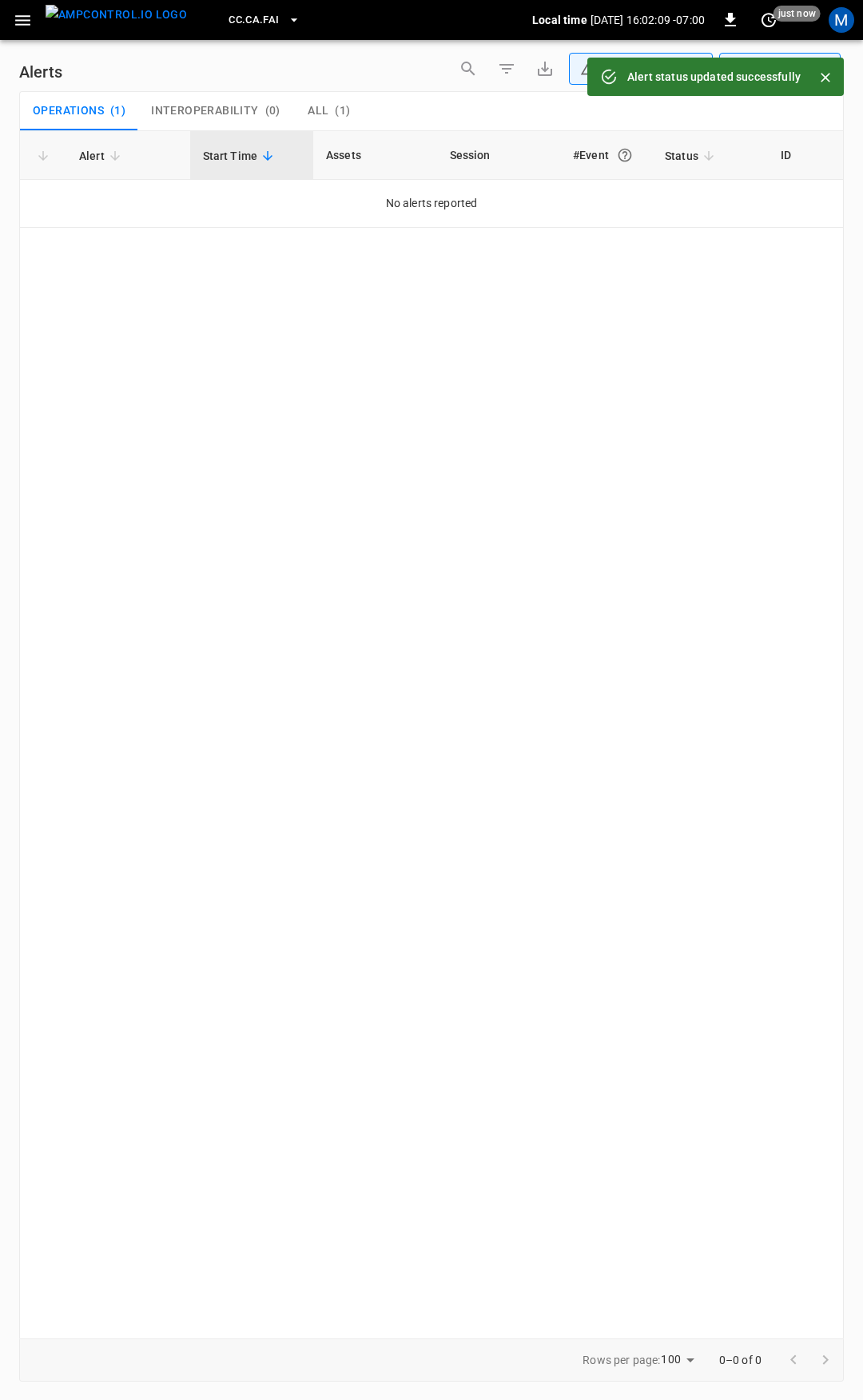
click at [31, 24] on icon "button" at bounding box center [23, 20] width 20 height 20
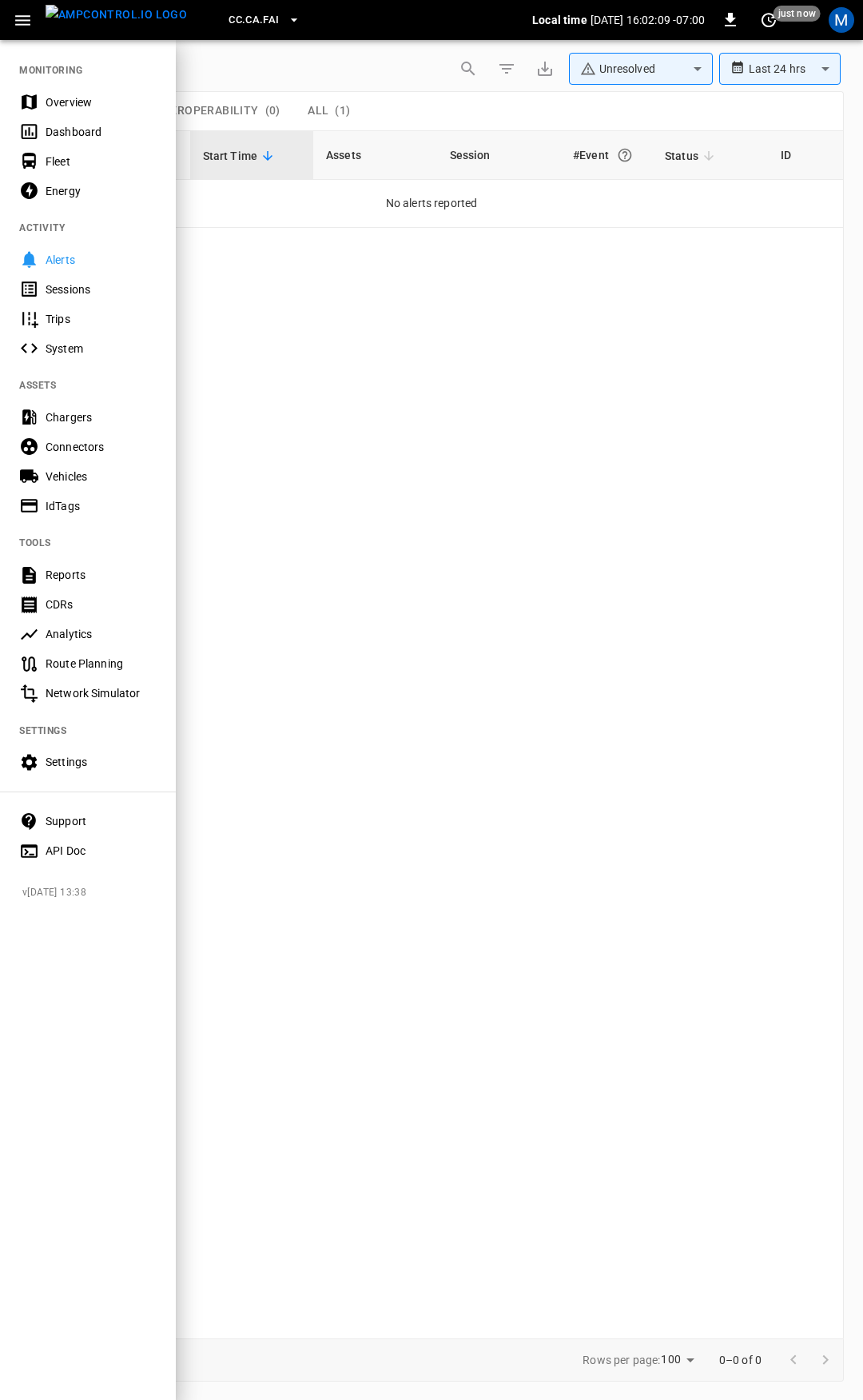
click at [72, 97] on div "Overview" at bounding box center [101, 102] width 111 height 16
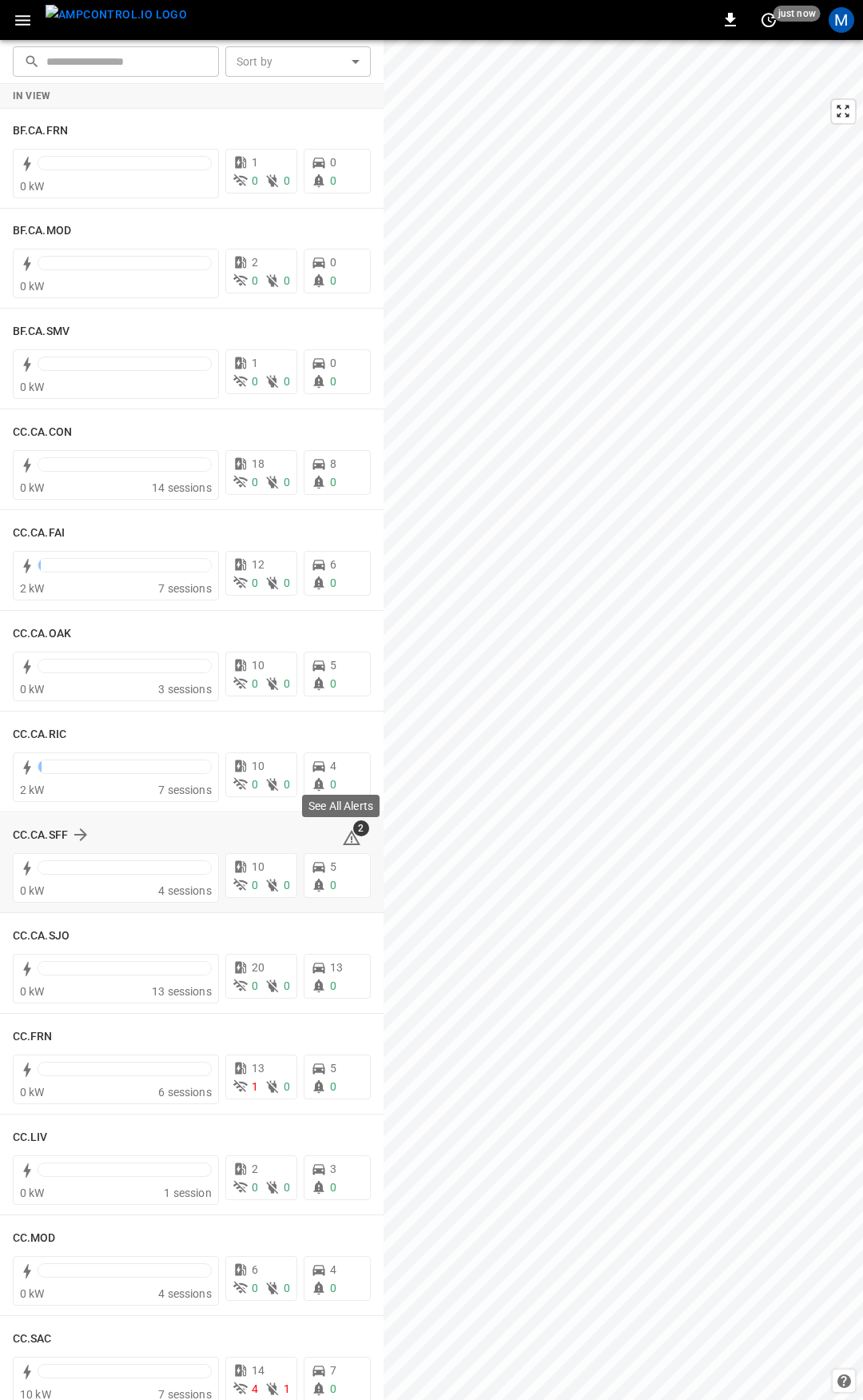
click at [353, 834] on span "2" at bounding box center [361, 828] width 16 height 16
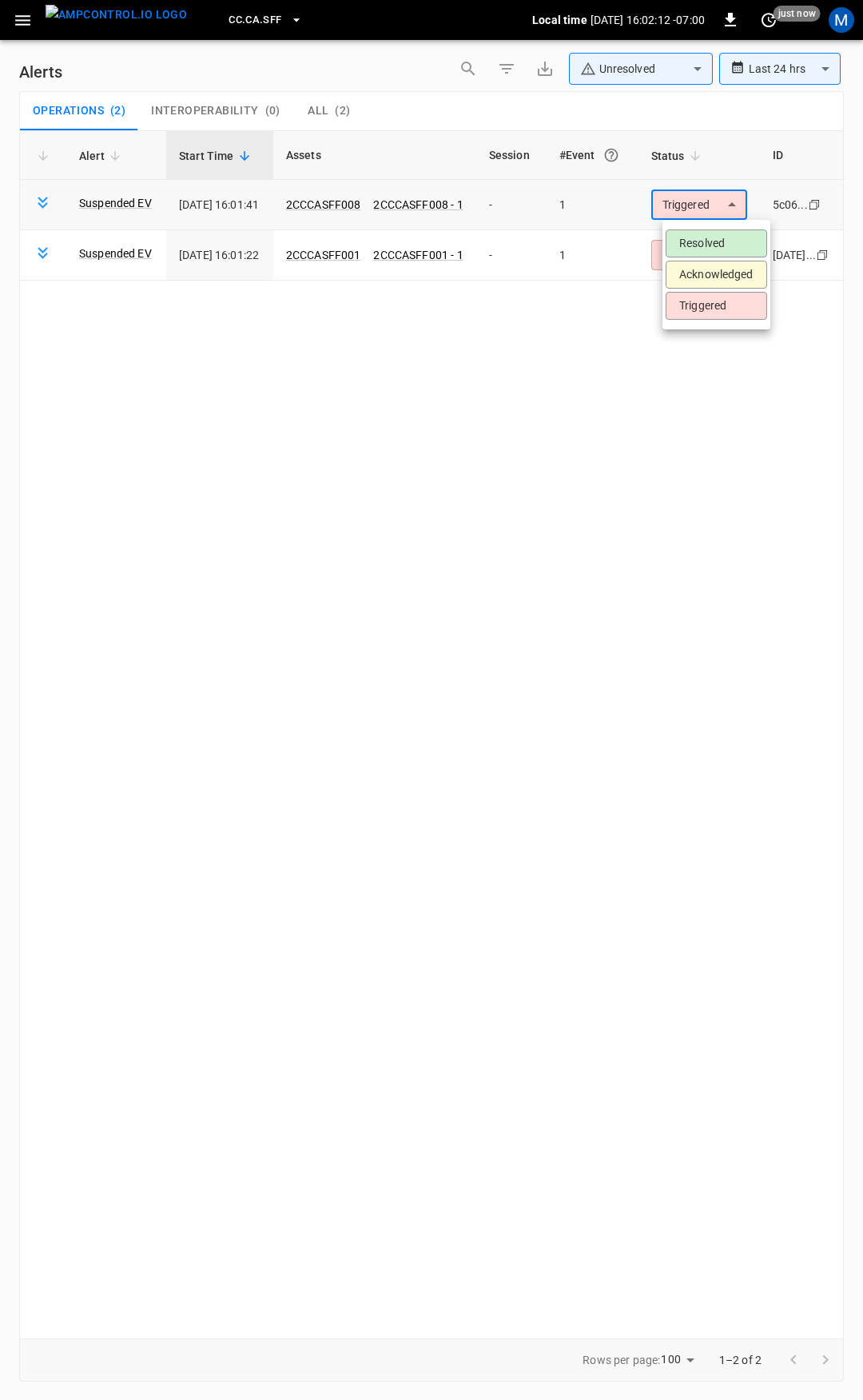
click at [692, 201] on body "**********" at bounding box center [432, 697] width 863 height 1394
click at [701, 234] on li "Resolved" at bounding box center [717, 244] width 101 height 28
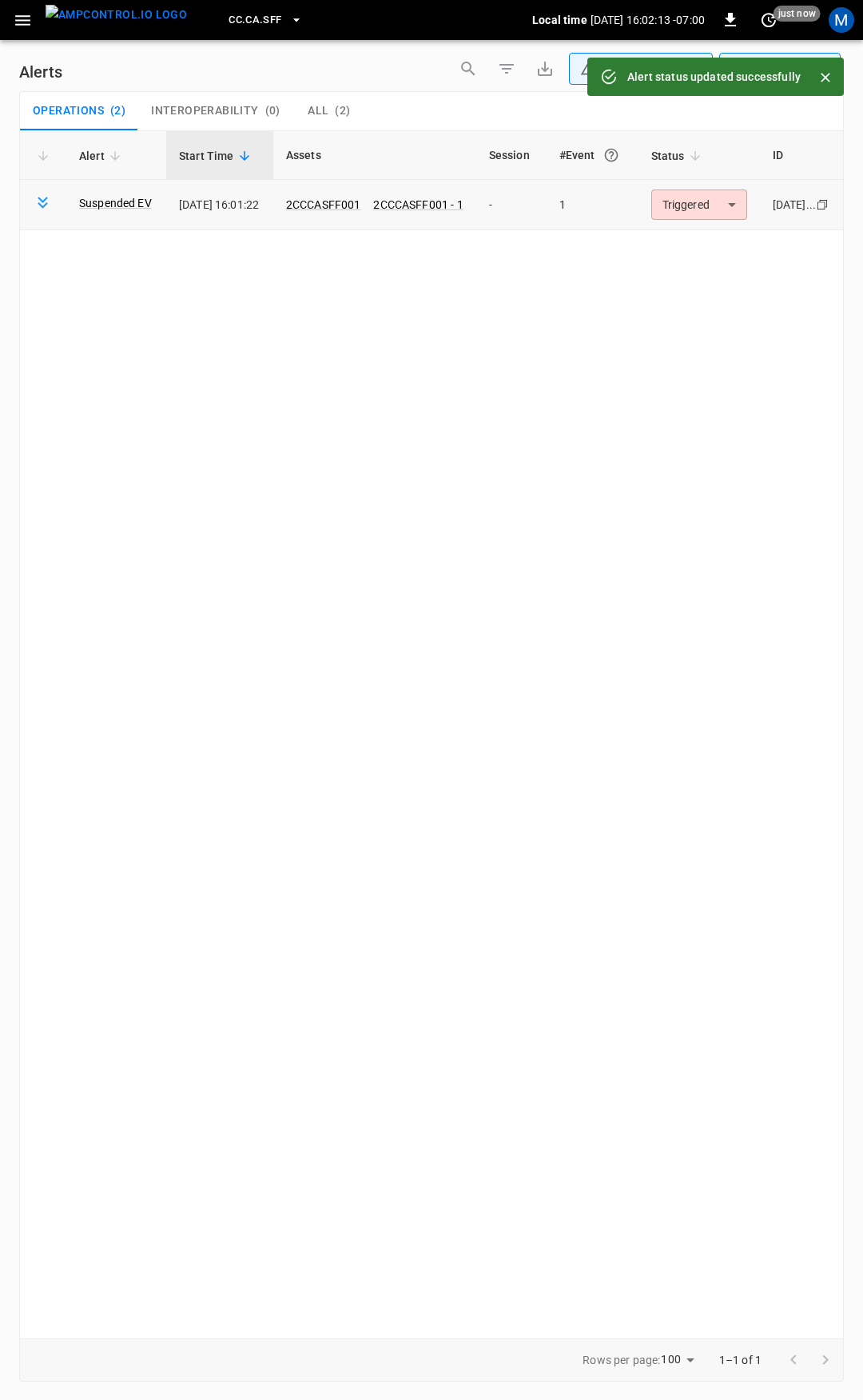
click at [705, 210] on body "**********" at bounding box center [432, 697] width 863 height 1394
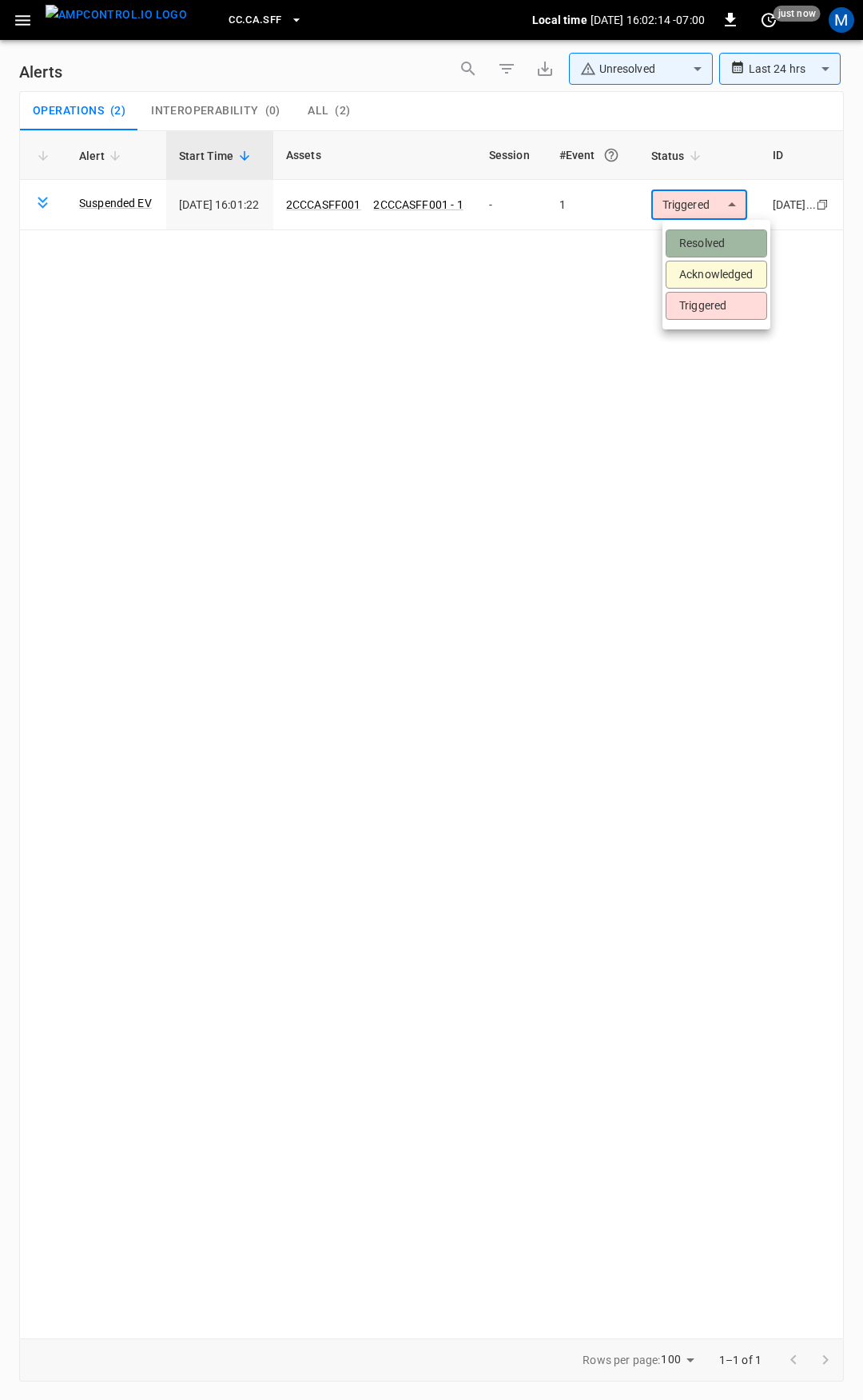
click at [708, 240] on li "Resolved" at bounding box center [717, 244] width 101 height 28
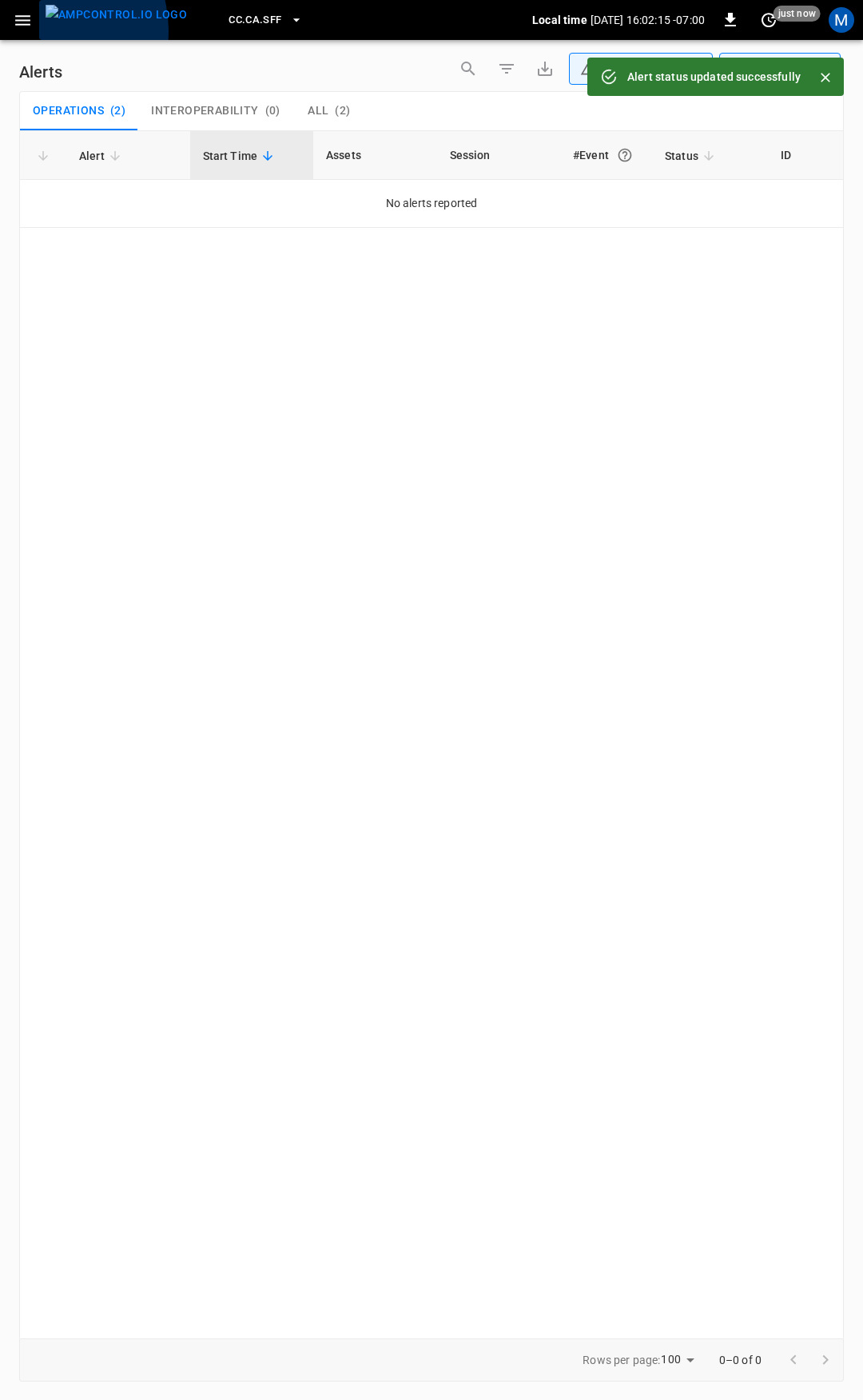
click at [41, 31] on button "menu" at bounding box center [115, 20] width 154 height 40
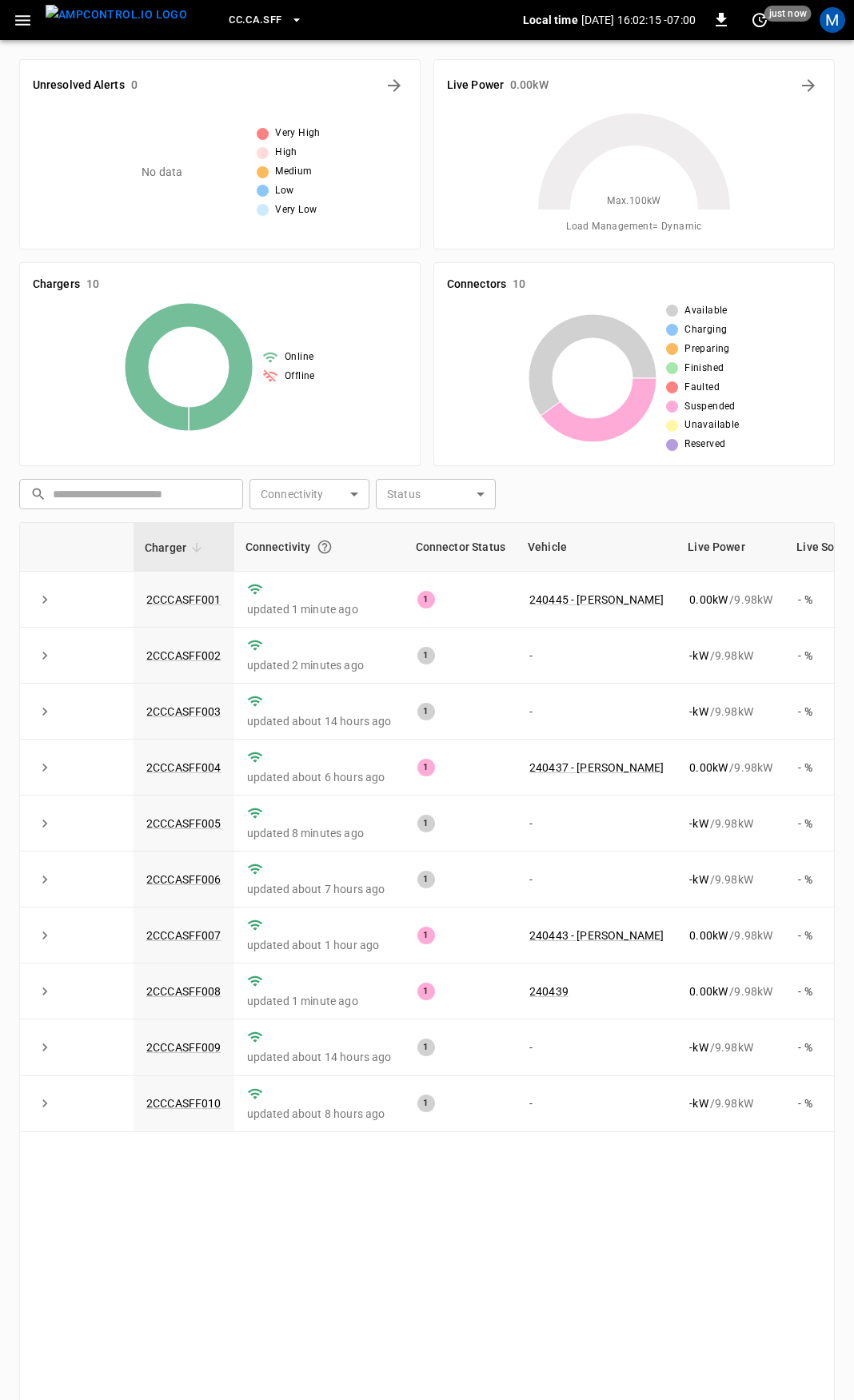
click at [36, 35] on button "button" at bounding box center [22, 21] width 33 height 30
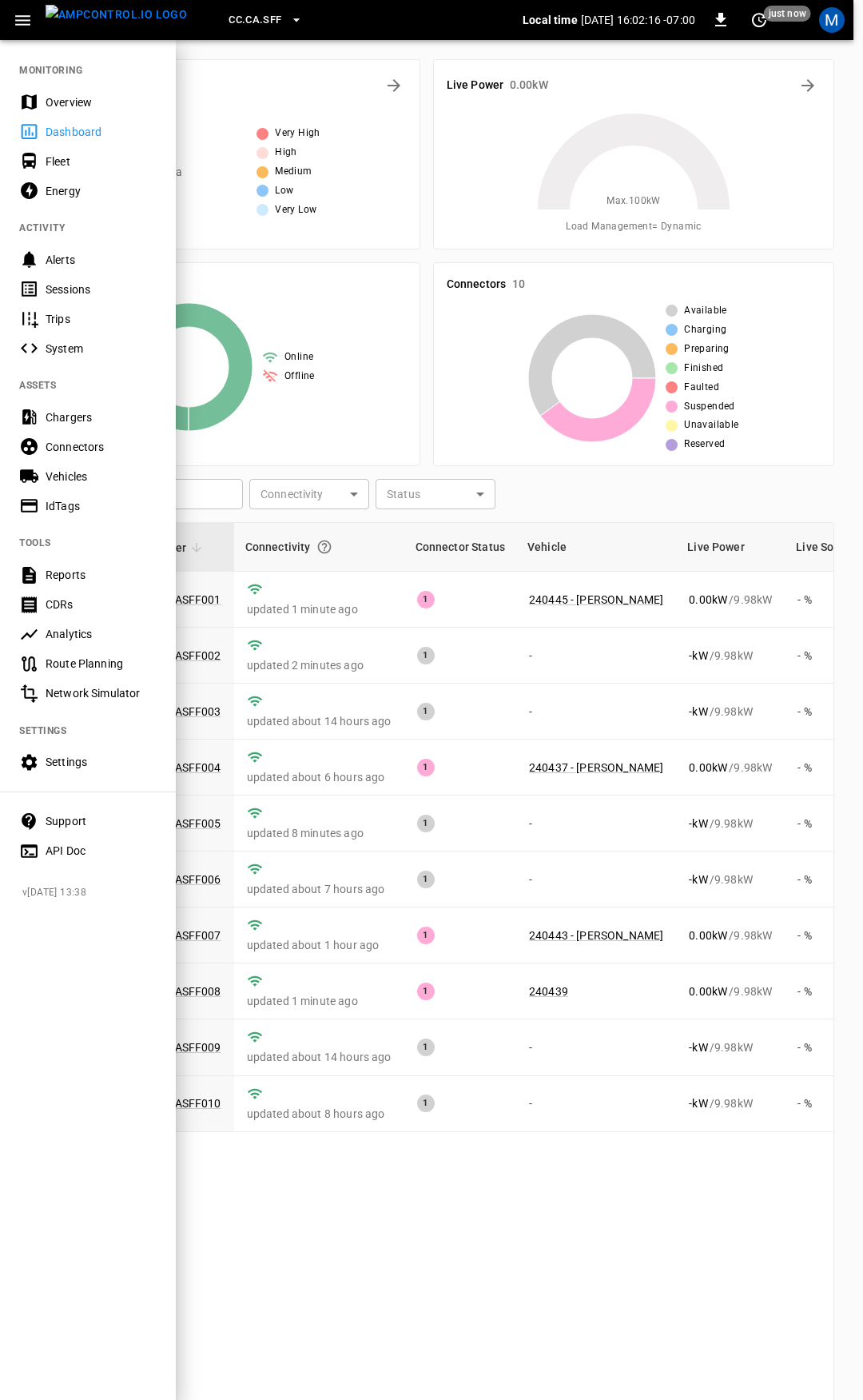
drag, startPoint x: 51, startPoint y: 85, endPoint x: 63, endPoint y: 102, distance: 20.8
click at [52, 88] on nav "MONITORING Overview Dashboard Fleet Energy ACTIVITY Alerts Sessions Trips Syste…" at bounding box center [87, 455] width 176 height 834
click at [63, 102] on div "Overview" at bounding box center [101, 102] width 111 height 16
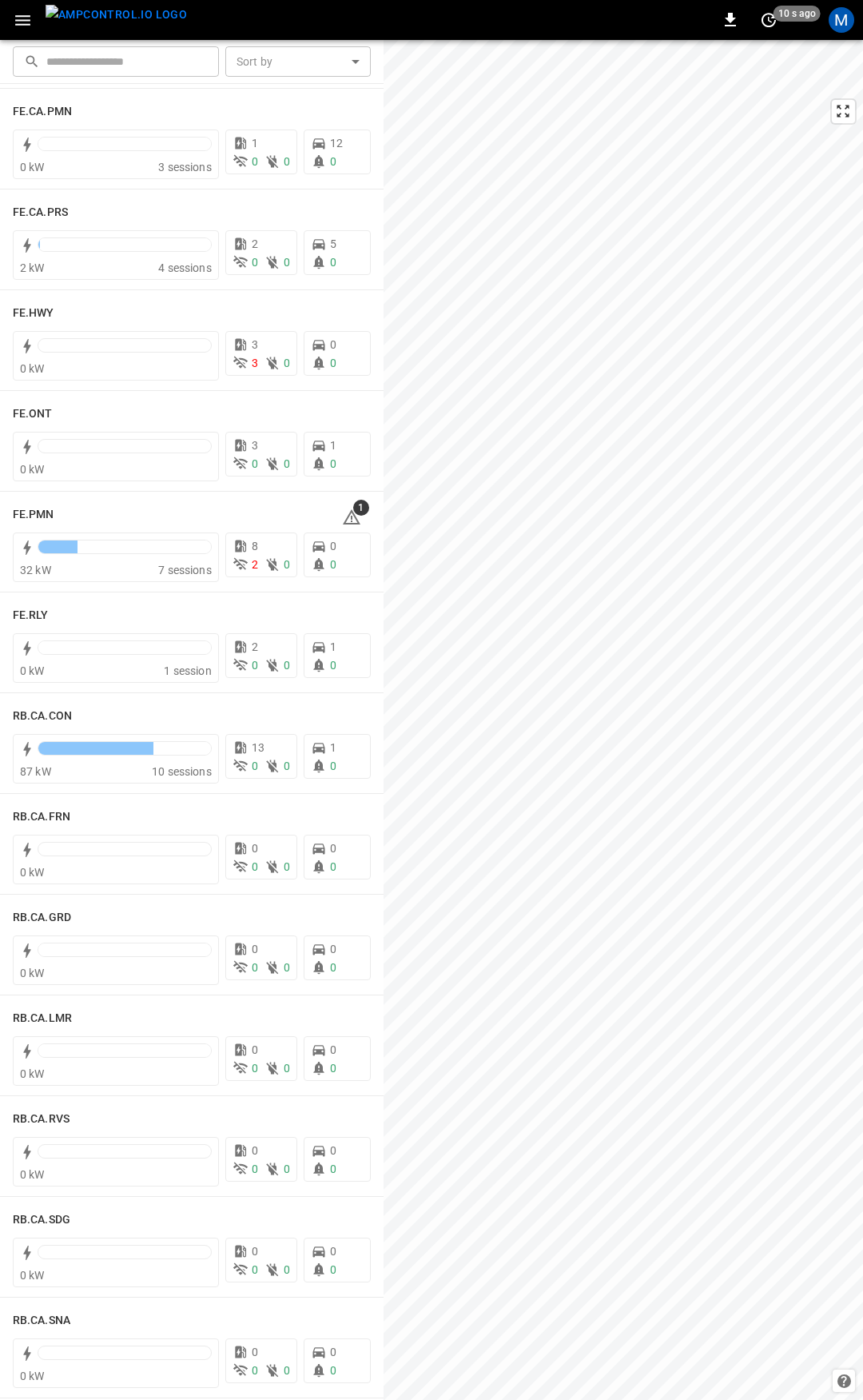
scroll to position [1517, 0]
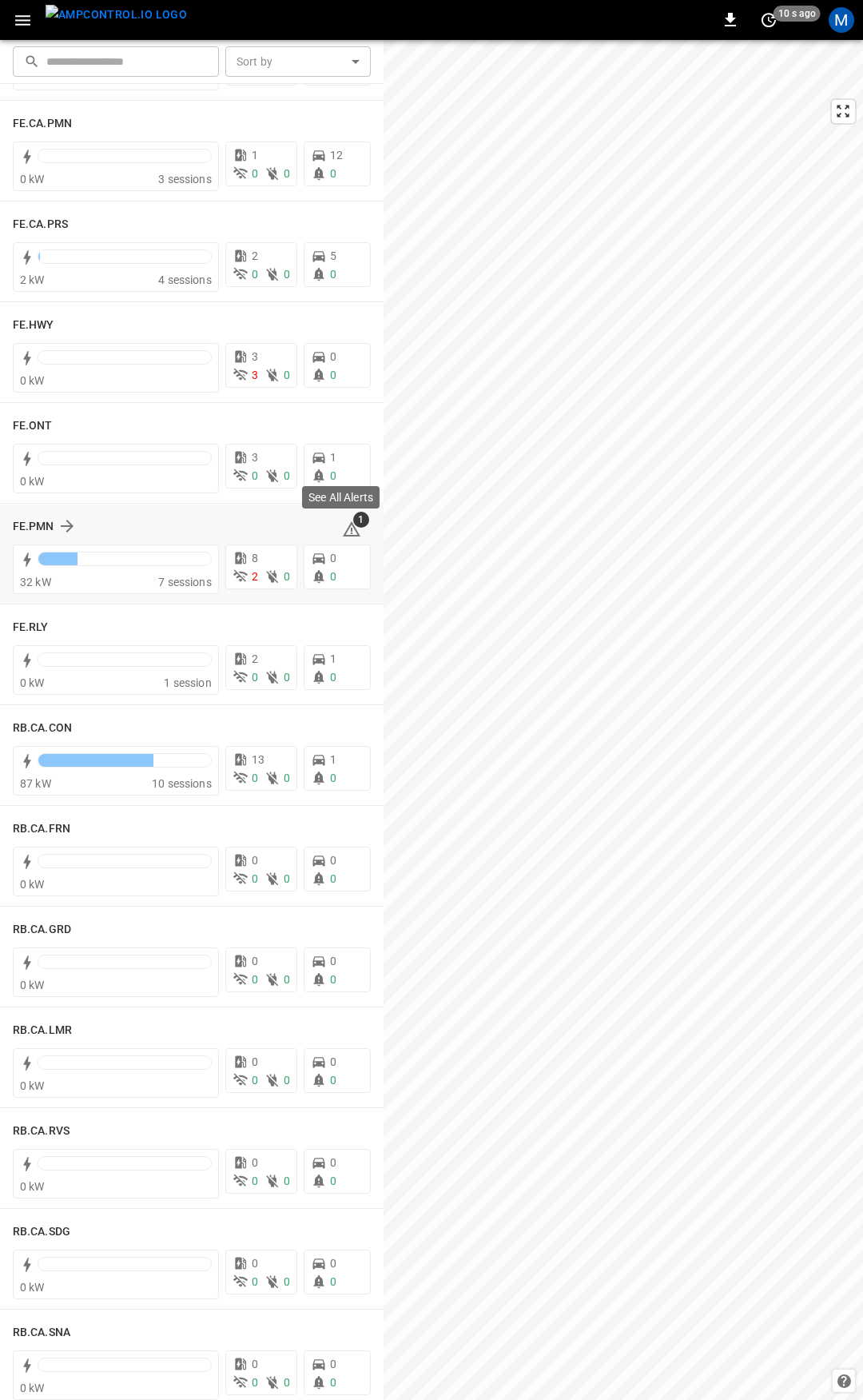
click at [343, 535] on icon at bounding box center [352, 528] width 18 height 15
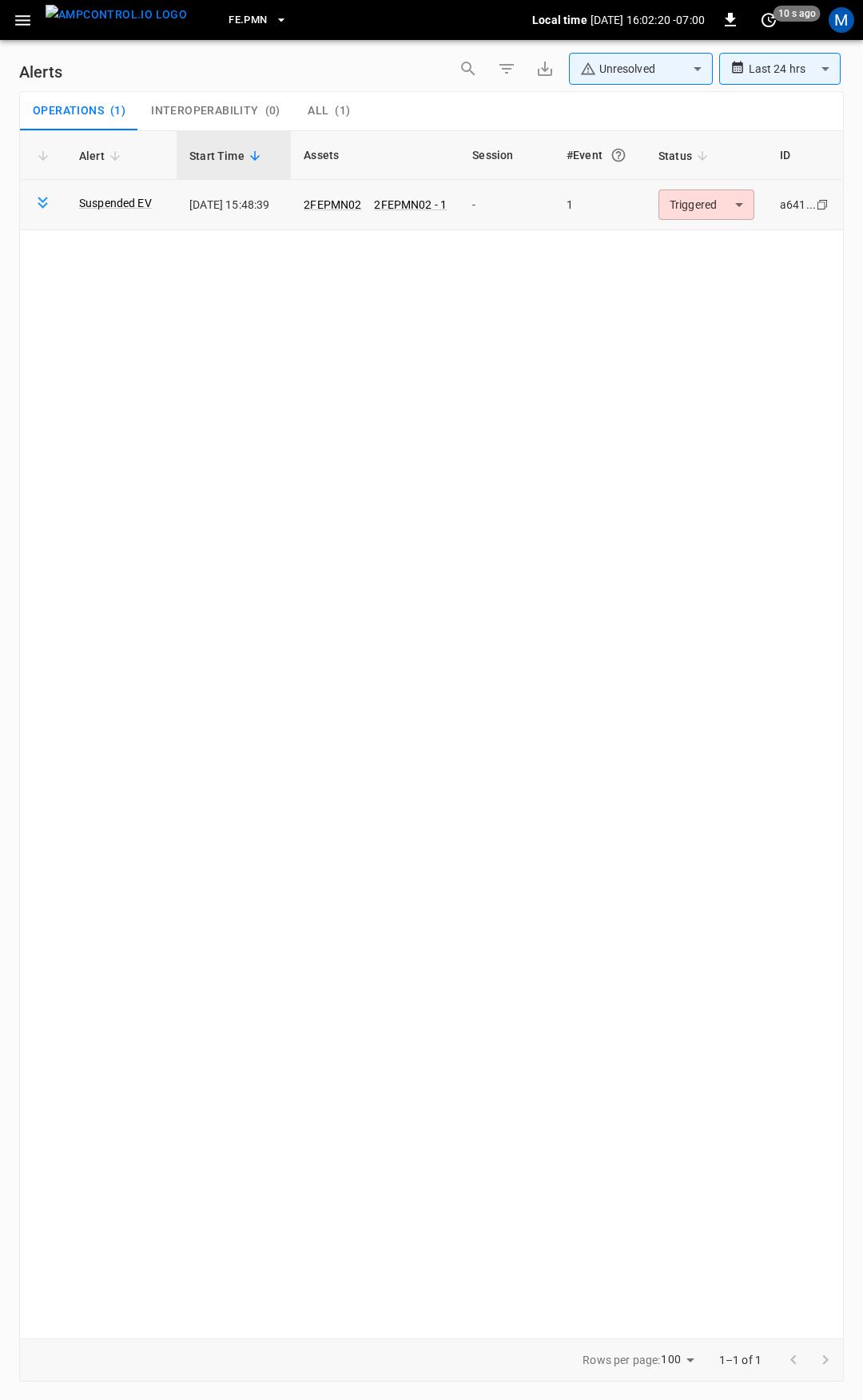
click at [710, 198] on body "**********" at bounding box center [432, 697] width 863 height 1394
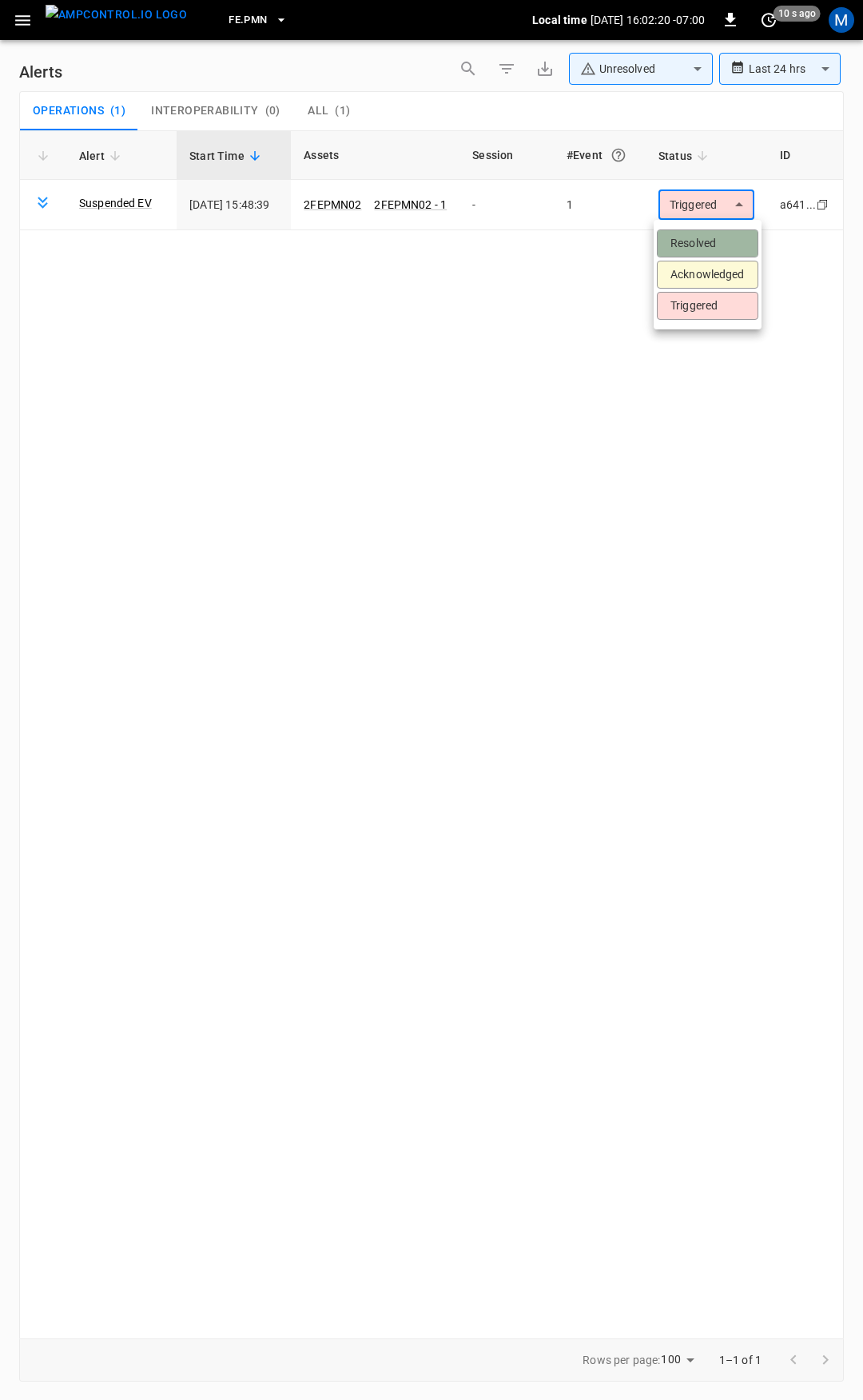
click at [702, 239] on li "Resolved" at bounding box center [708, 244] width 101 height 28
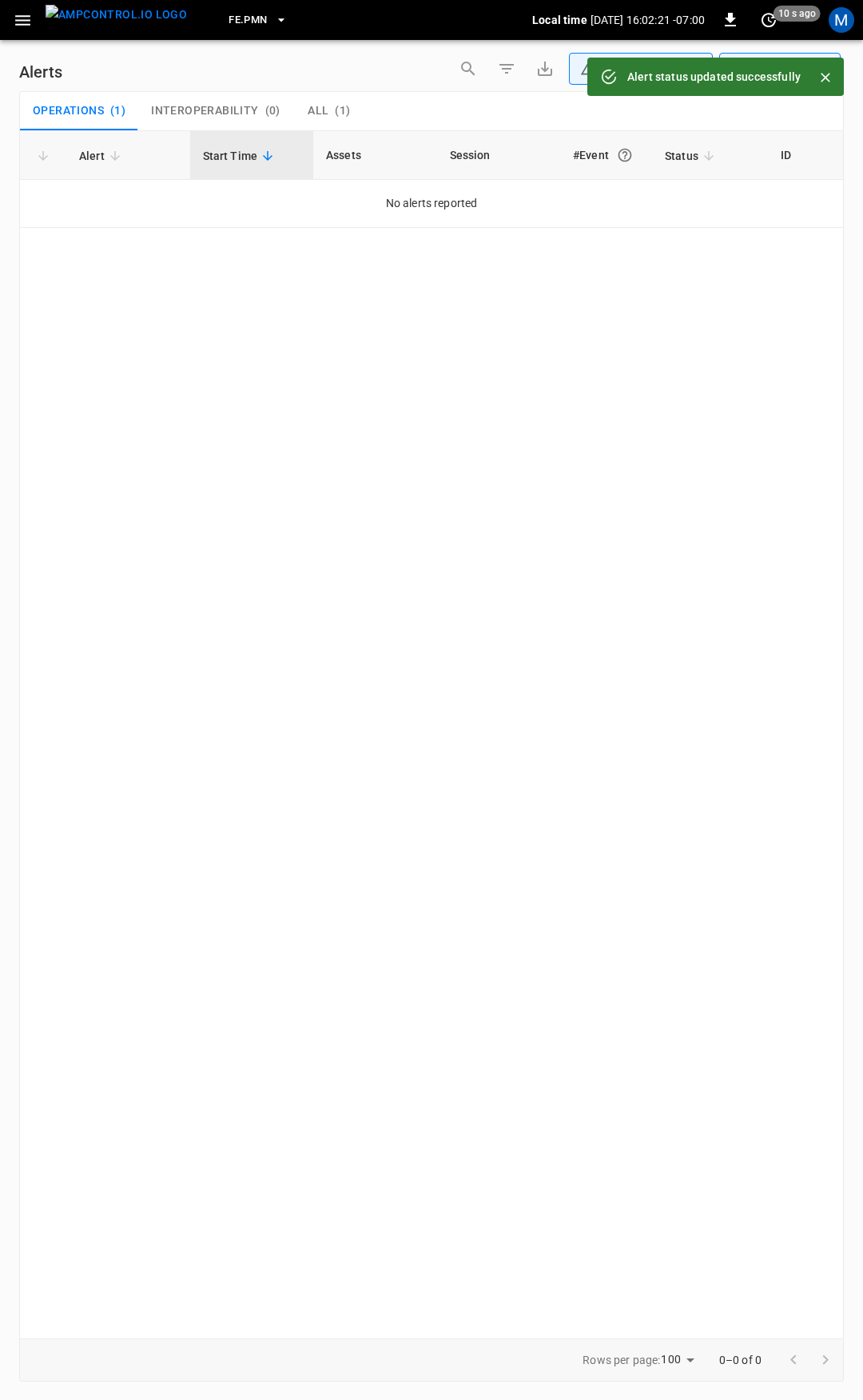
click at [18, 27] on icon "button" at bounding box center [23, 20] width 20 height 20
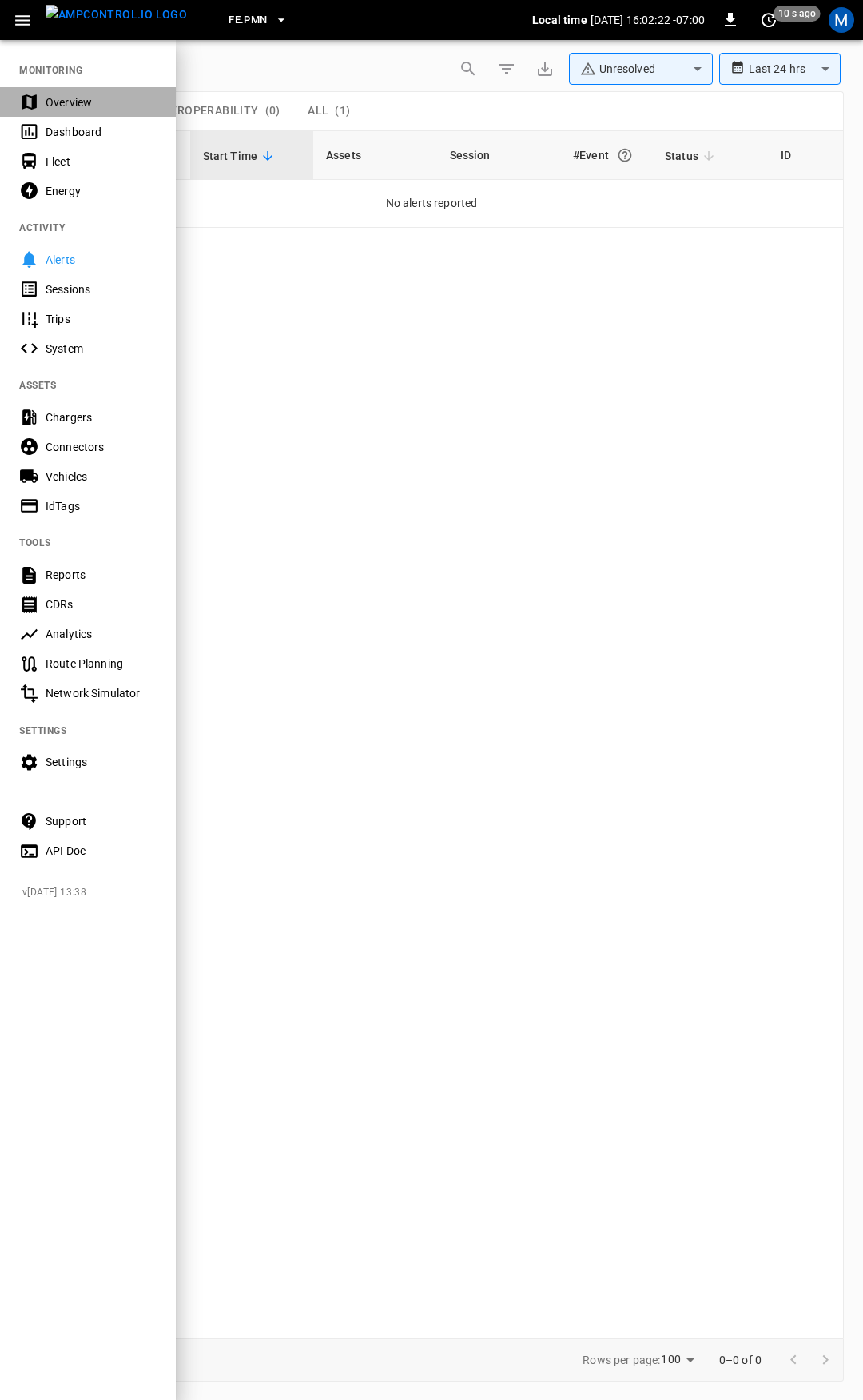
click at [53, 91] on div "Overview" at bounding box center [87, 102] width 176 height 30
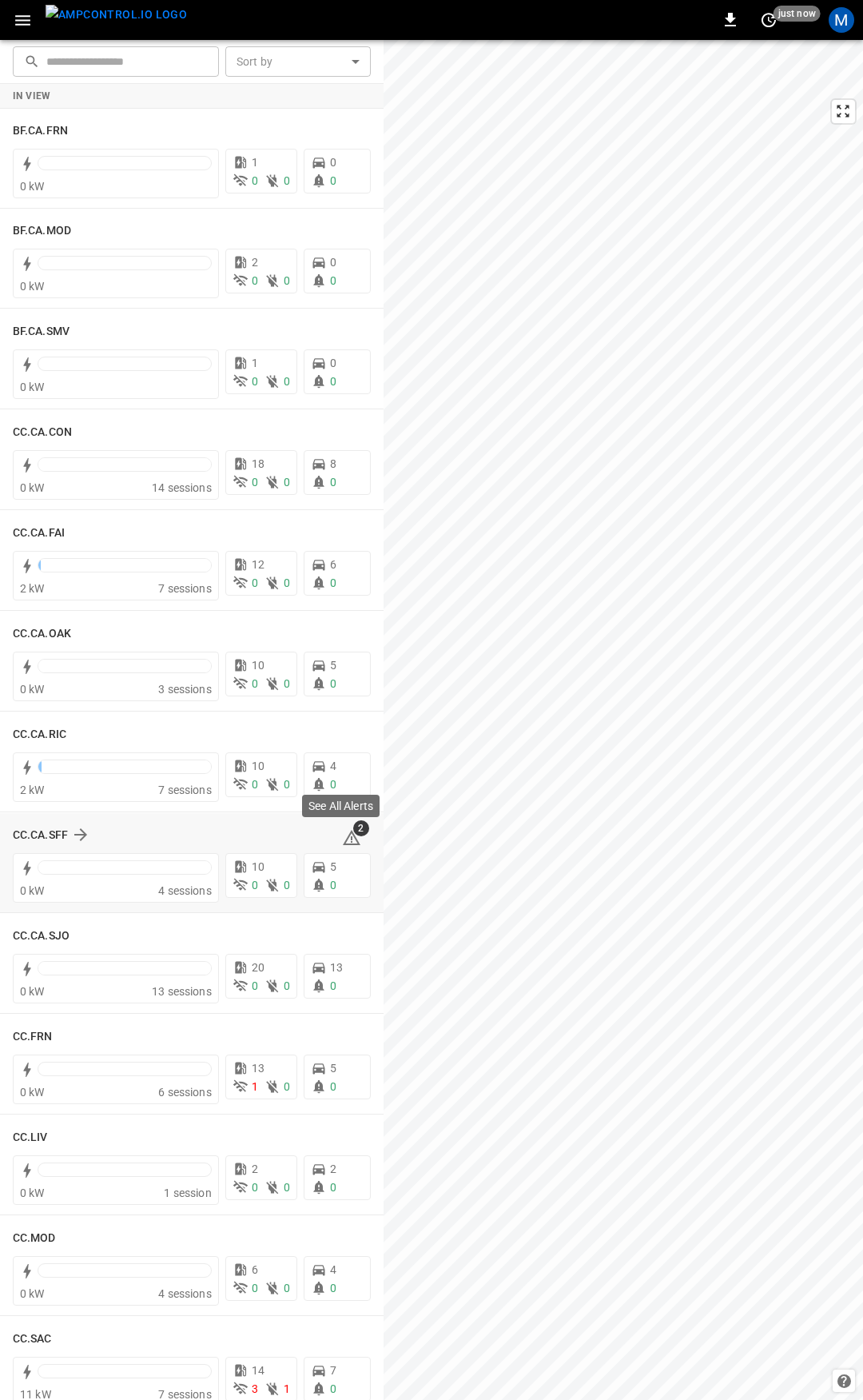
click at [343, 834] on icon at bounding box center [351, 837] width 19 height 19
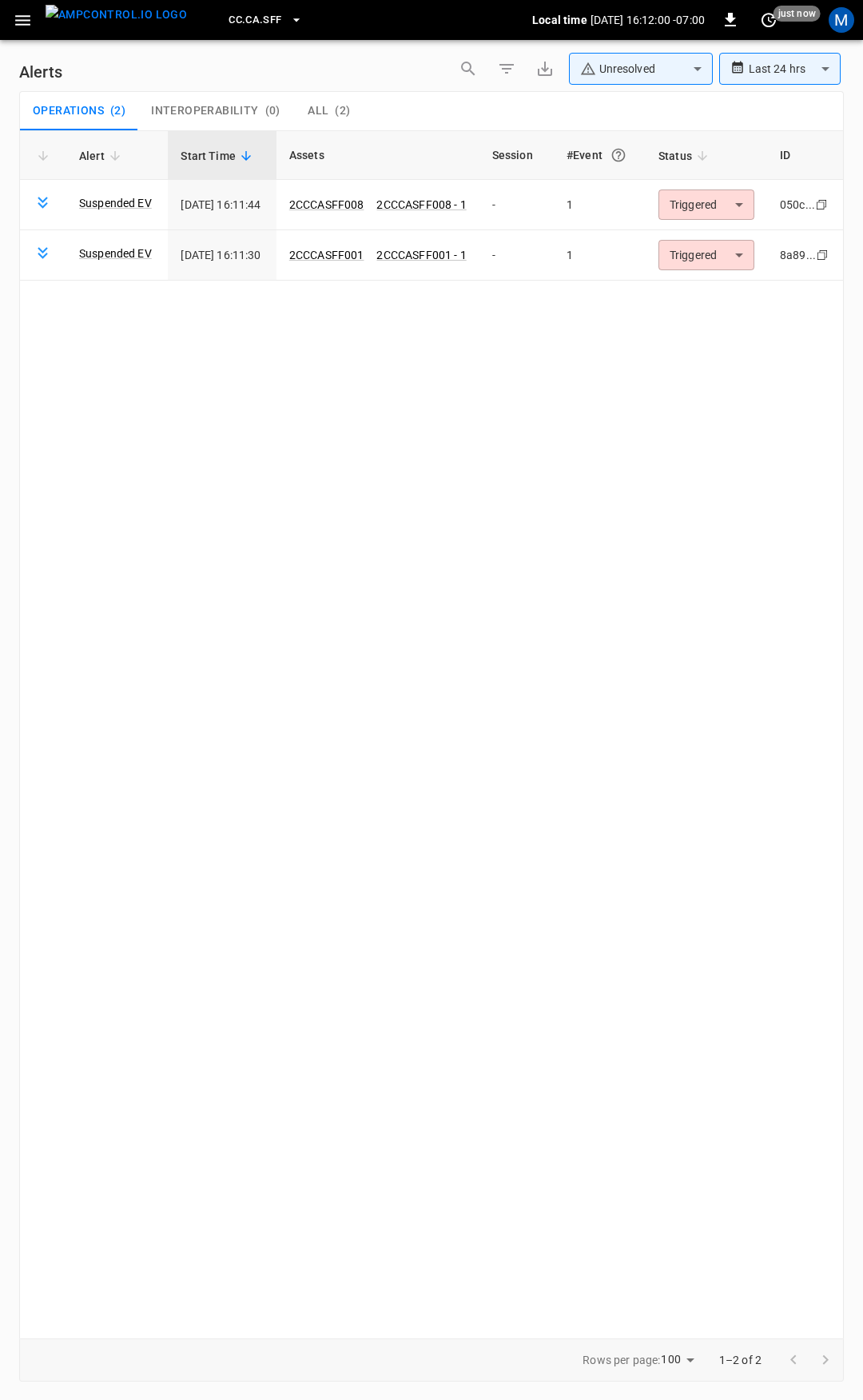
click at [32, 25] on icon "button" at bounding box center [23, 20] width 20 height 20
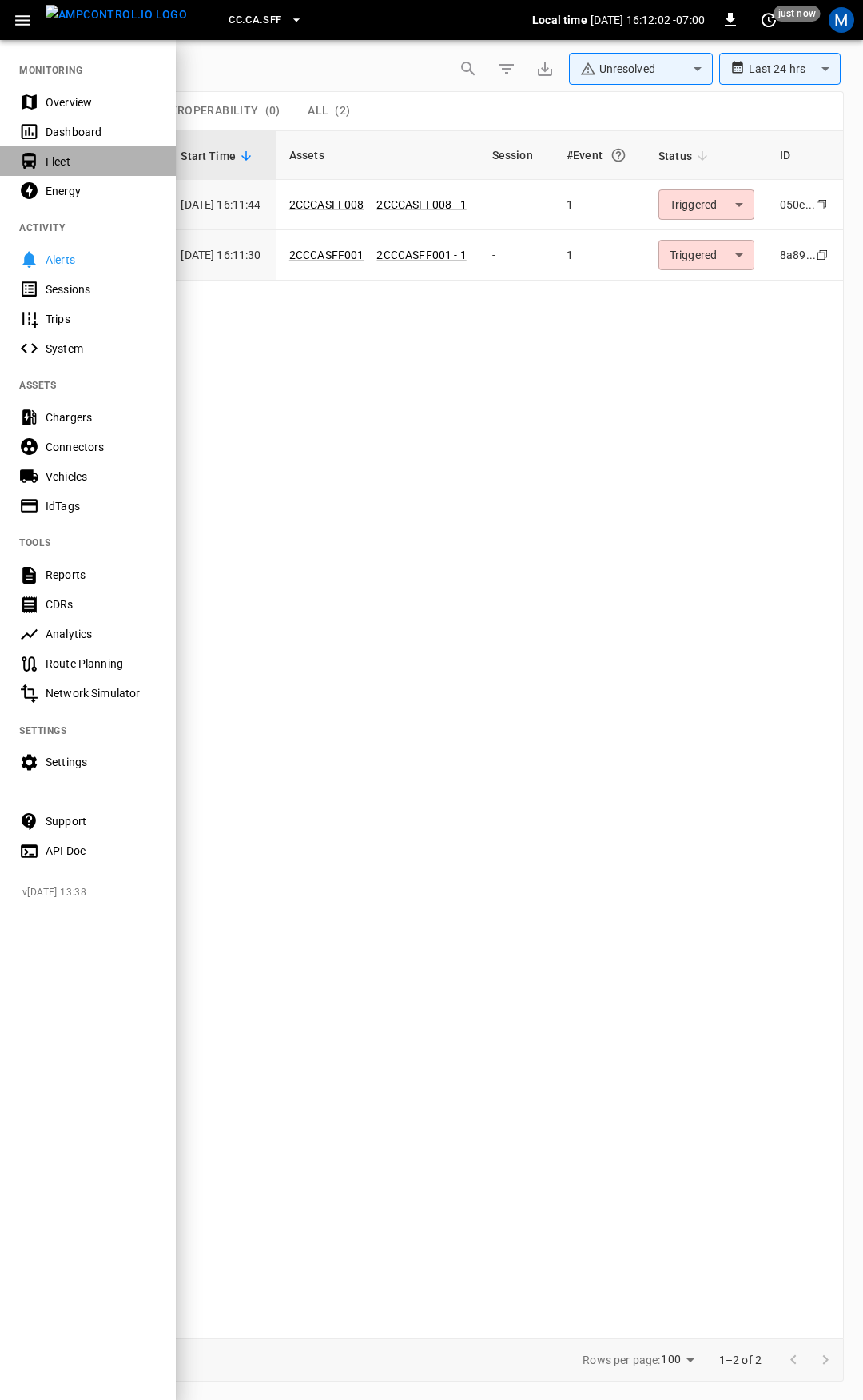
click at [64, 156] on div "Fleet" at bounding box center [101, 161] width 111 height 16
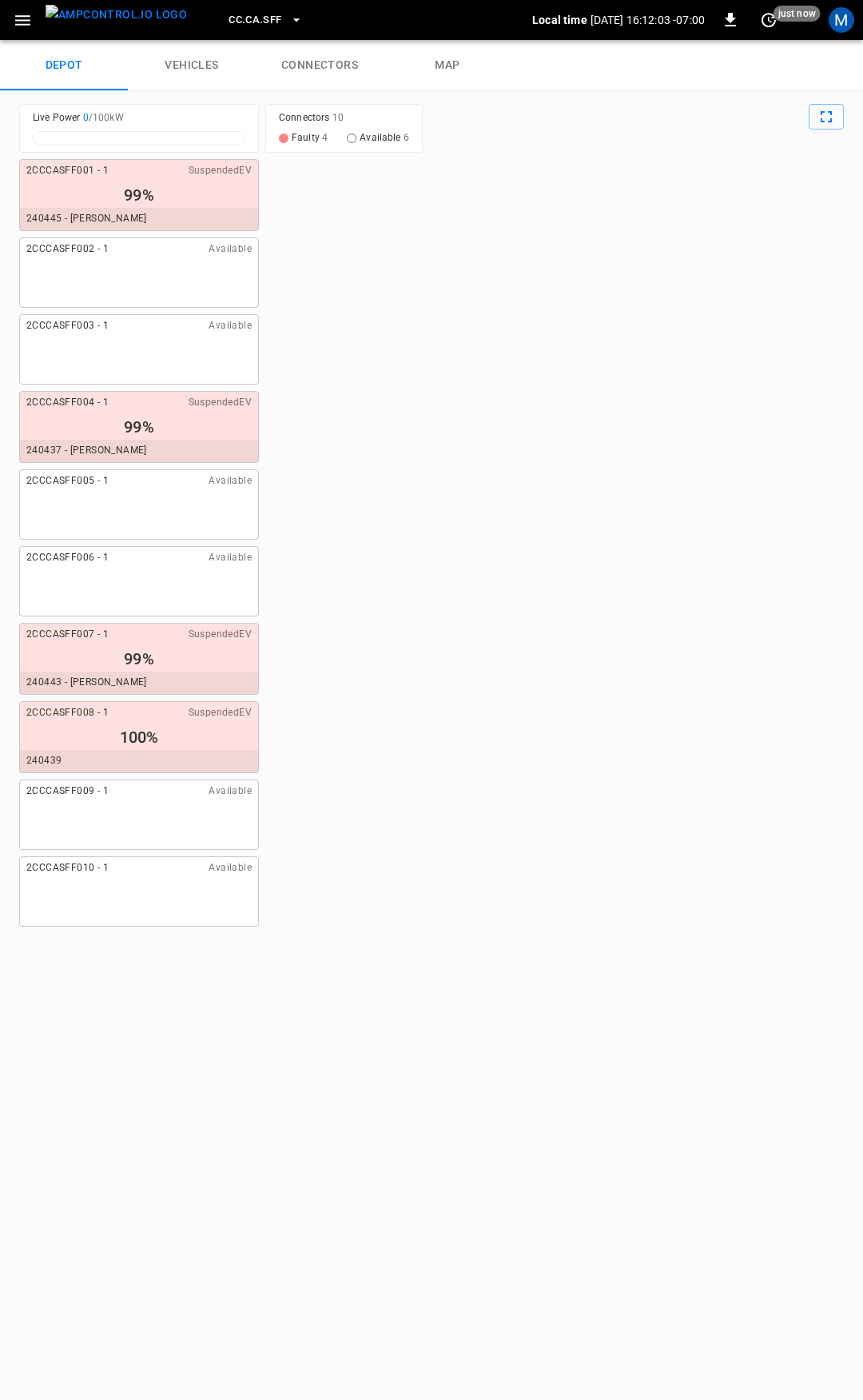
drag, startPoint x: 351, startPoint y: 51, endPoint x: 334, endPoint y: 69, distance: 24.8
click at [351, 51] on link "connectors" at bounding box center [319, 65] width 128 height 51
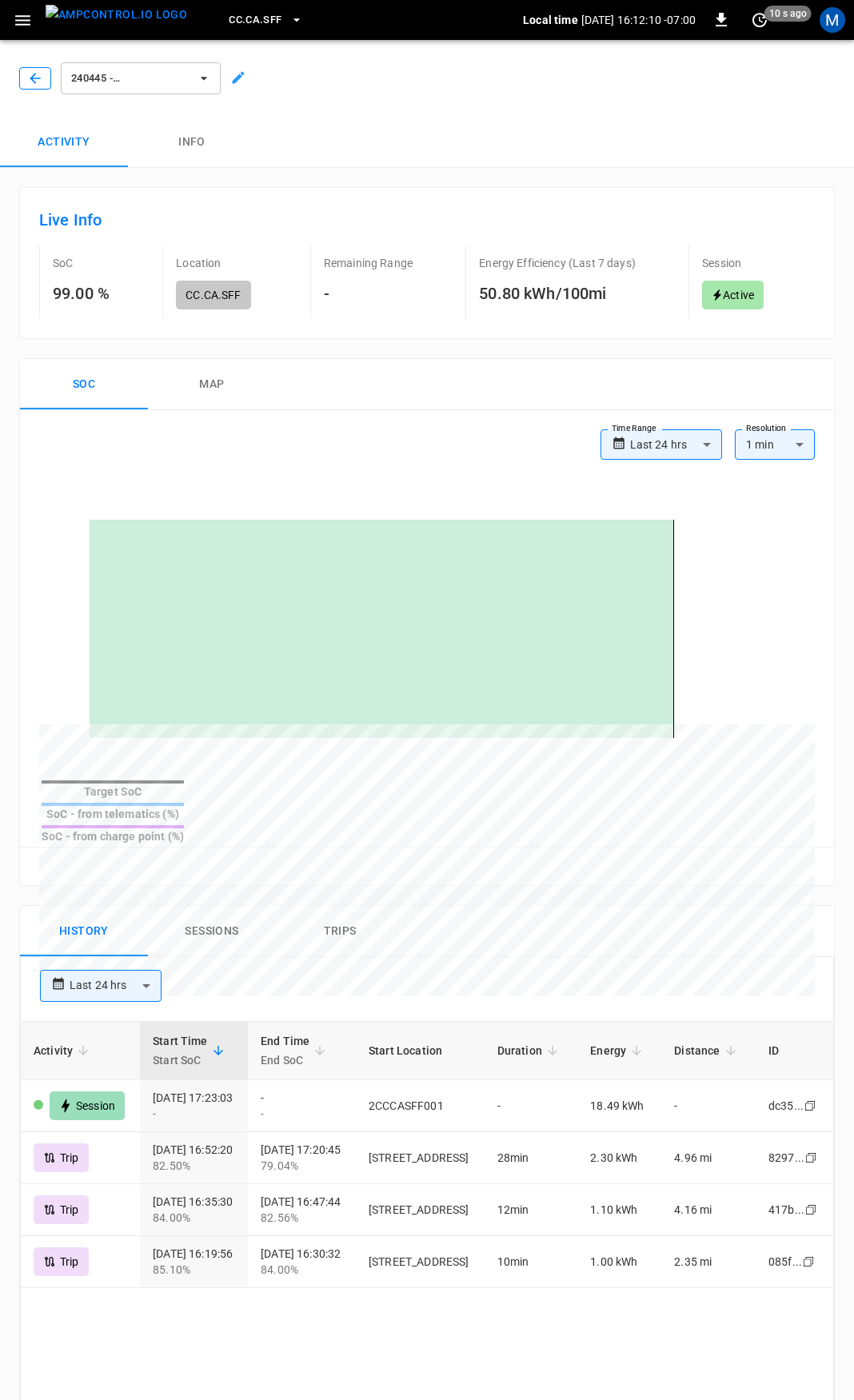
click at [33, 80] on icon "button" at bounding box center [35, 79] width 16 height 16
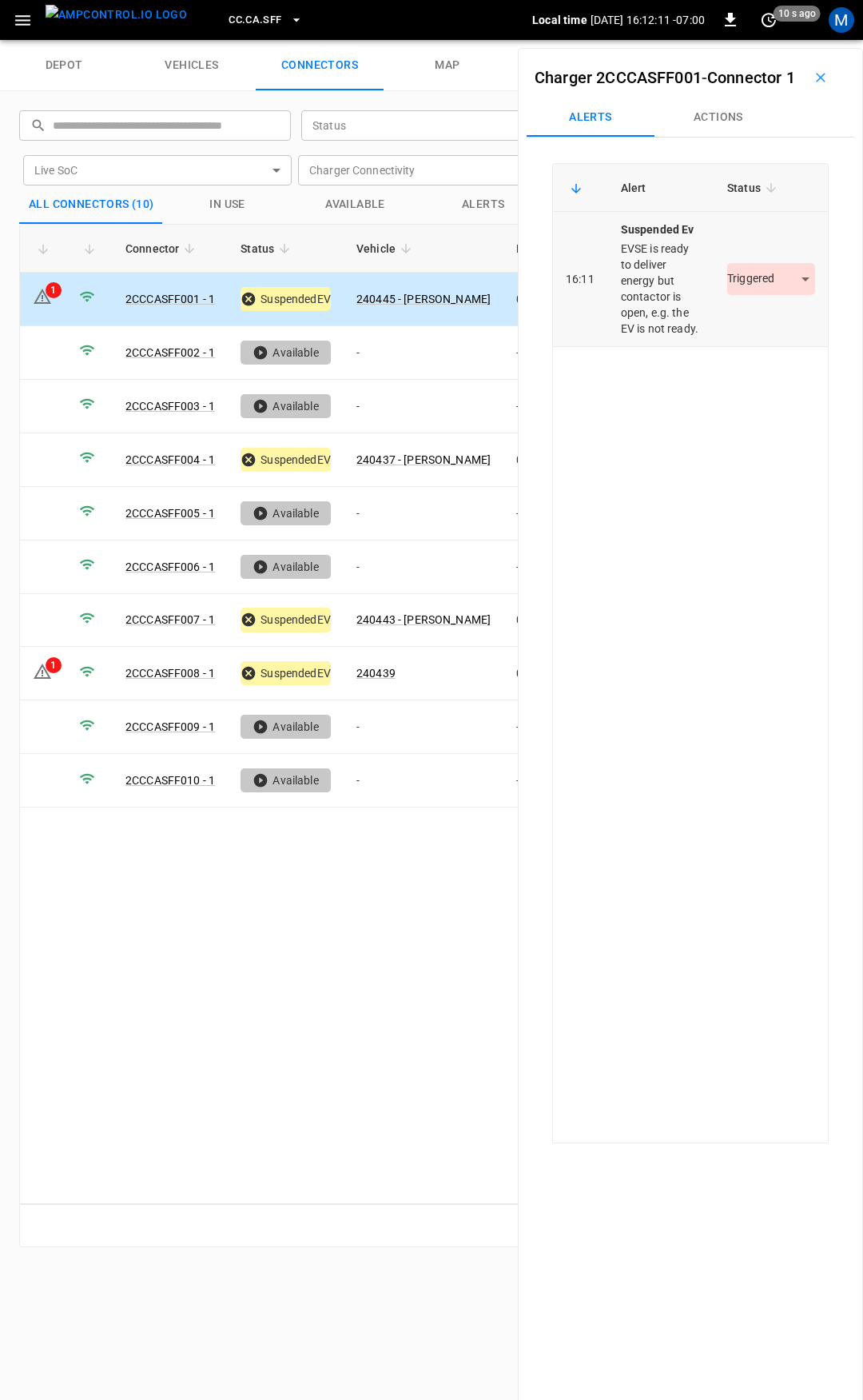
click at [758, 40] on body "CC.CA.SFF Local time [DATE] 16:12:11 -07:00 0 10 s ago M depot vehicles connect…" at bounding box center [432, 20] width 863 height 40
click at [760, 341] on li "Resolved" at bounding box center [762, 352] width 100 height 27
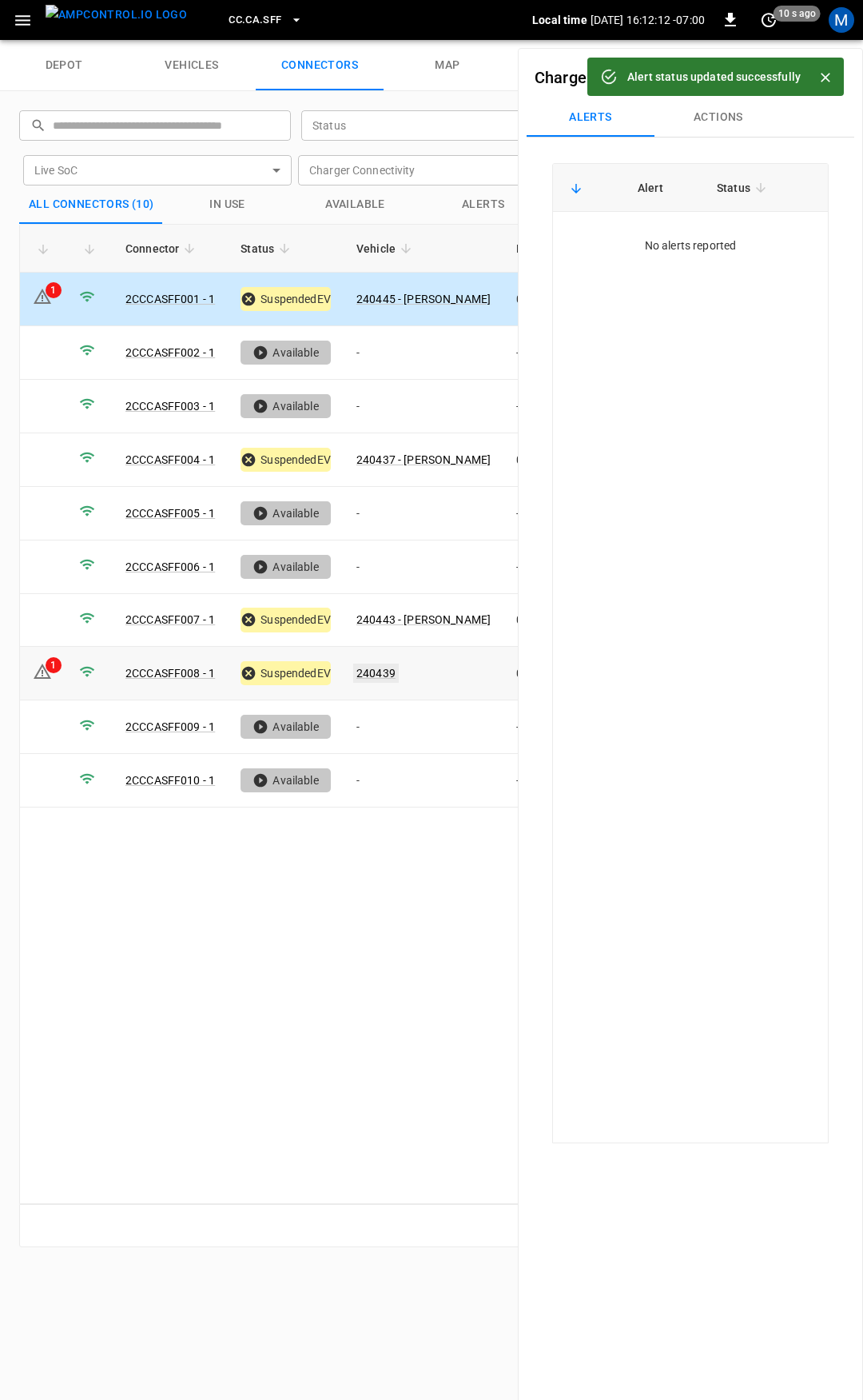
click at [387, 668] on link "240439" at bounding box center [376, 672] width 46 height 19
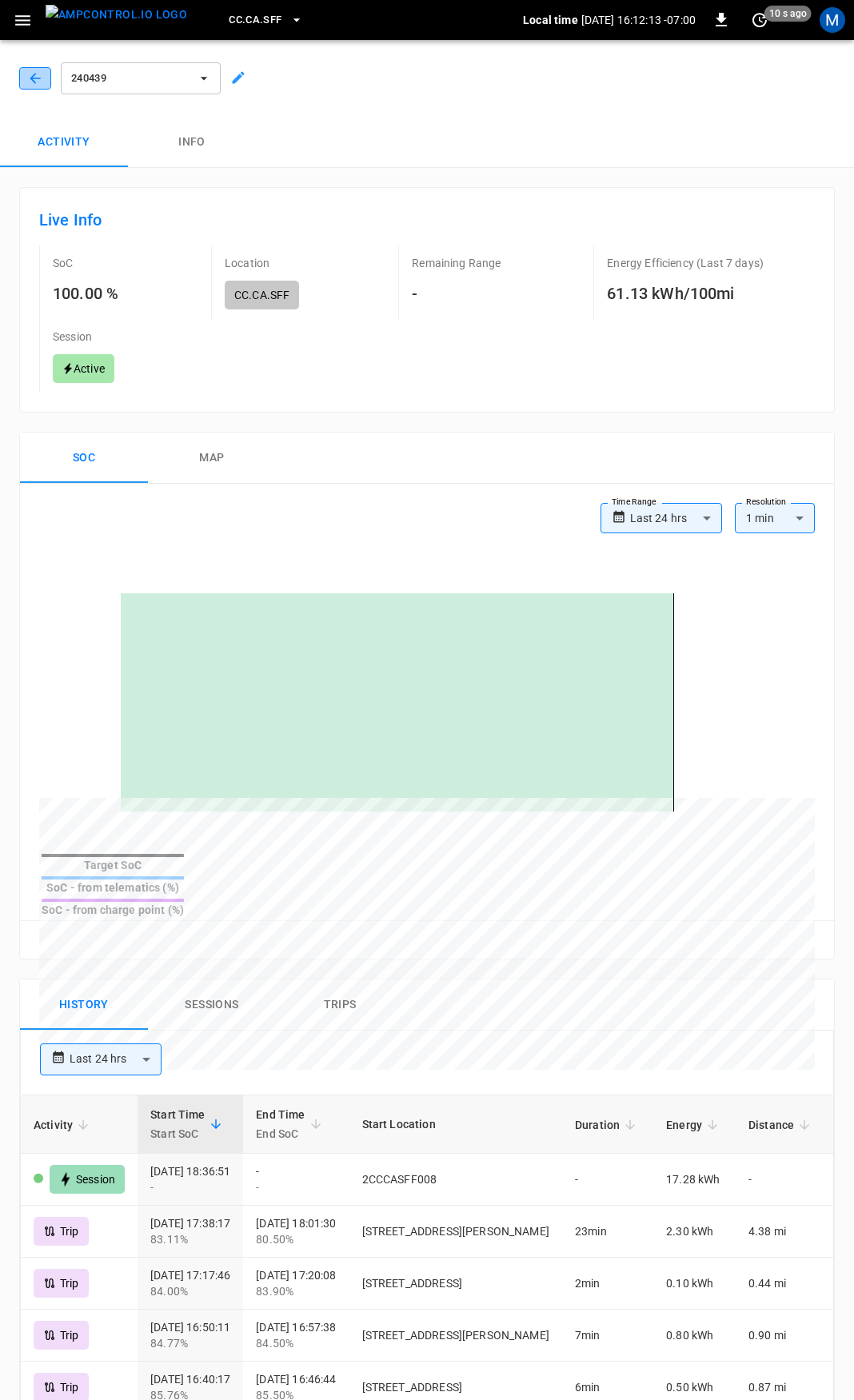
click at [35, 83] on icon "button" at bounding box center [35, 78] width 10 height 10
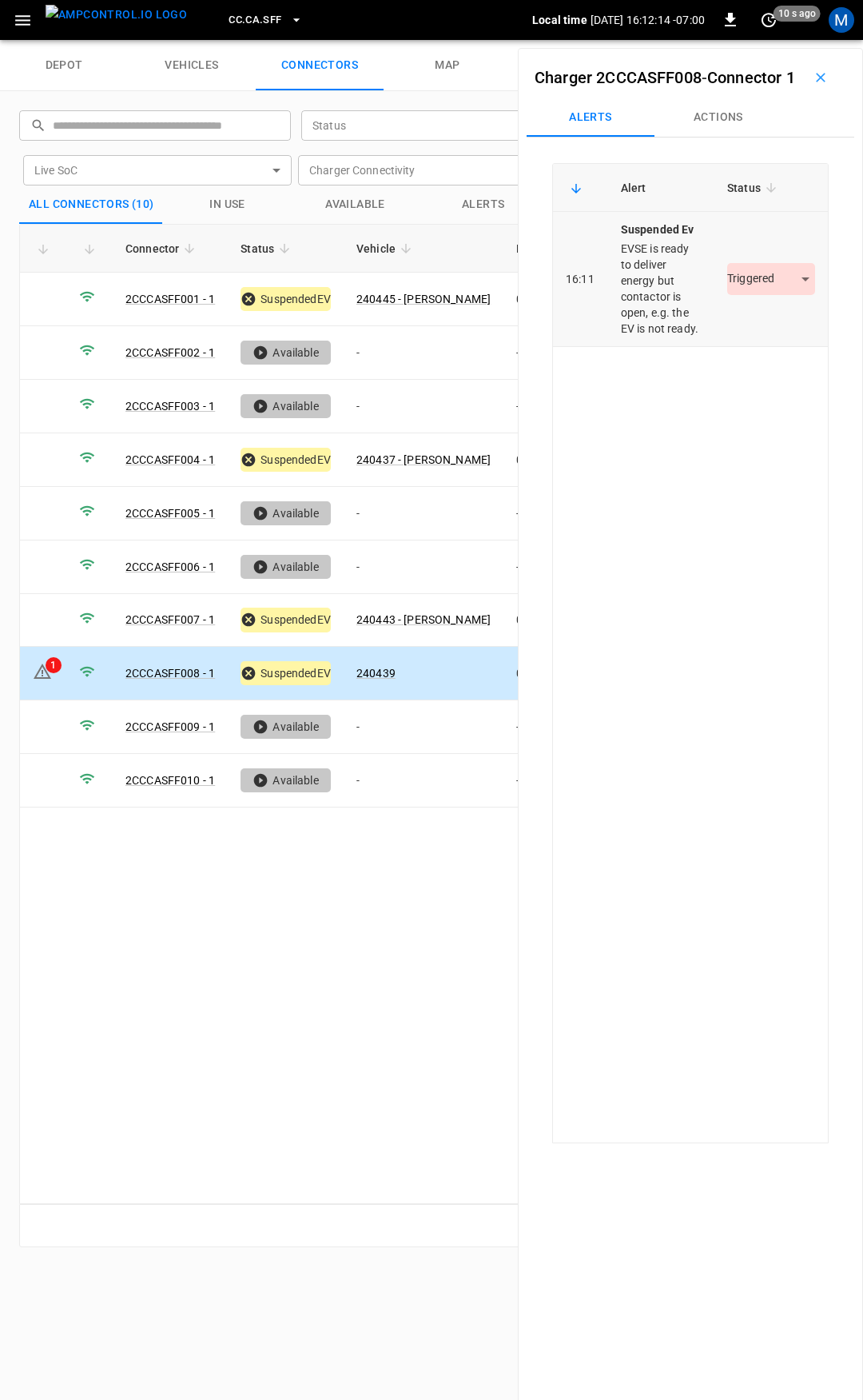
click at [739, 292] on td "Triggered *********" at bounding box center [772, 279] width 113 height 135
click at [752, 295] on div "Triggered *********" at bounding box center [772, 279] width 87 height 32
click at [753, 40] on body "CC.CA.SFF Local time [DATE] 16:12:15 -07:00 0 10 s ago M depot vehicles connect…" at bounding box center [432, 20] width 863 height 40
drag, startPoint x: 761, startPoint y: 344, endPoint x: 663, endPoint y: 330, distance: 99.0
click at [761, 344] on li "Resolved" at bounding box center [762, 352] width 100 height 27
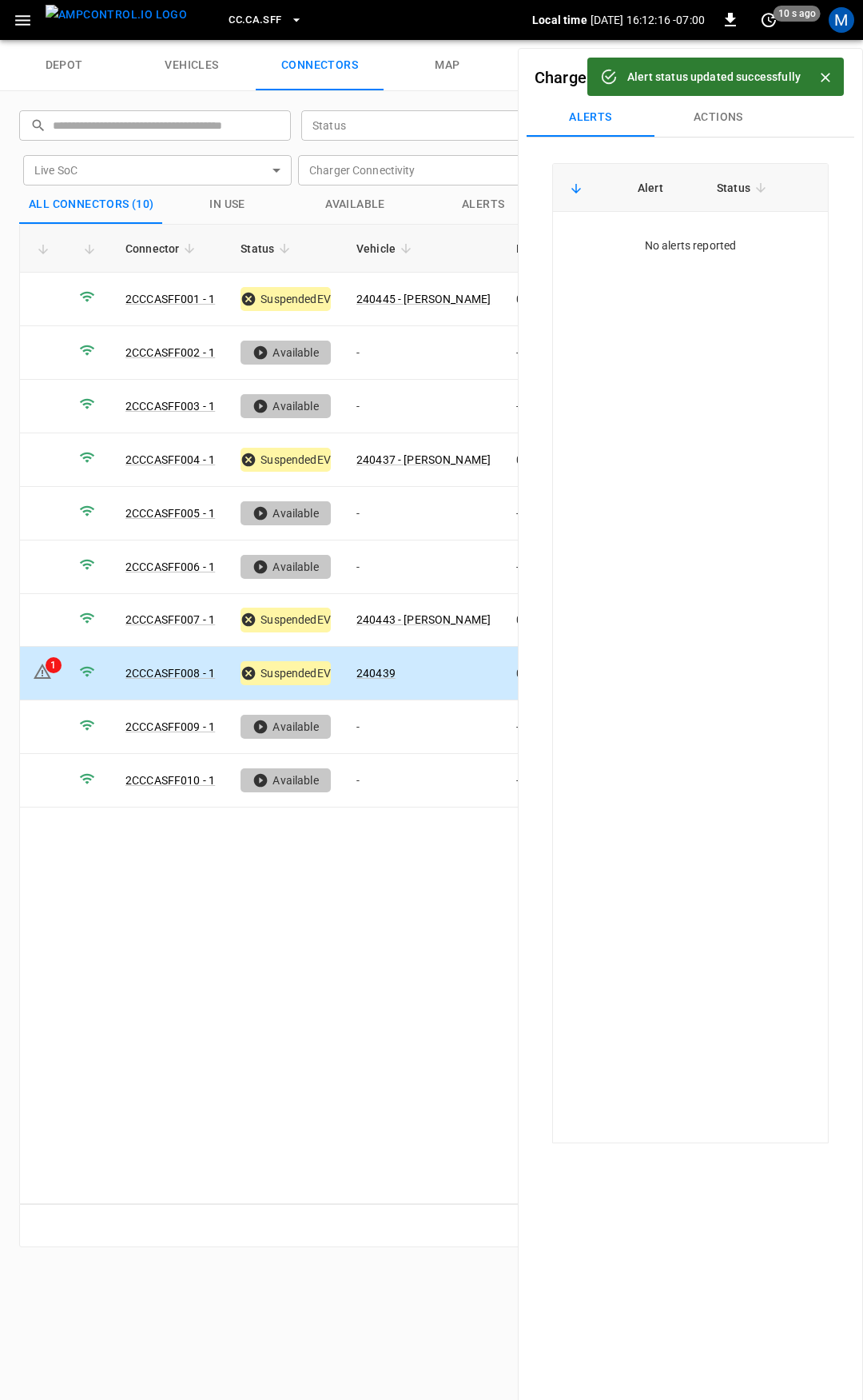
click at [27, 23] on icon "button" at bounding box center [23, 20] width 20 height 20
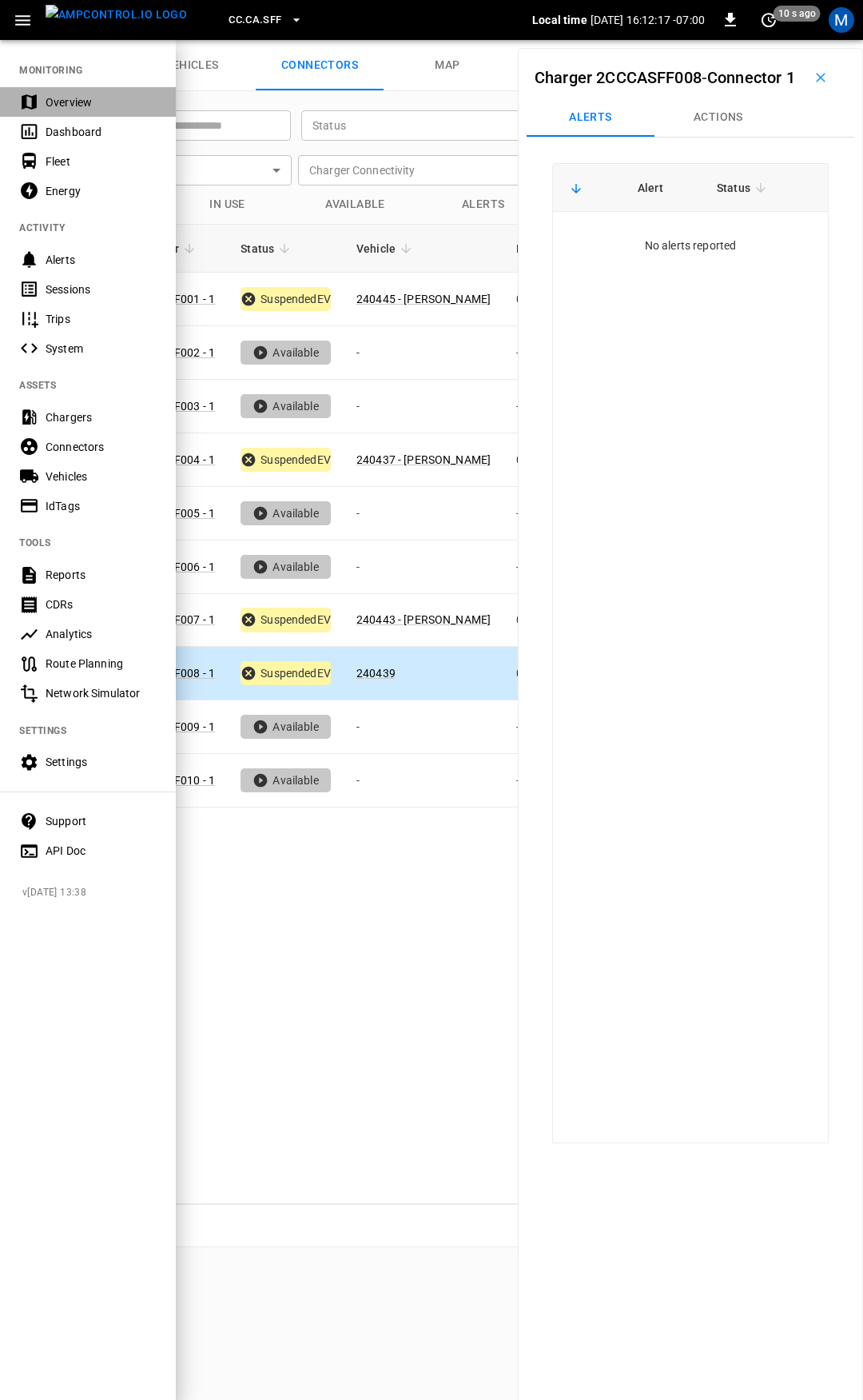
click at [76, 112] on div "Overview" at bounding box center [87, 102] width 176 height 30
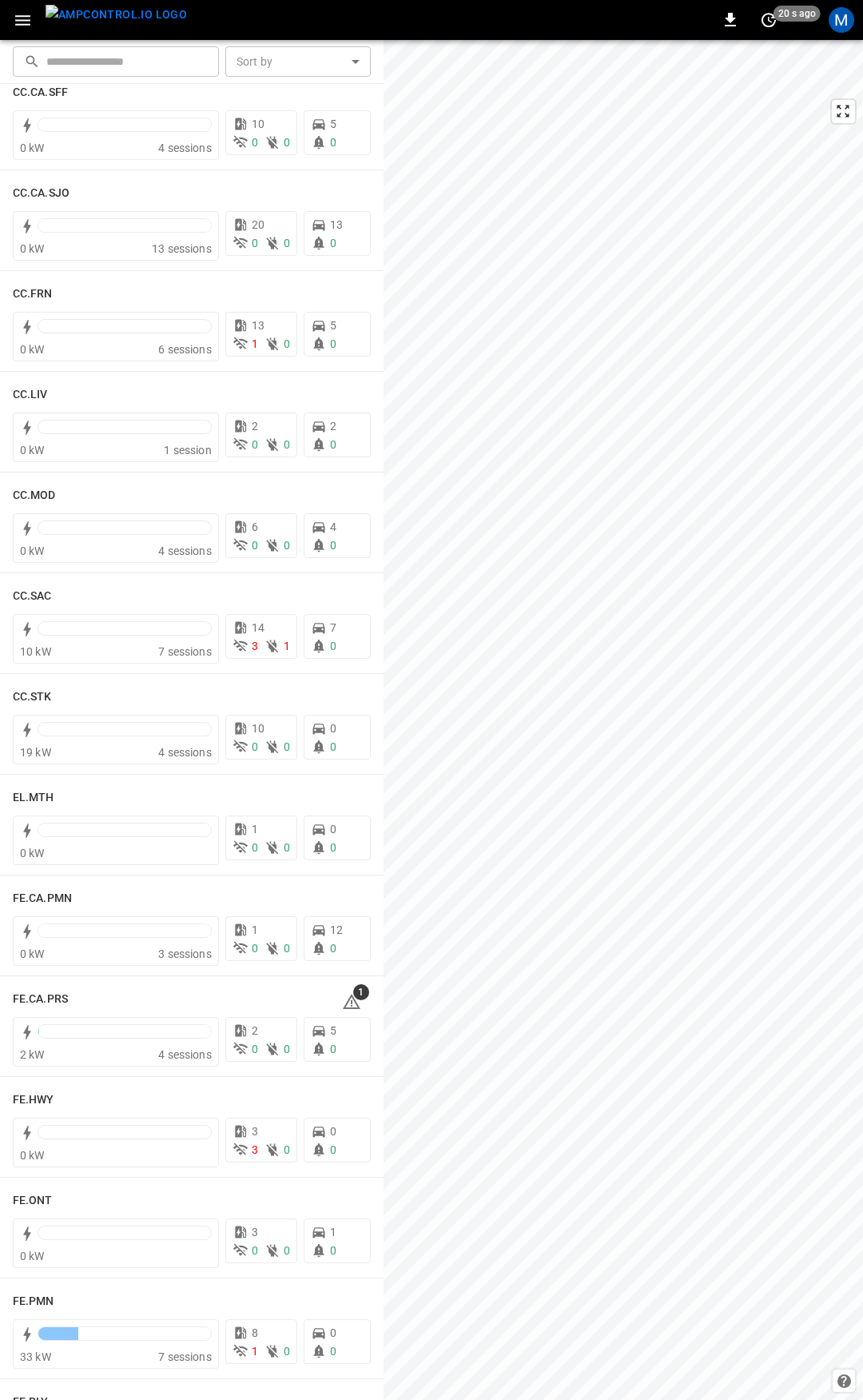
scroll to position [848, 0]
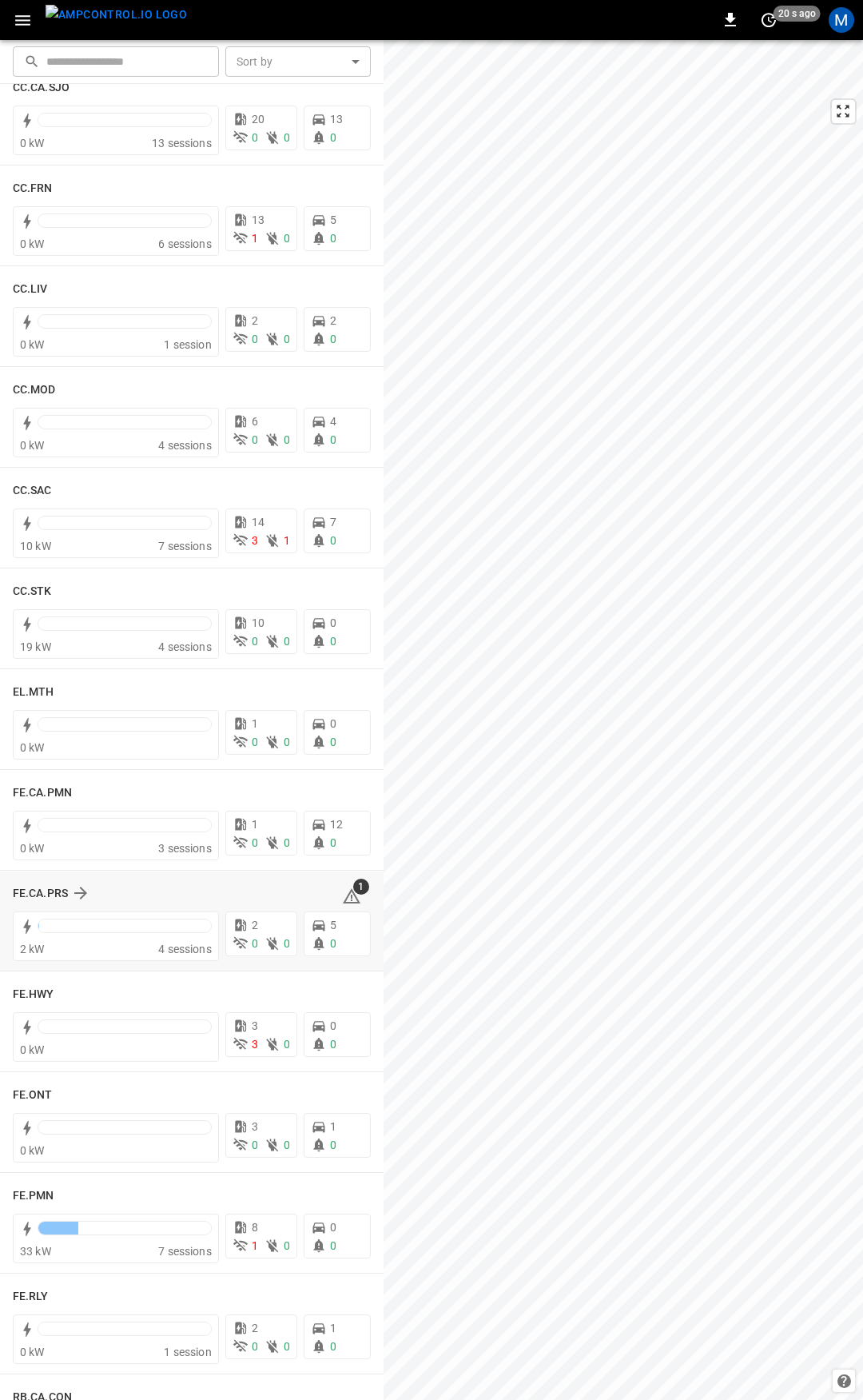
click at [342, 896] on icon at bounding box center [351, 896] width 19 height 19
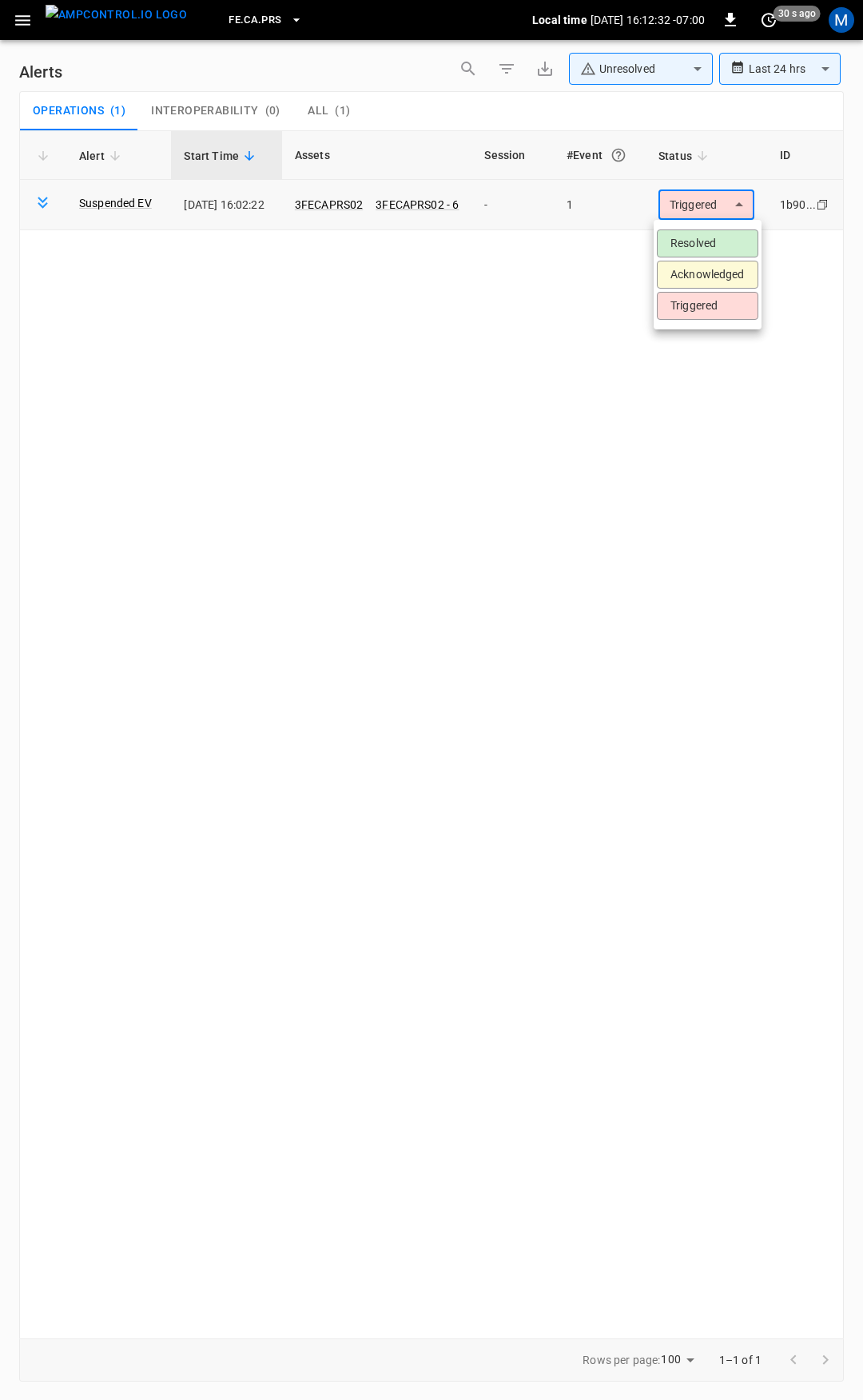
click at [709, 206] on body "**********" at bounding box center [432, 697] width 863 height 1394
click at [721, 242] on li "Resolved" at bounding box center [708, 244] width 101 height 28
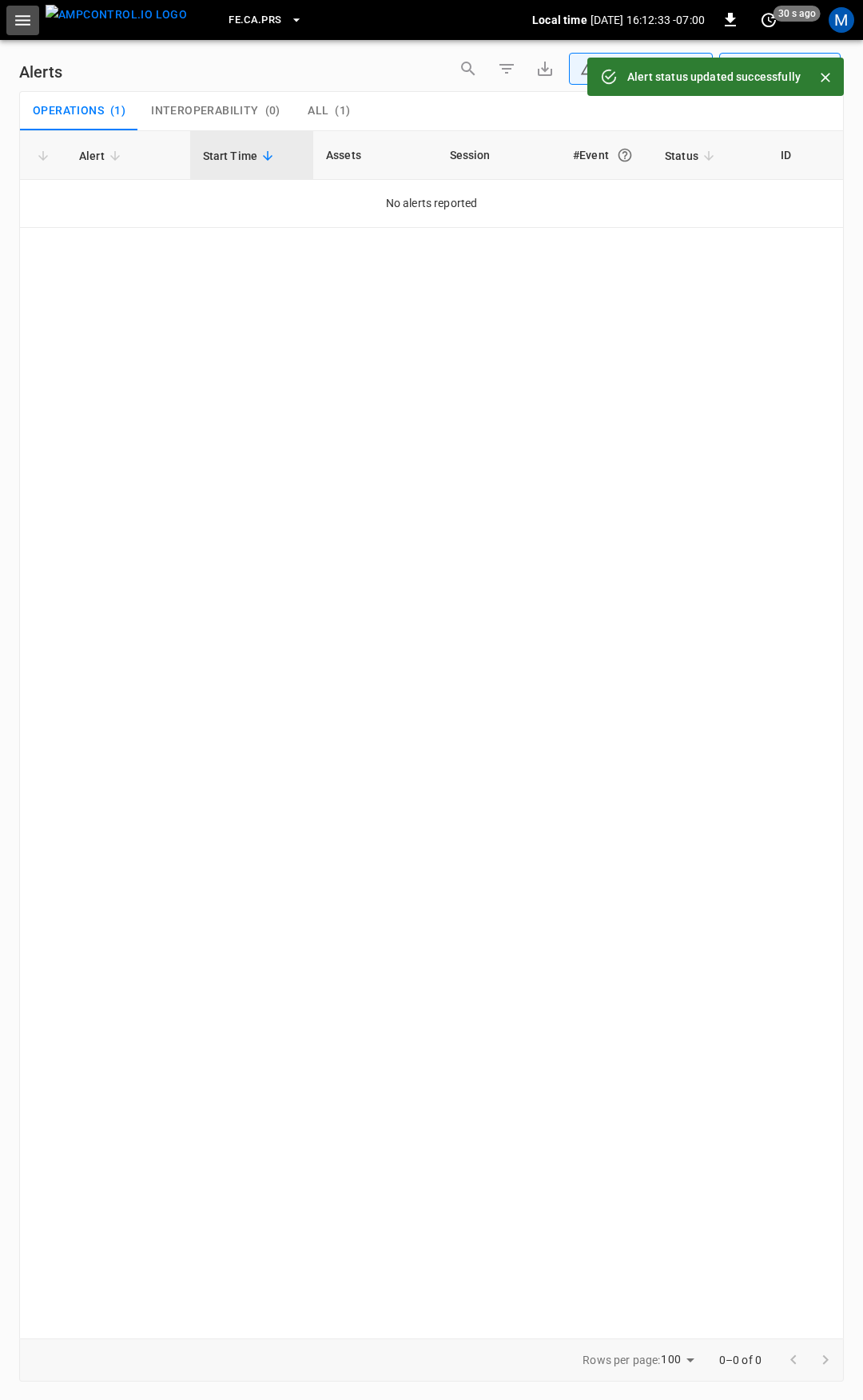
click at [23, 27] on icon "button" at bounding box center [23, 20] width 20 height 20
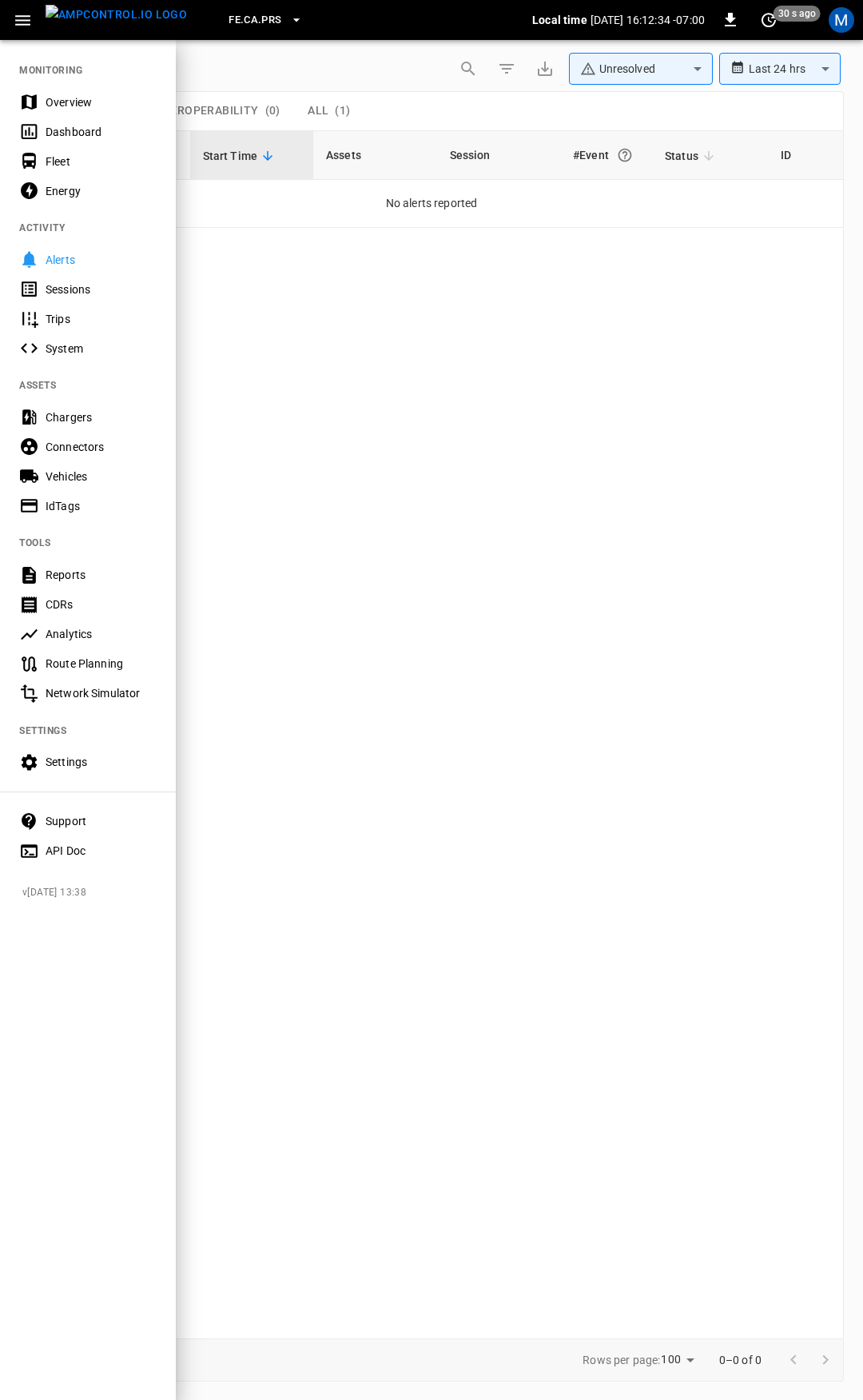
click at [68, 100] on div "Overview" at bounding box center [101, 102] width 111 height 16
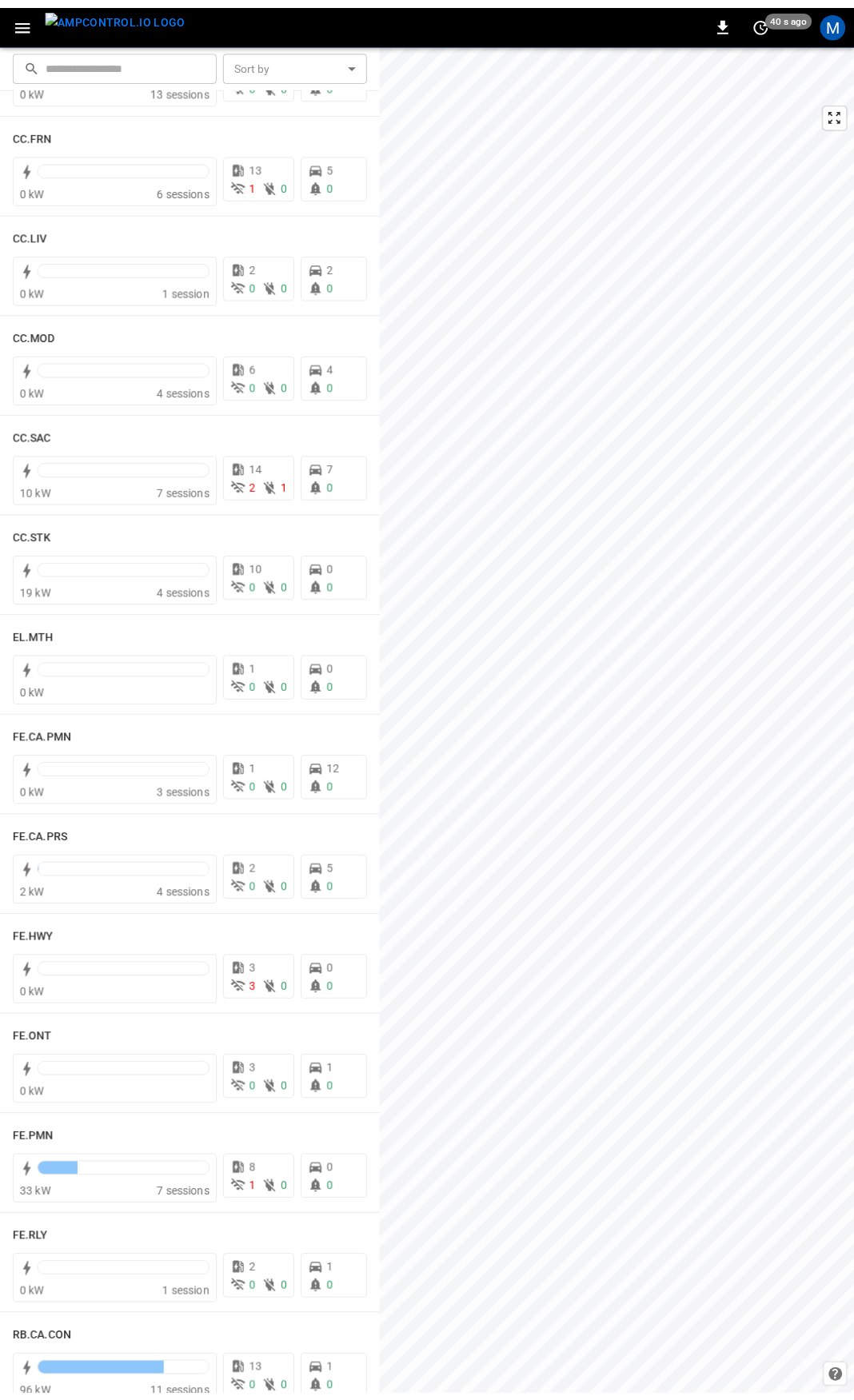
scroll to position [901, 0]
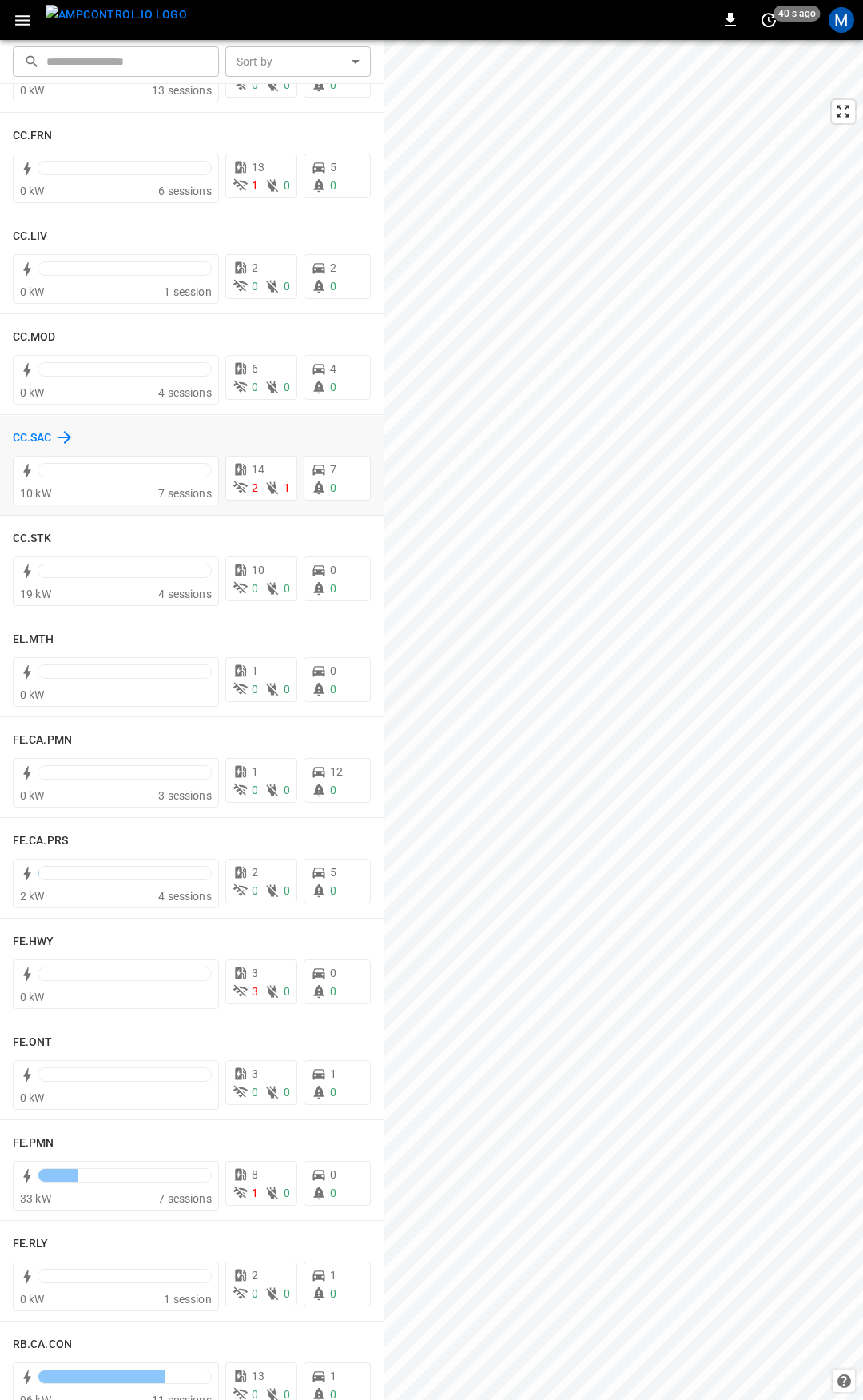
click at [30, 431] on h6 "CC.SAC" at bounding box center [32, 438] width 39 height 18
